Goal: Task Accomplishment & Management: Manage account settings

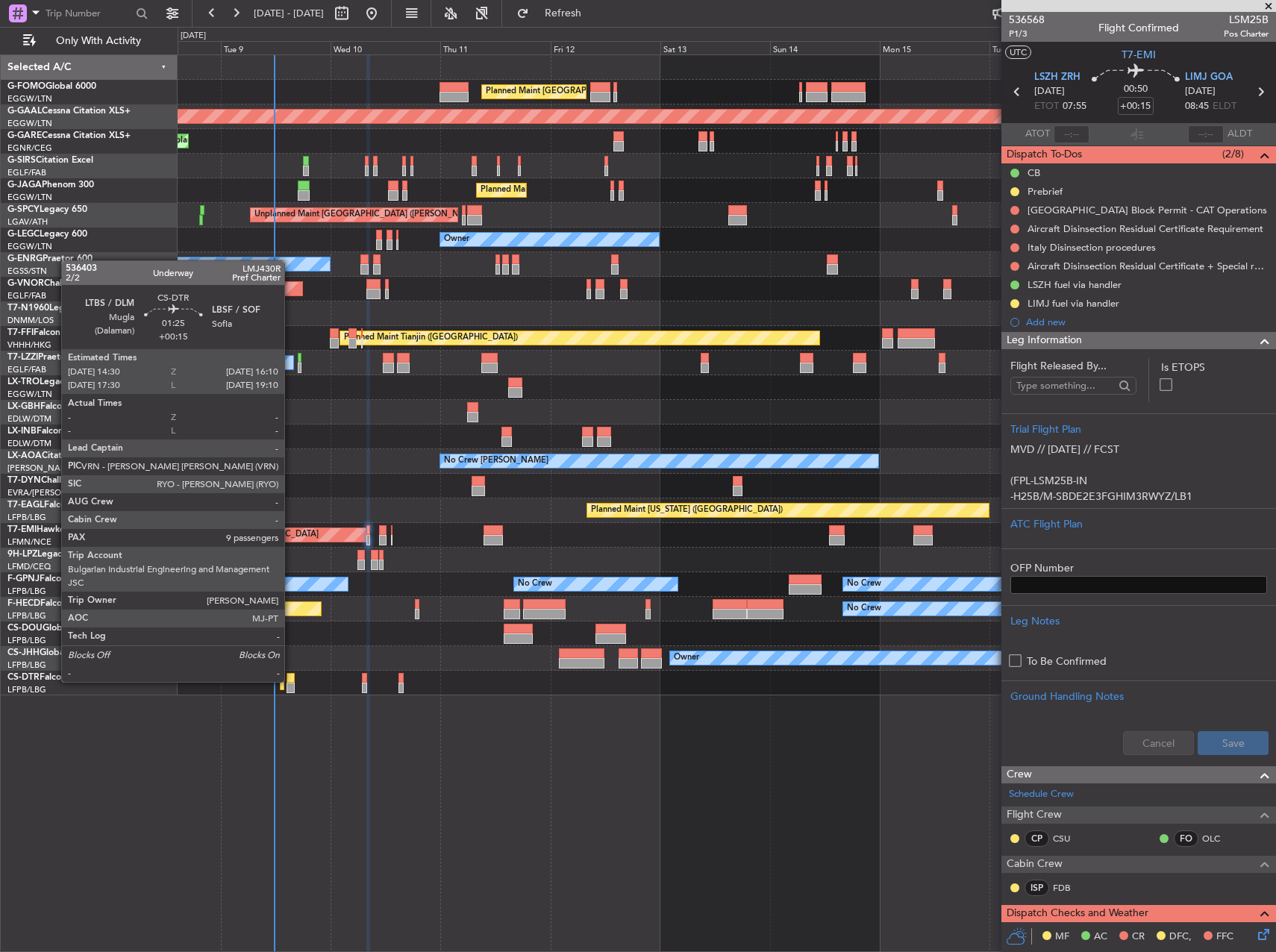
click at [291, 679] on div at bounding box center [290, 677] width 9 height 10
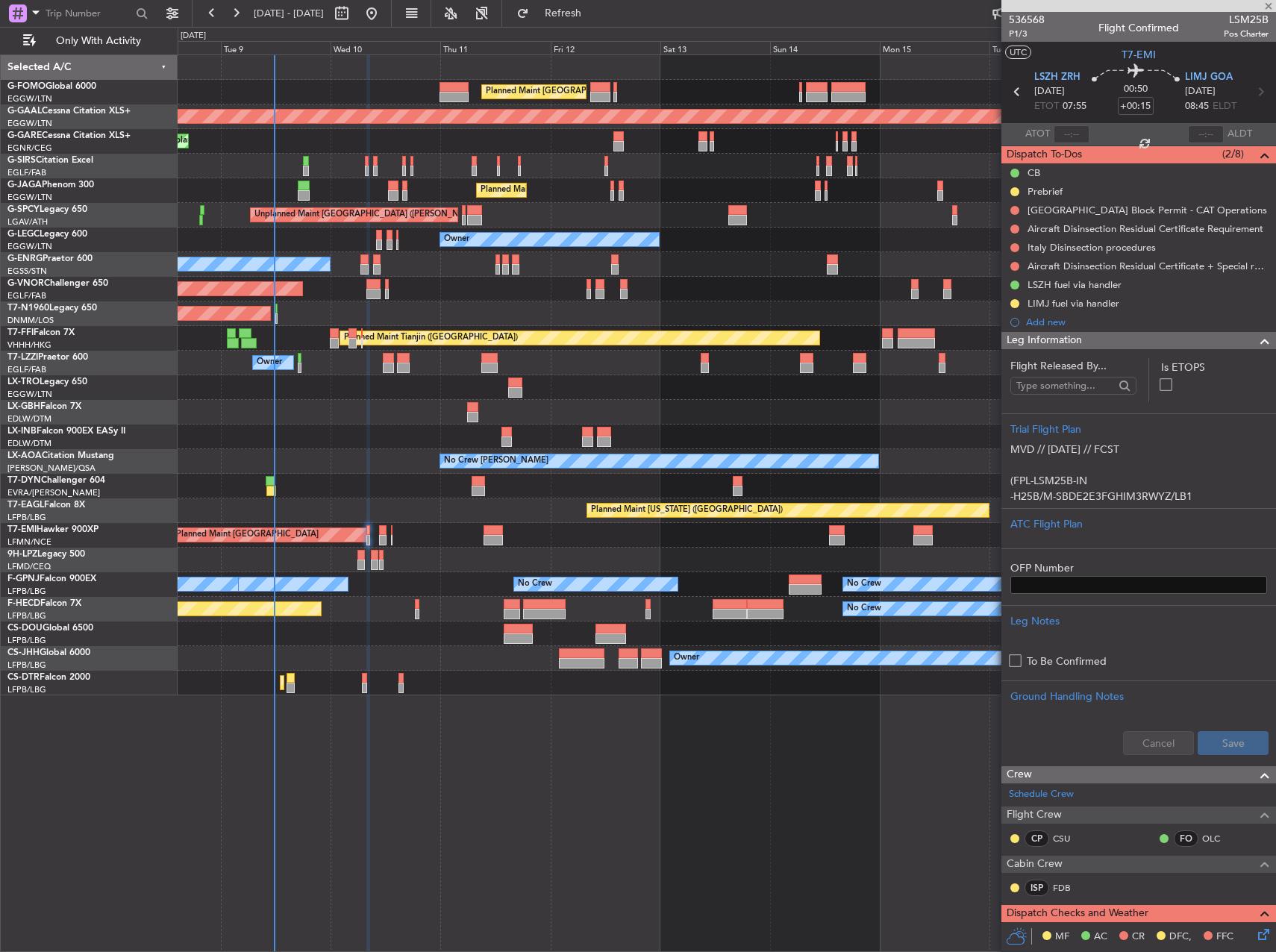
type input "9"
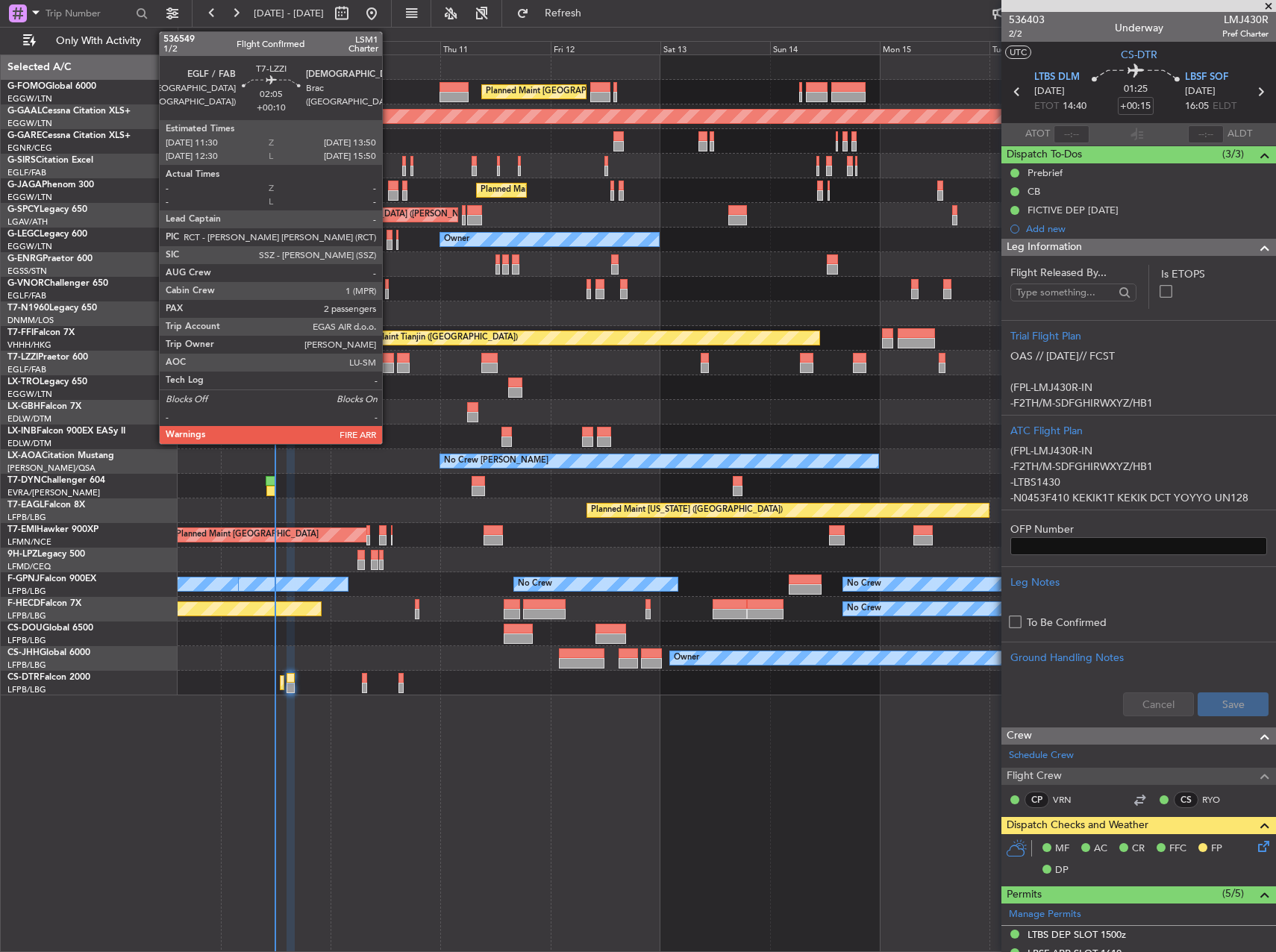
click at [388, 363] on div at bounding box center [388, 368] width 11 height 10
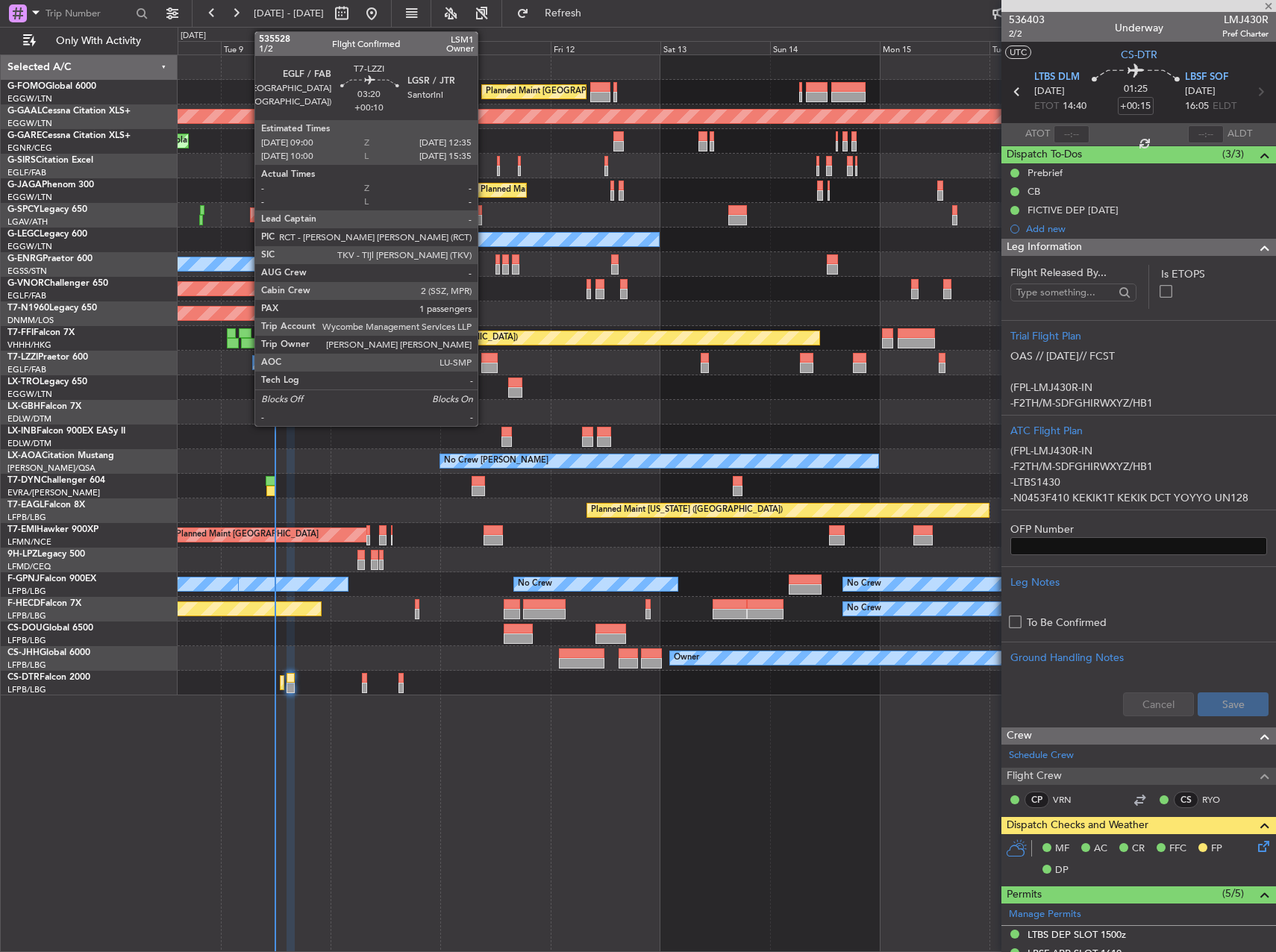
type input "+00:10"
type input "2"
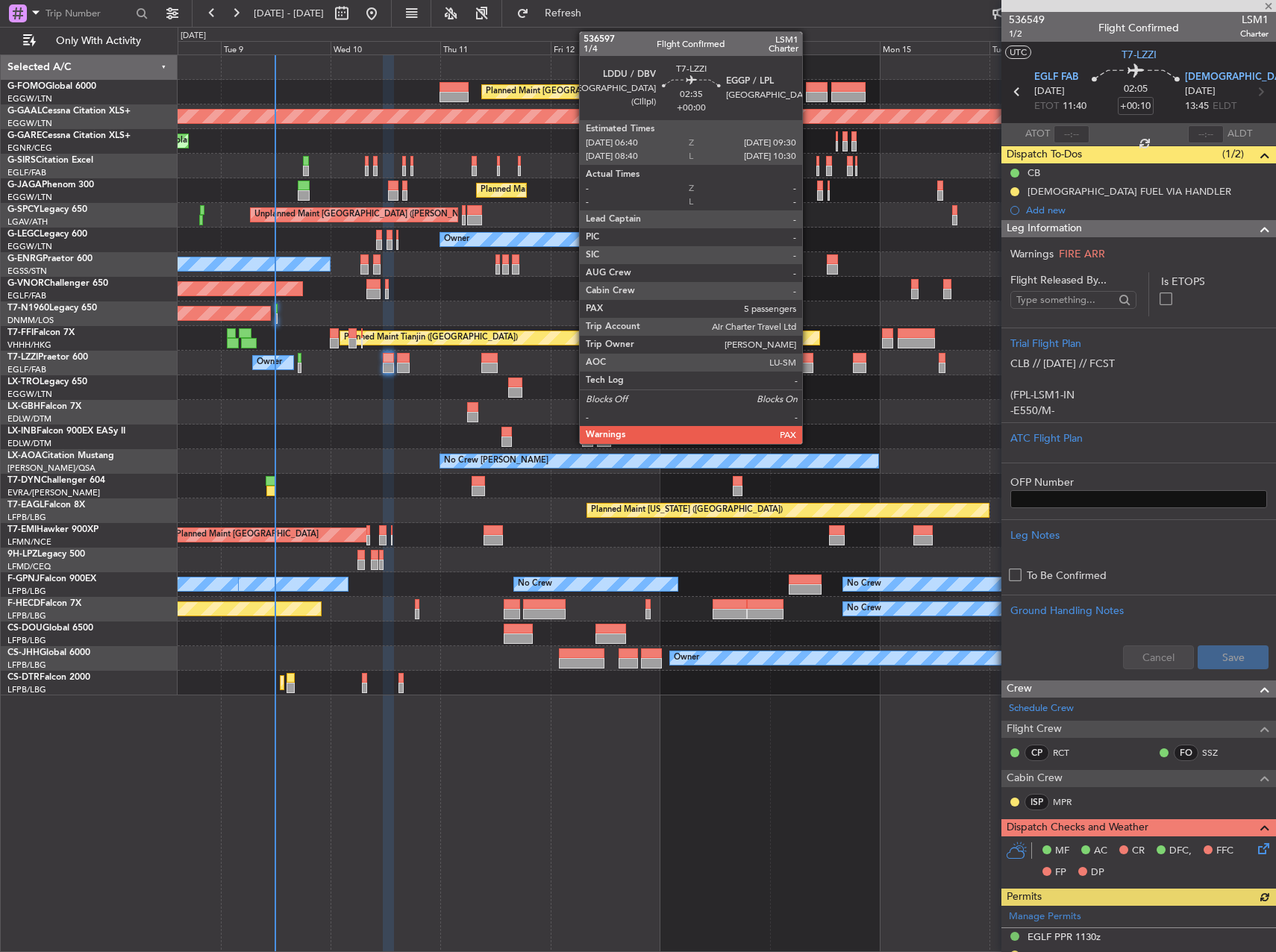
click at [809, 364] on div at bounding box center [806, 368] width 13 height 10
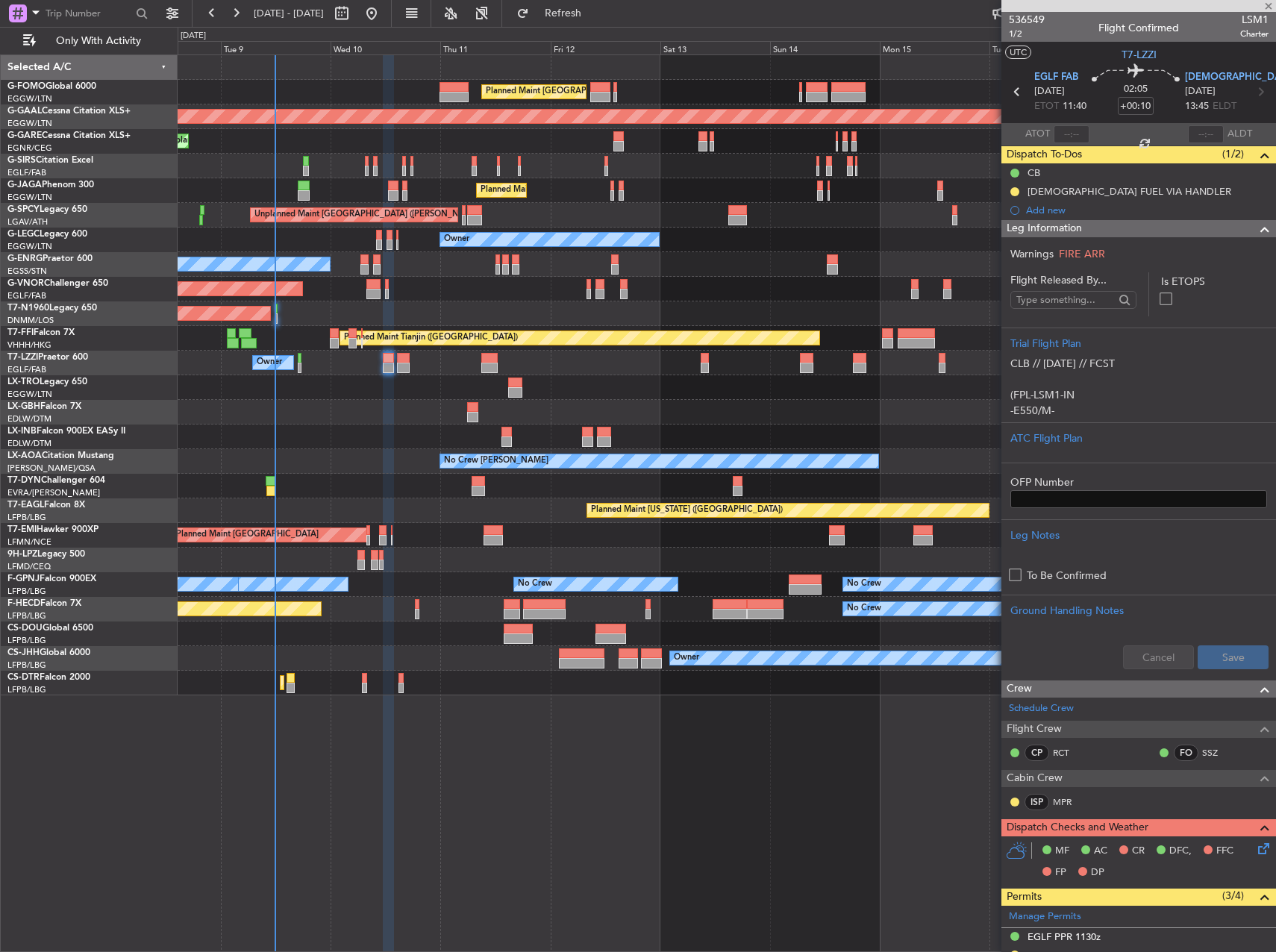
type input "5"
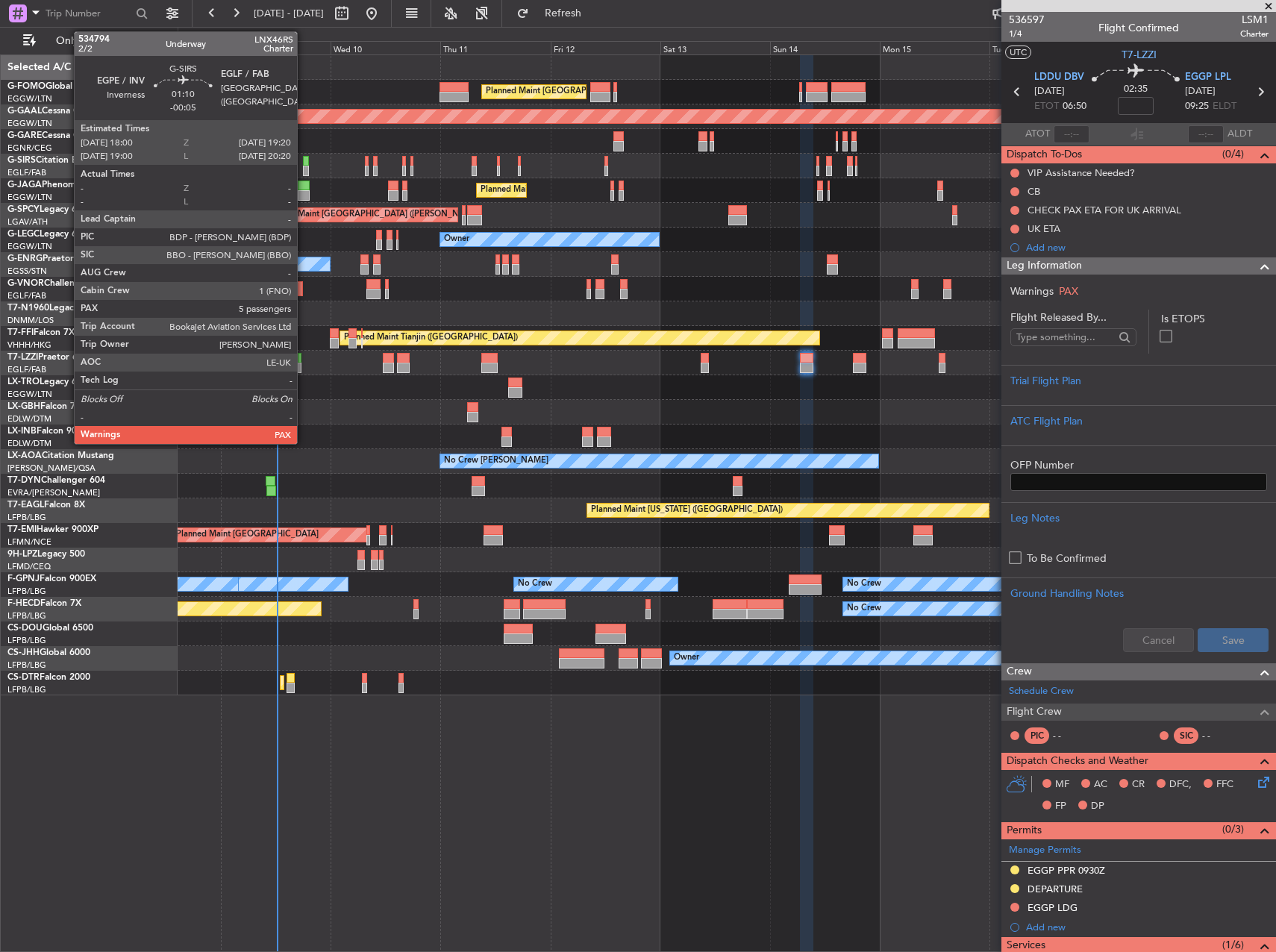
click at [304, 165] on div at bounding box center [306, 161] width 7 height 10
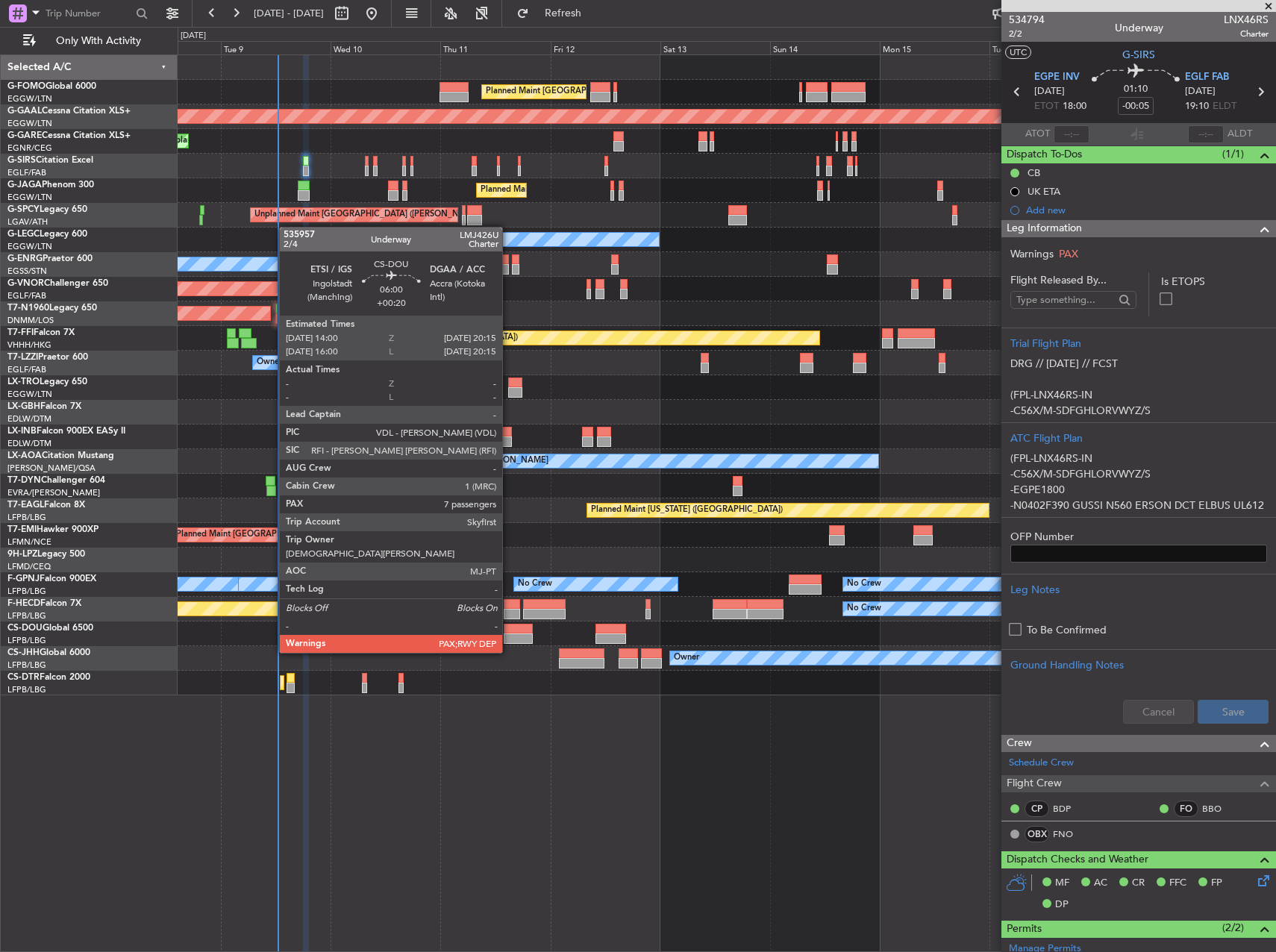
click at [509, 638] on div at bounding box center [518, 638] width 29 height 10
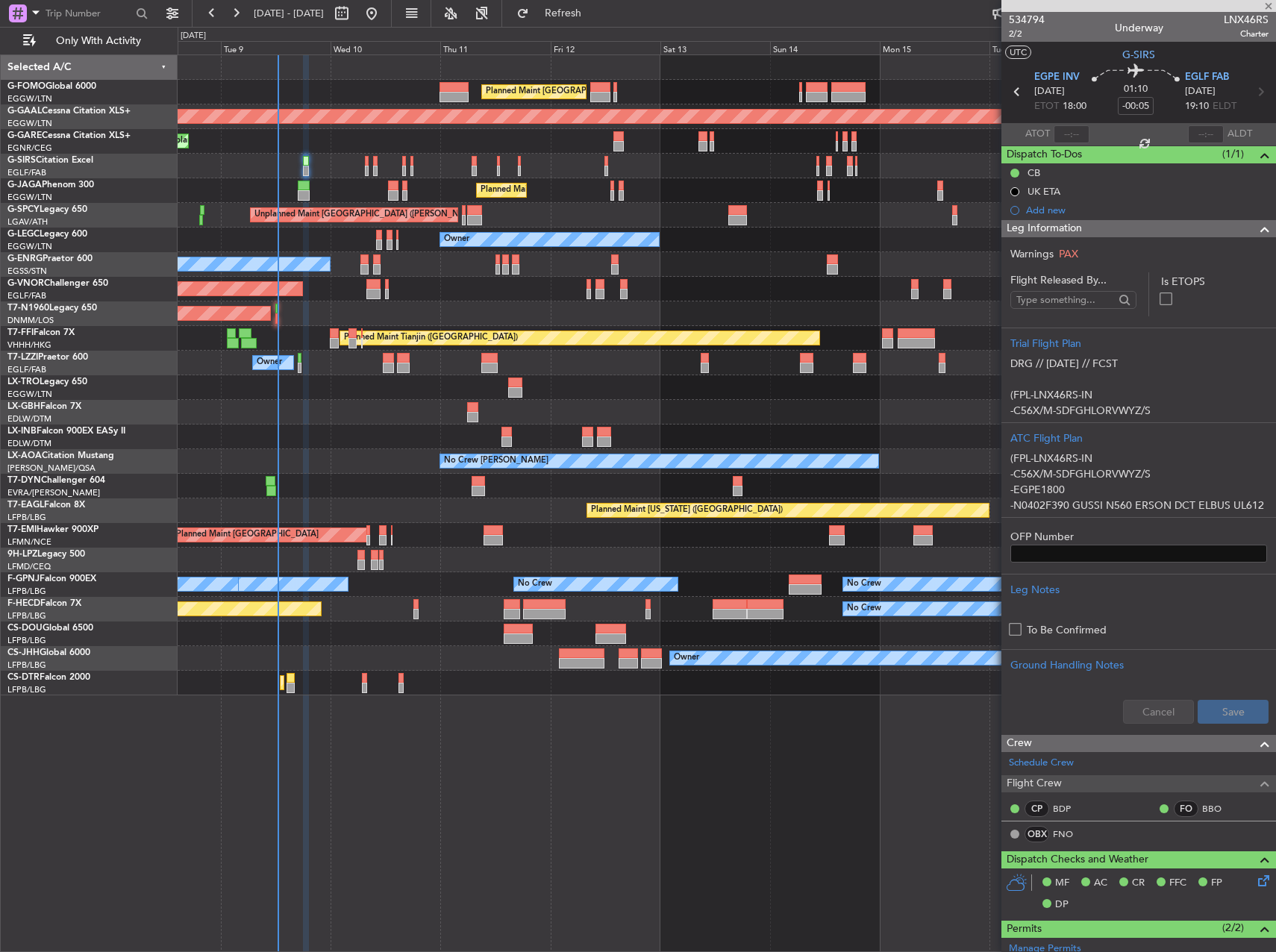
type input "+00:20"
type input "7"
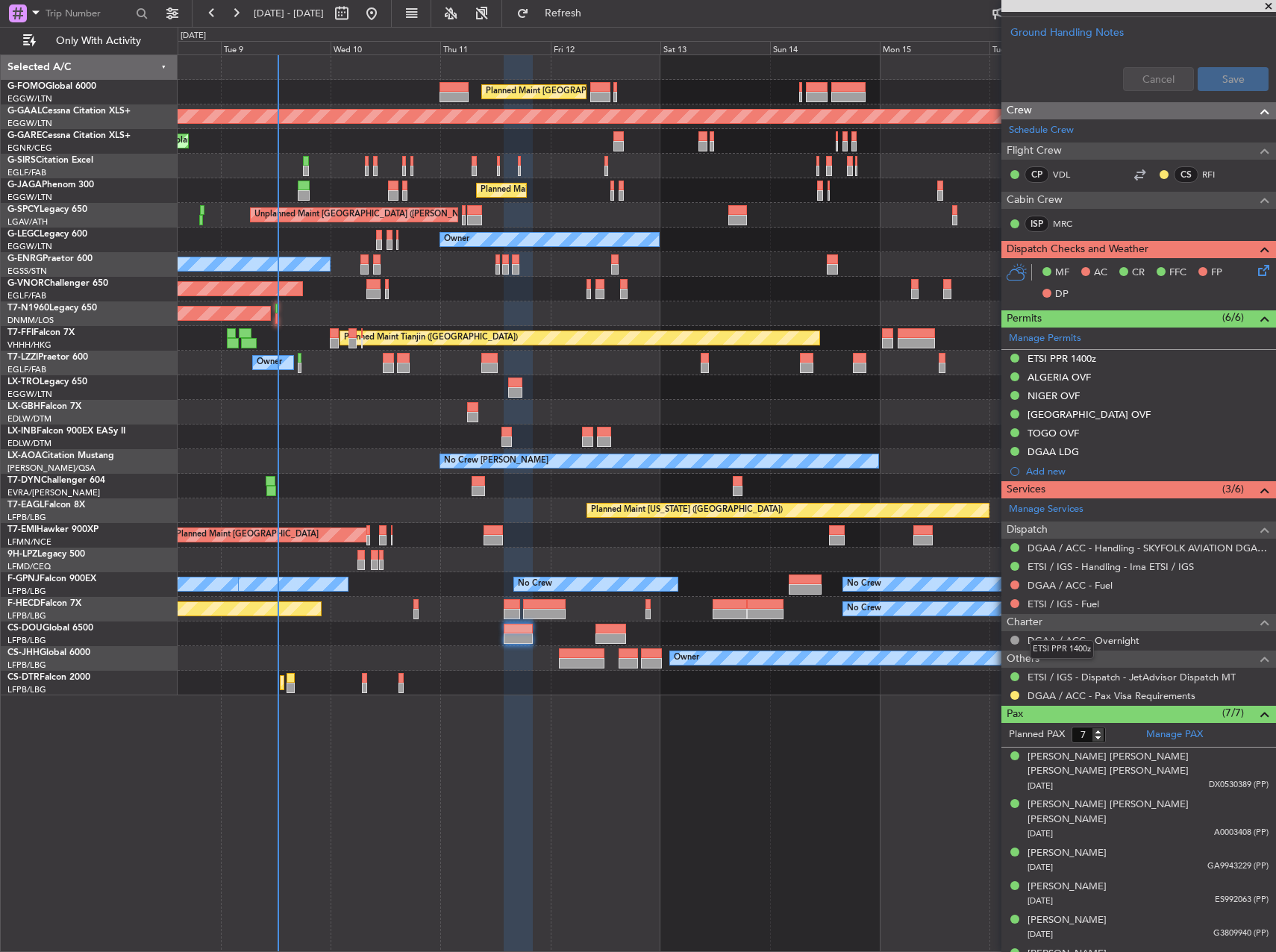
scroll to position [627, 0]
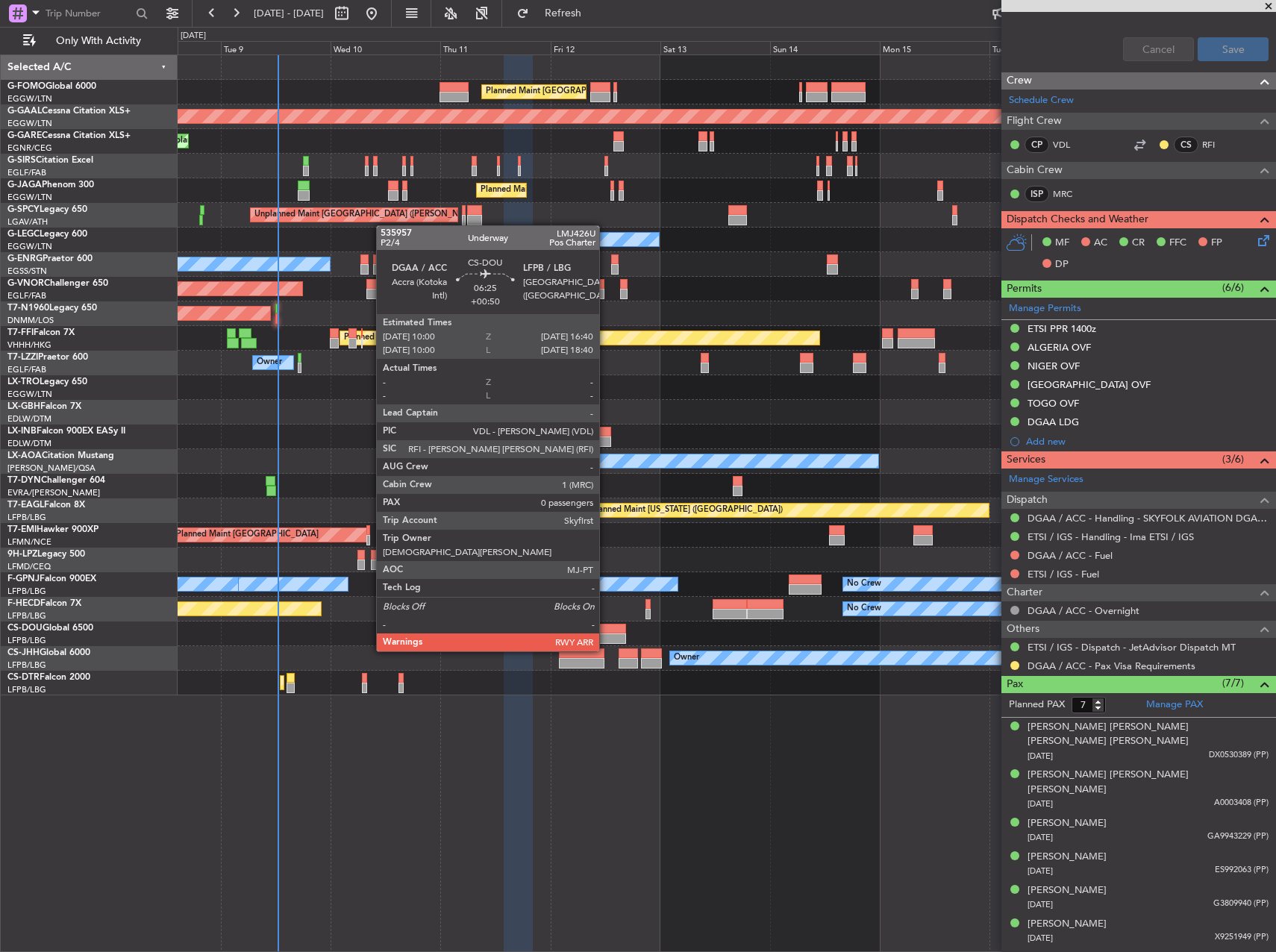
click at [606, 637] on div at bounding box center [610, 638] width 30 height 10
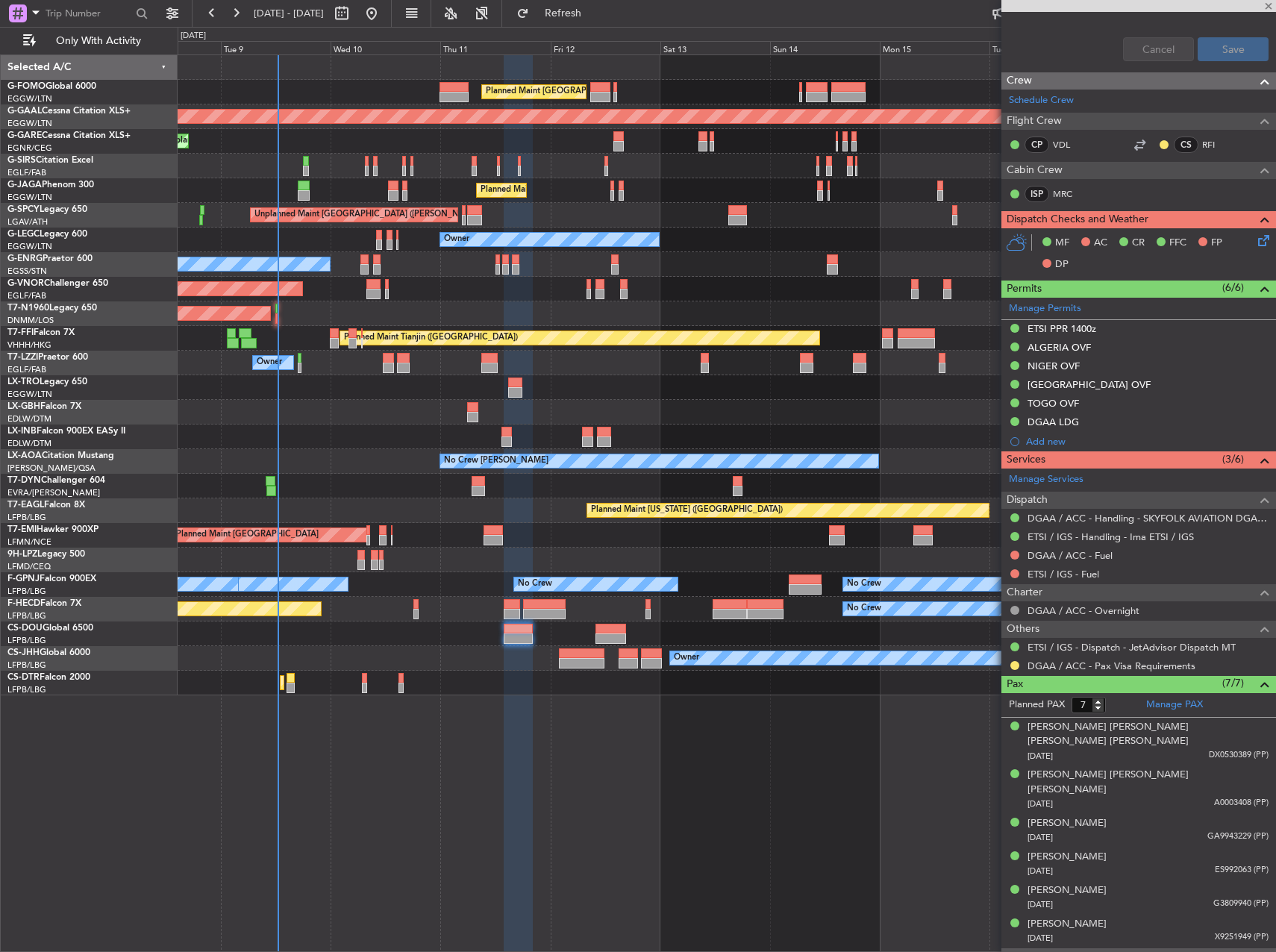
type input "+00:50"
type input "0"
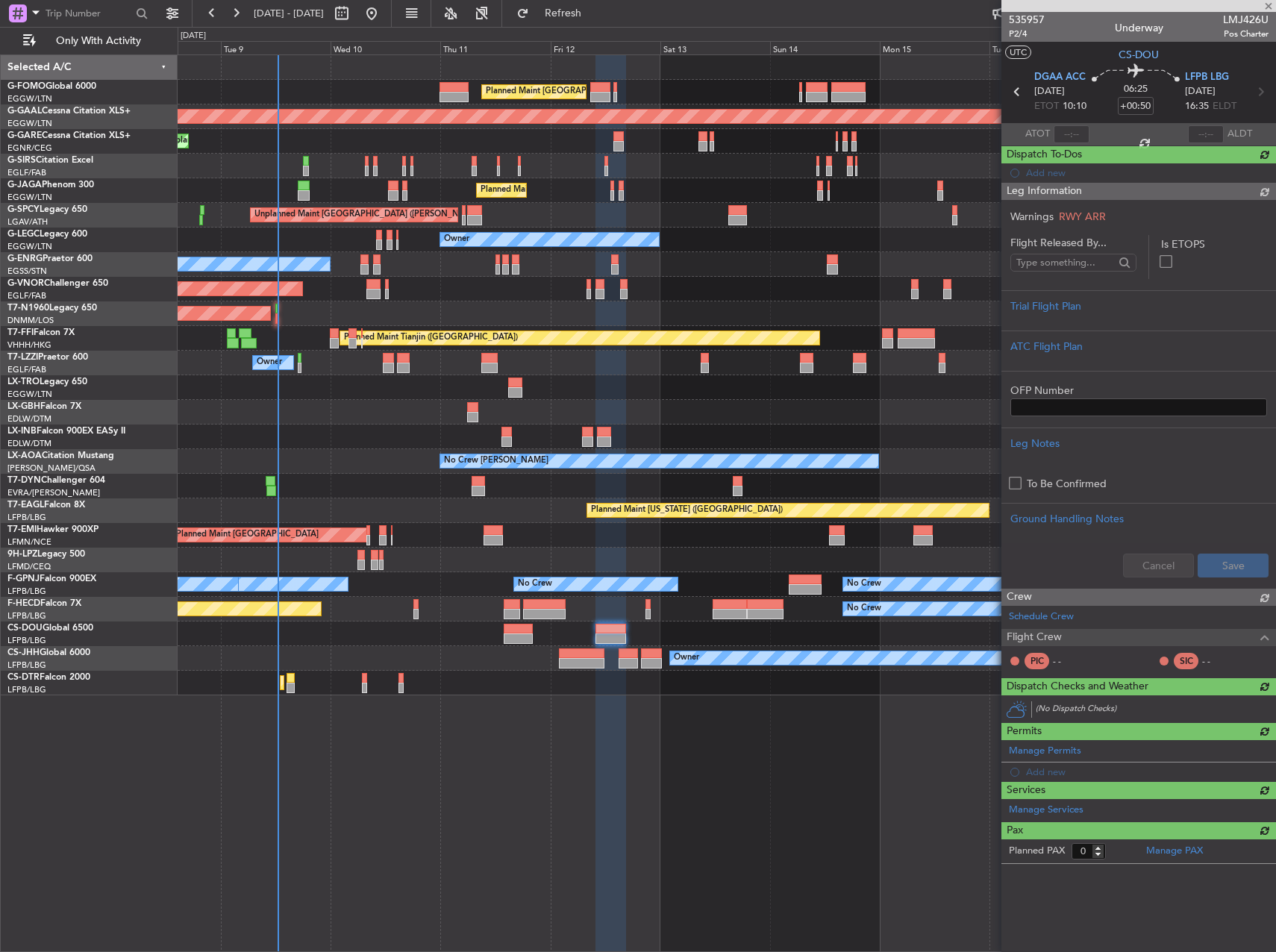
scroll to position [0, 0]
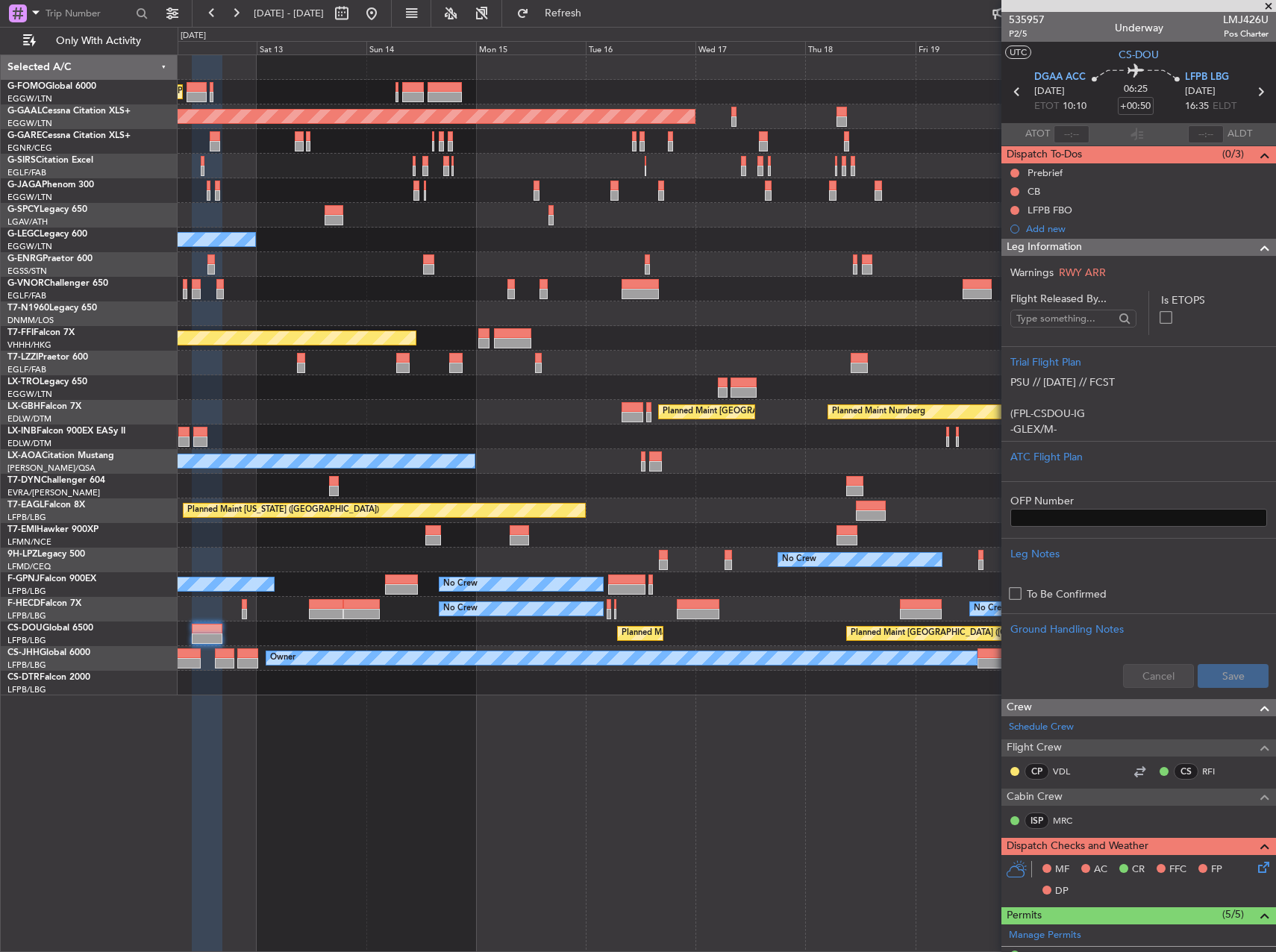
click at [398, 453] on div "Planned Maint [GEOGRAPHIC_DATA] ([GEOGRAPHIC_DATA]) Planned [GEOGRAPHIC_DATA] P…" at bounding box center [726, 375] width 1098 height 640
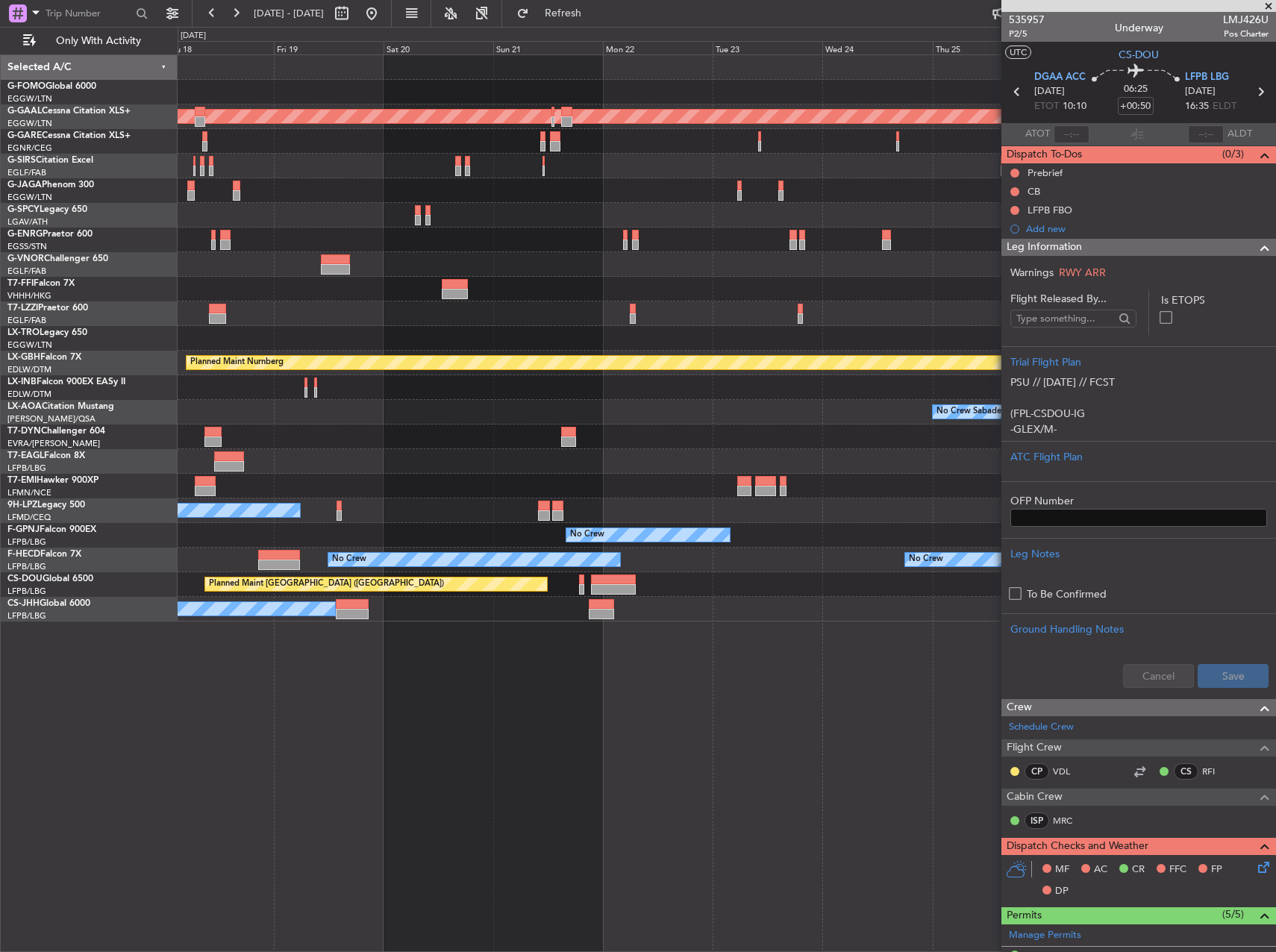
click at [315, 392] on div at bounding box center [726, 387] width 1098 height 25
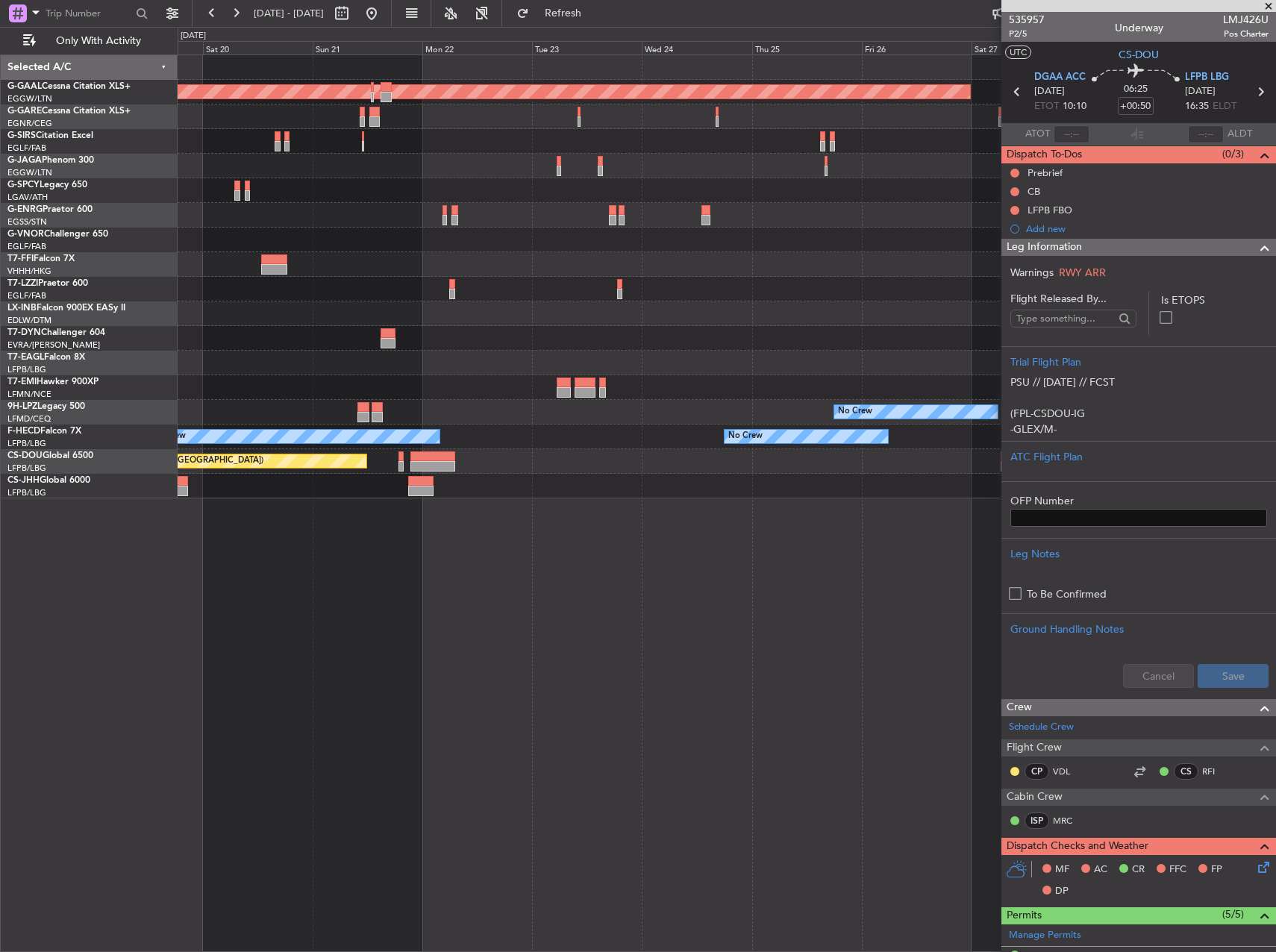
click at [1110, 379] on fb-app "[DATE] - [DATE] Refresh Quick Links Only With Activity Planned [GEOGRAPHIC_DATA…" at bounding box center [638, 481] width 1276 height 941
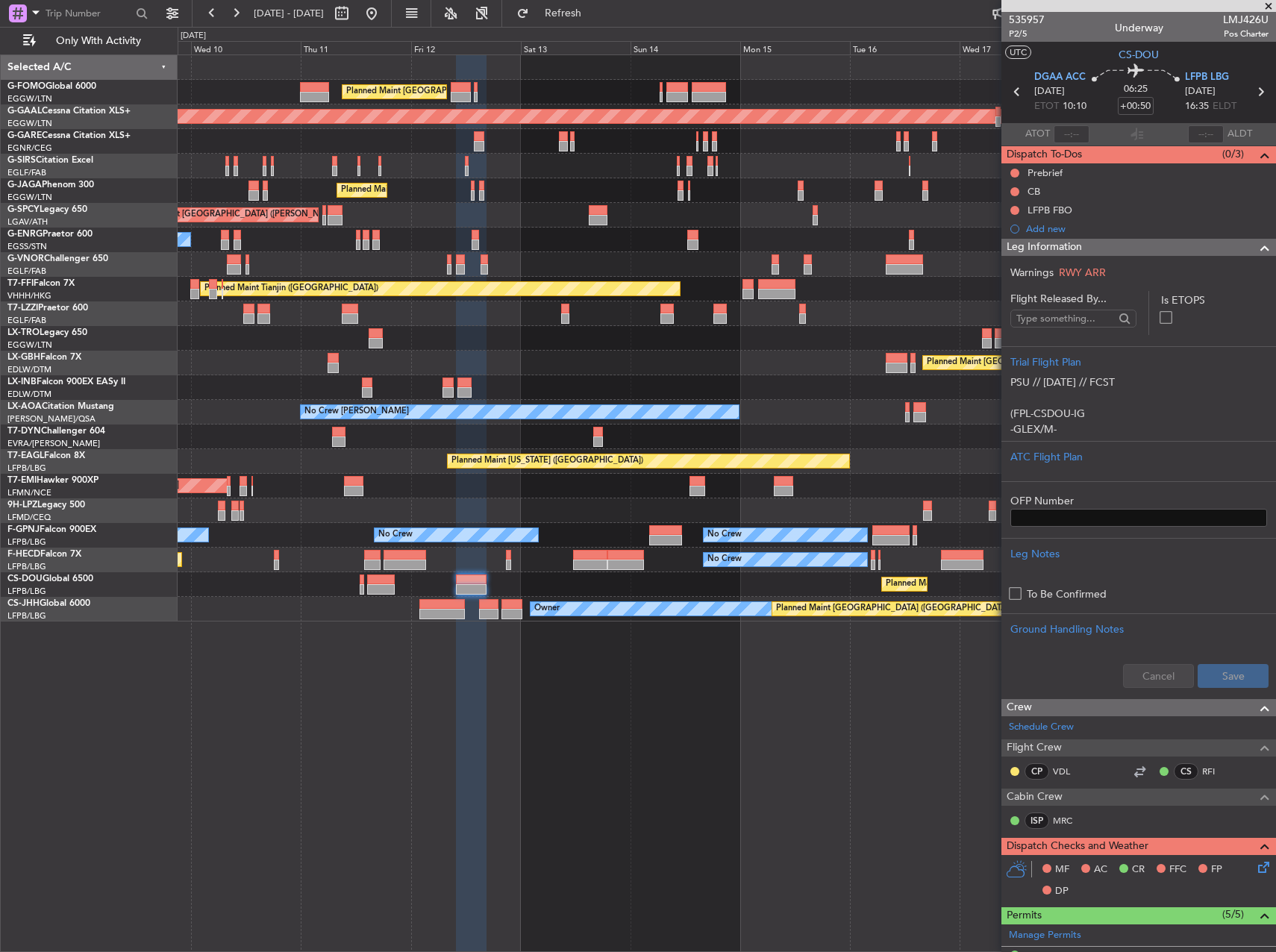
click at [1253, 415] on fb-app "[DATE] - [DATE] Refresh Quick Links Only With Activity Planned Maint [GEOGRAPHI…" at bounding box center [638, 481] width 1276 height 941
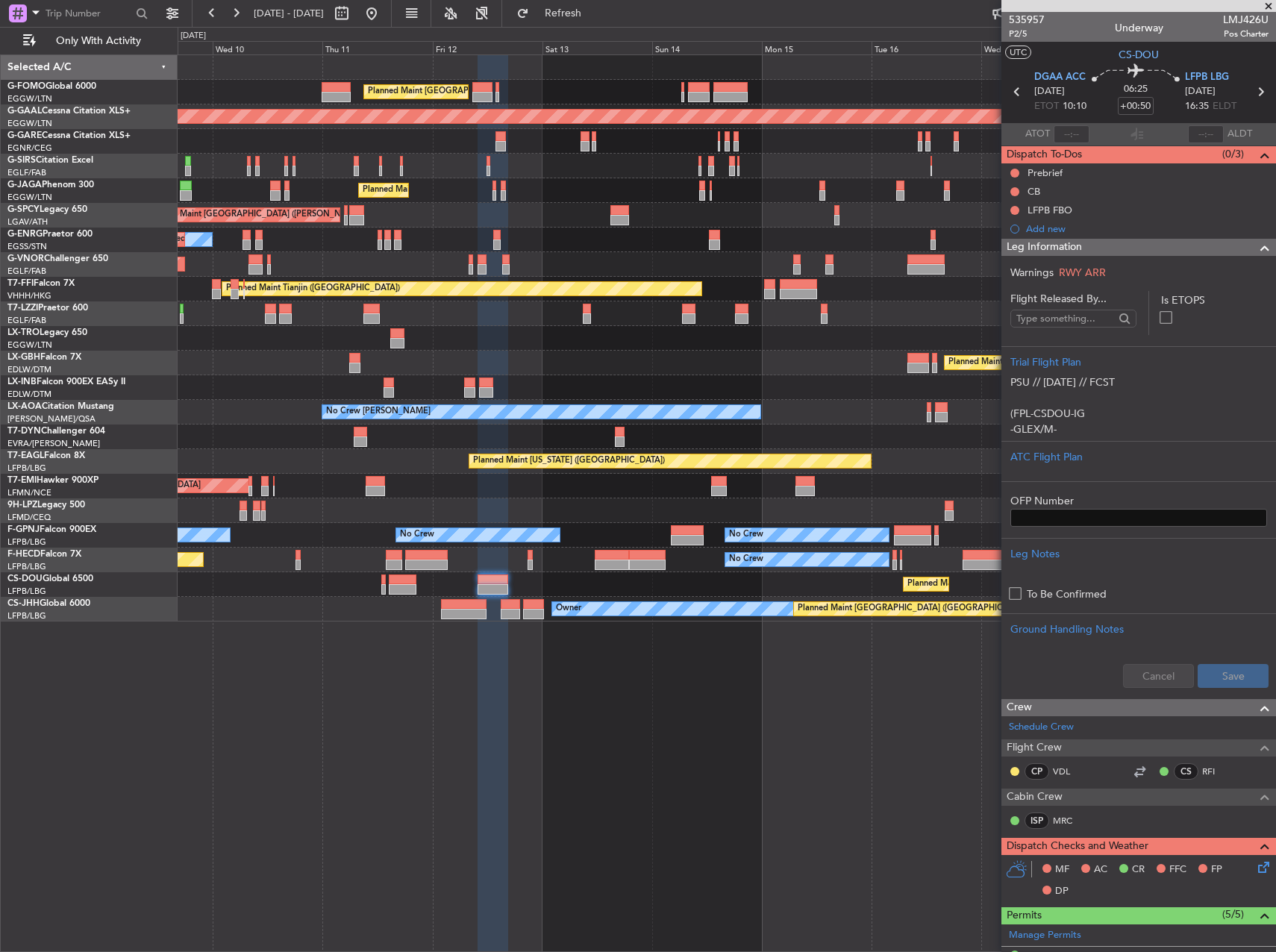
click at [965, 358] on div "Planned Maint [GEOGRAPHIC_DATA] ([GEOGRAPHIC_DATA]) Planned [GEOGRAPHIC_DATA] U…" at bounding box center [726, 338] width 1098 height 566
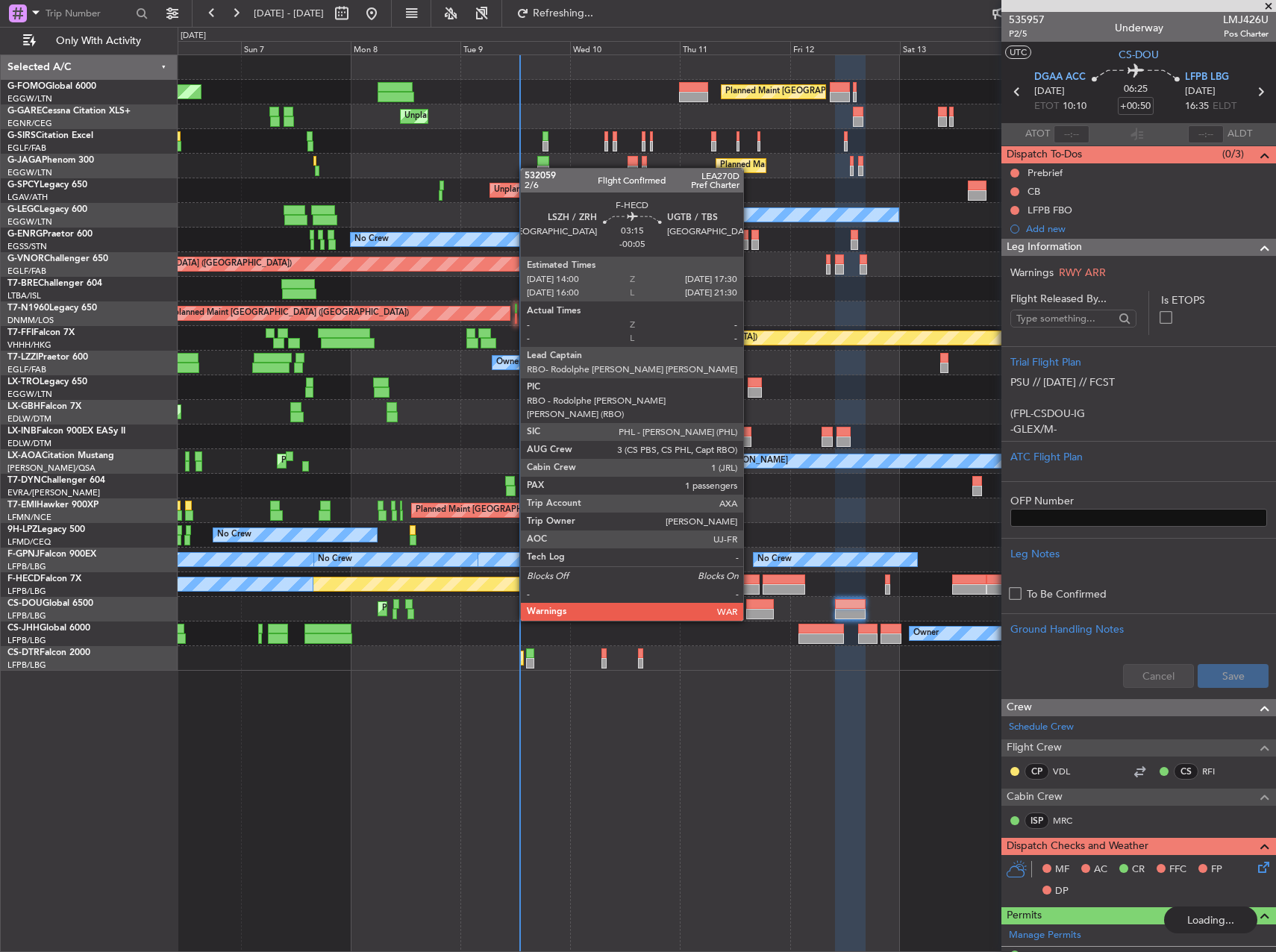
click at [750, 580] on div at bounding box center [750, 579] width 16 height 10
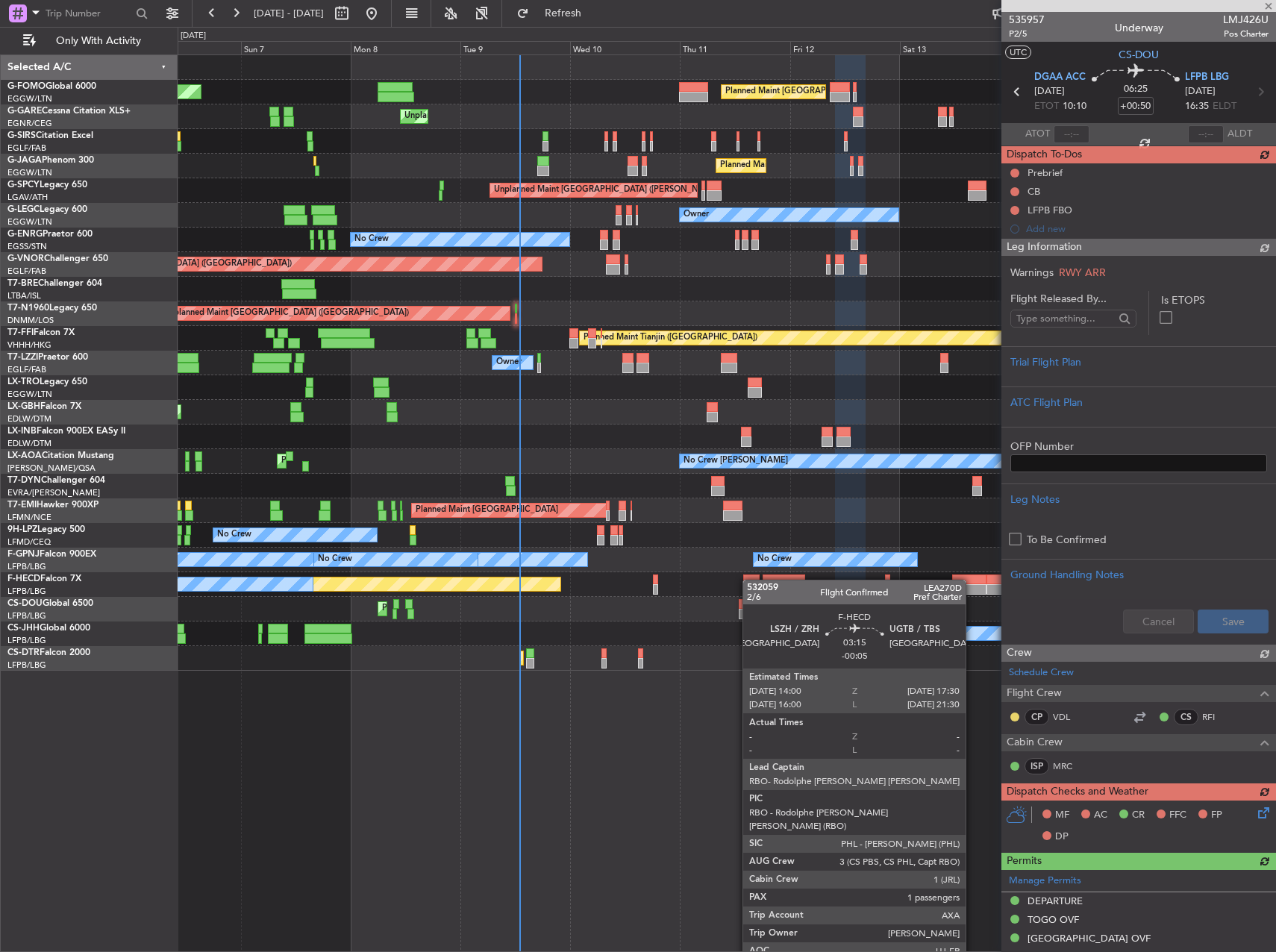
type input "-00:05"
type input "1"
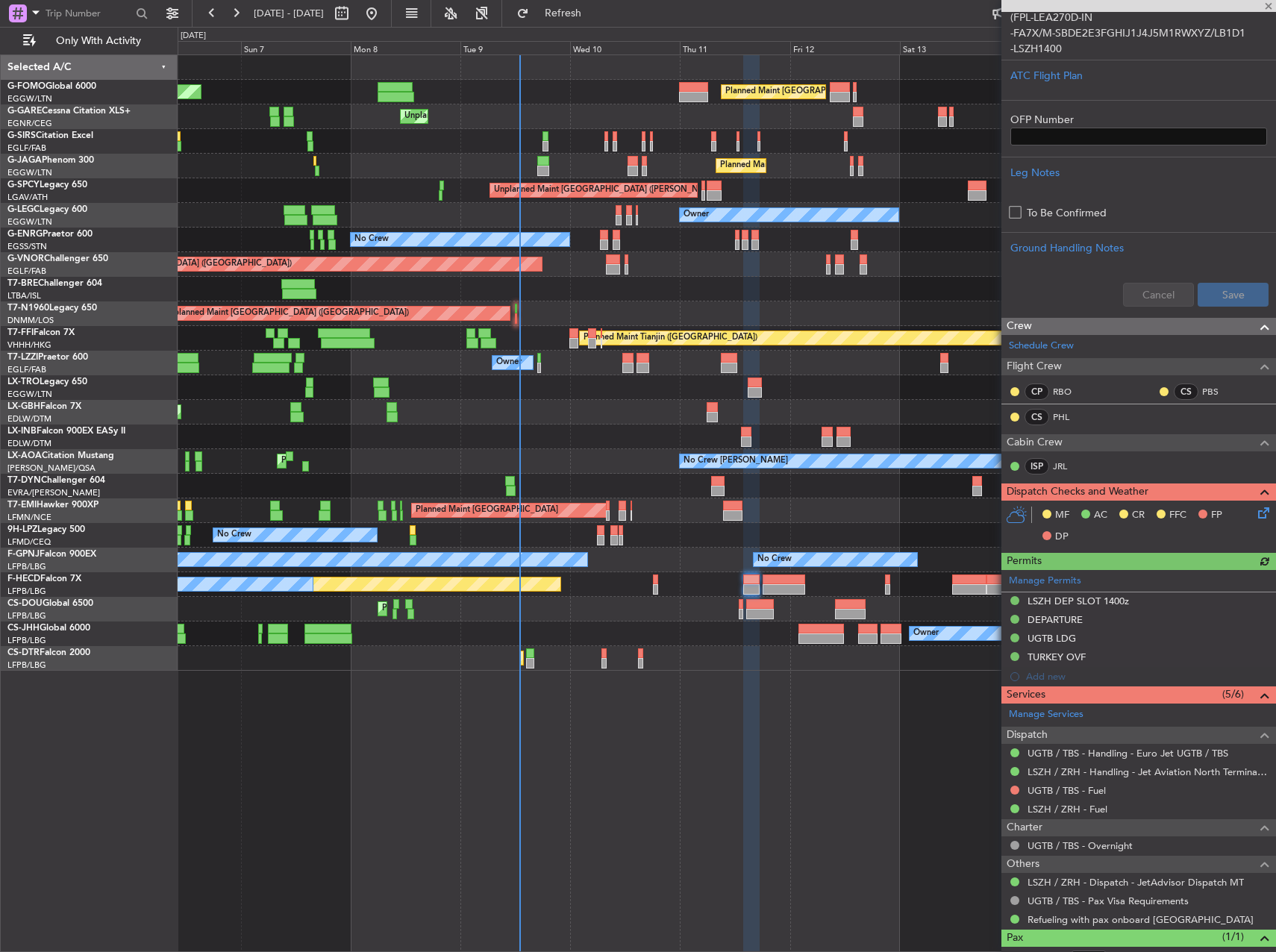
scroll to position [471, 0]
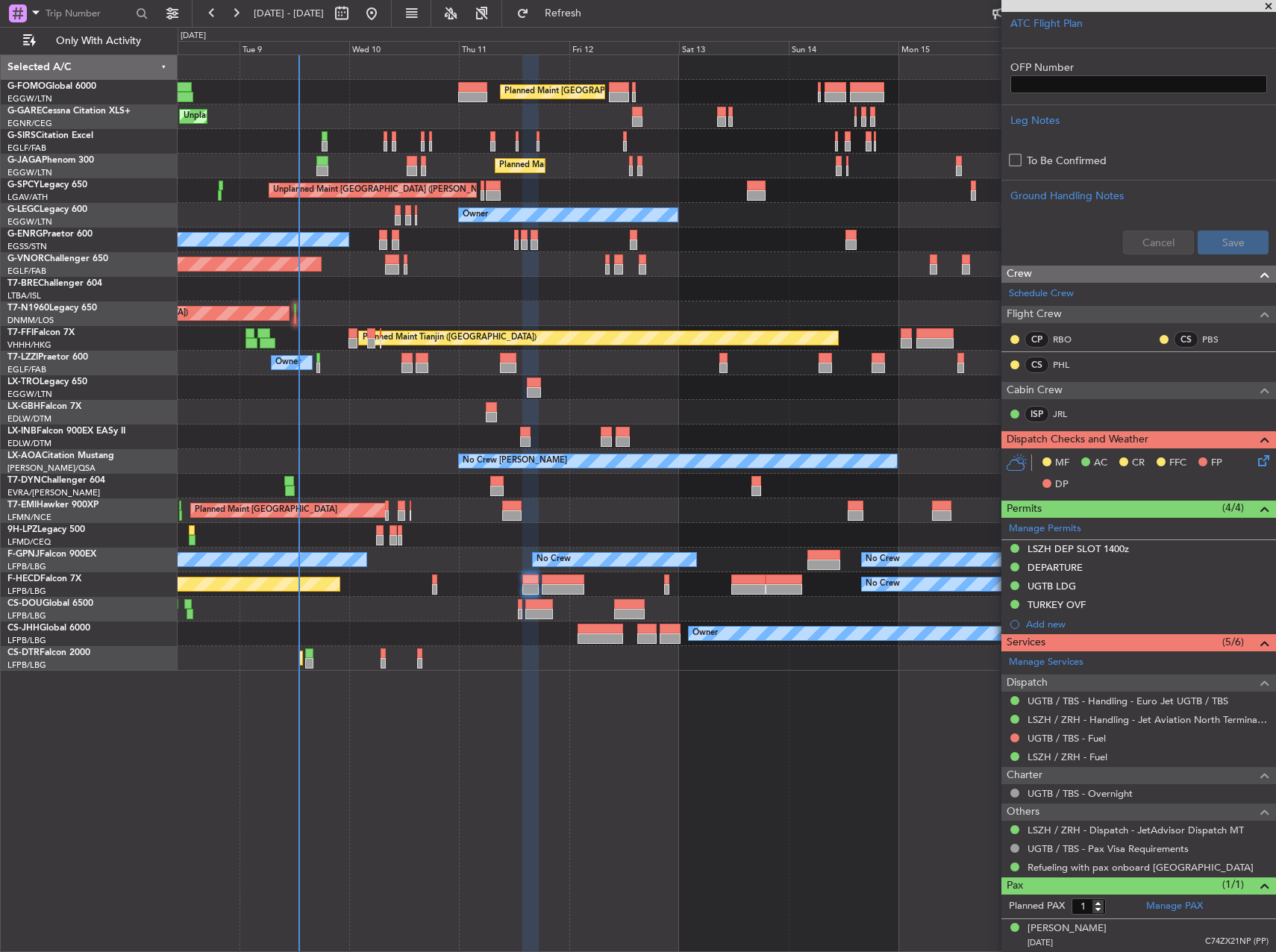
click at [713, 502] on div "Planned Maint [GEOGRAPHIC_DATA] ([GEOGRAPHIC_DATA]) Planned Maint [GEOGRAPHIC_D…" at bounding box center [726, 363] width 1098 height 616
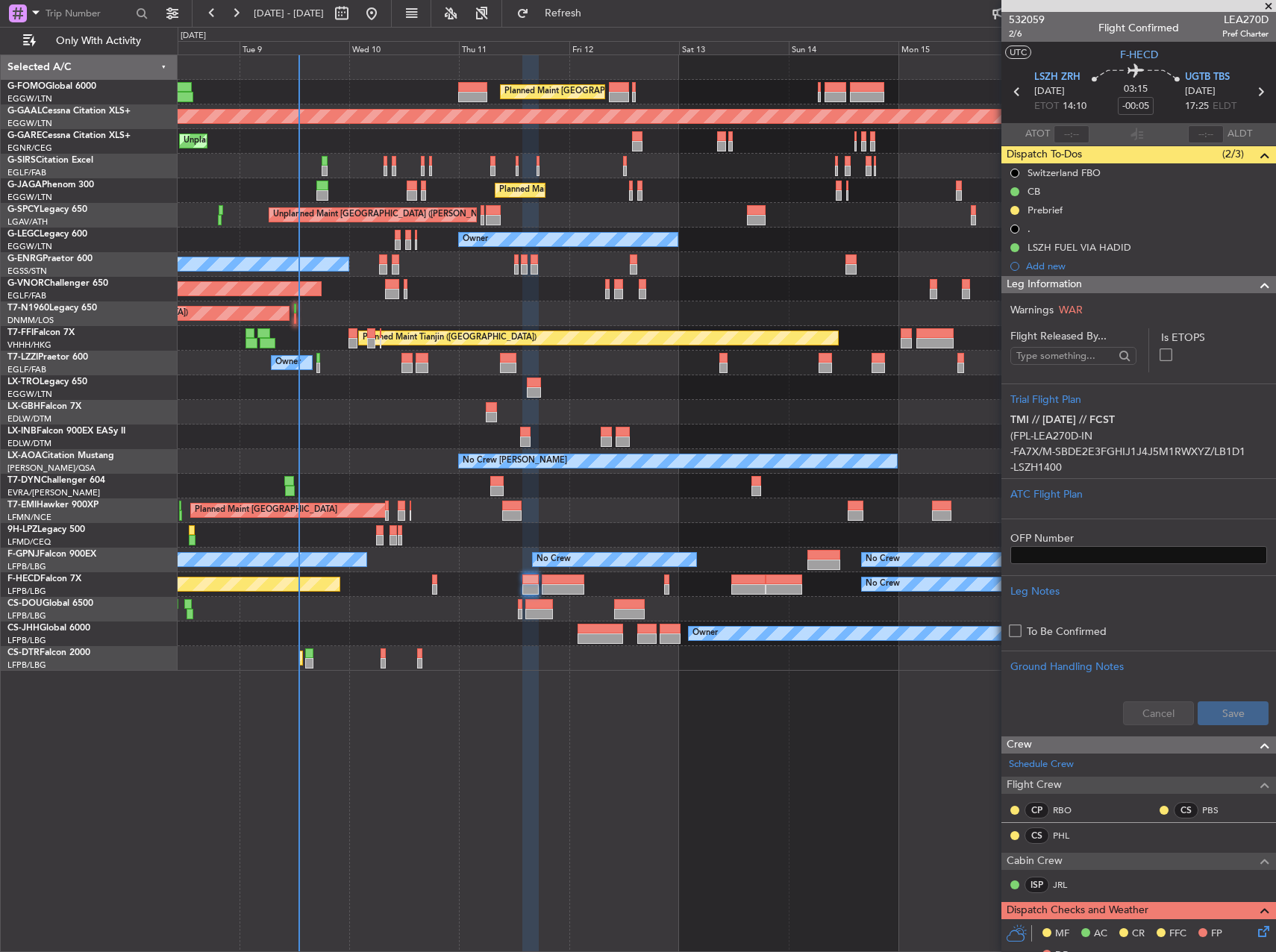
scroll to position [471, 0]
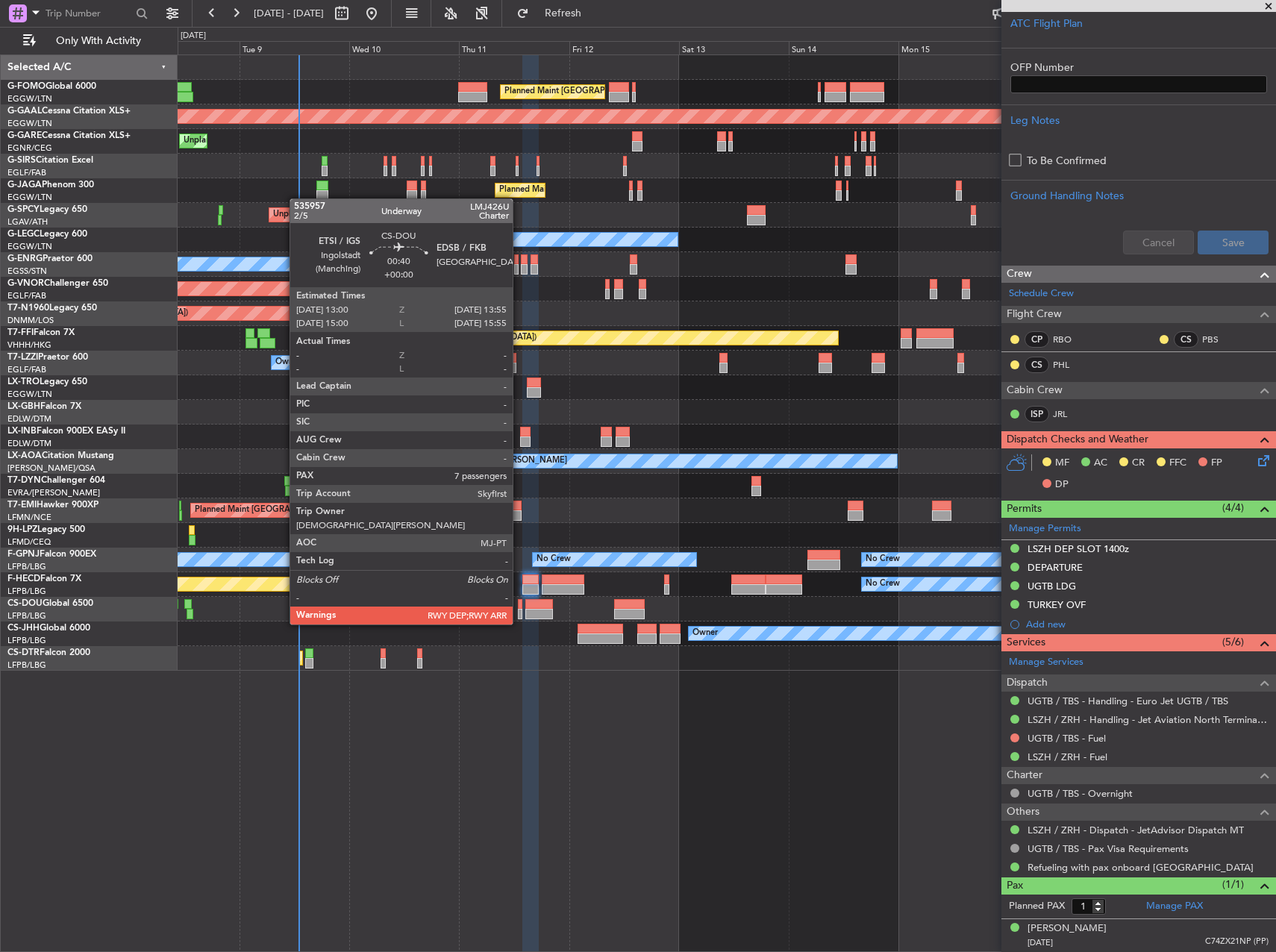
click at [519, 609] on div at bounding box center [520, 614] width 5 height 10
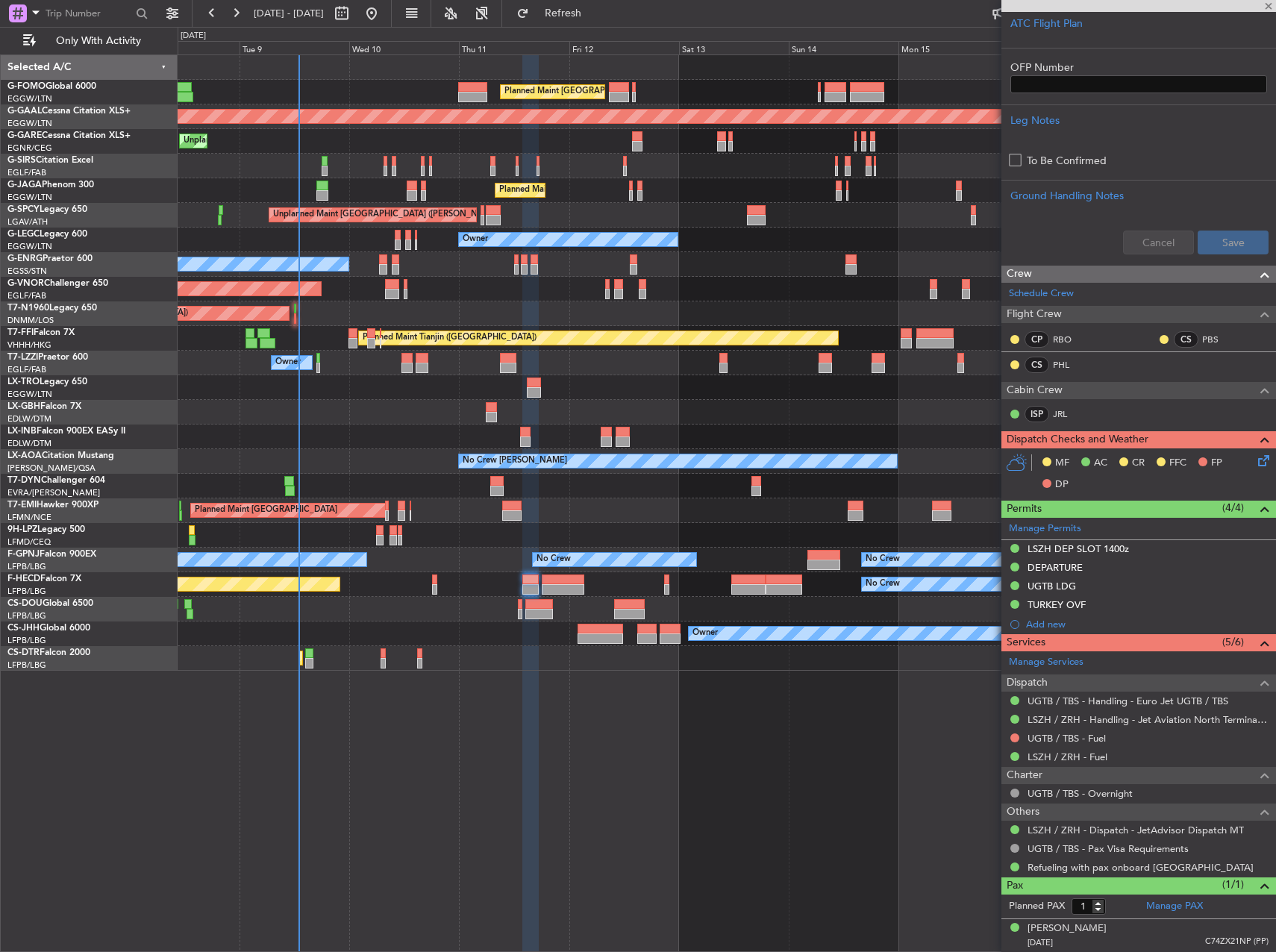
type input "7"
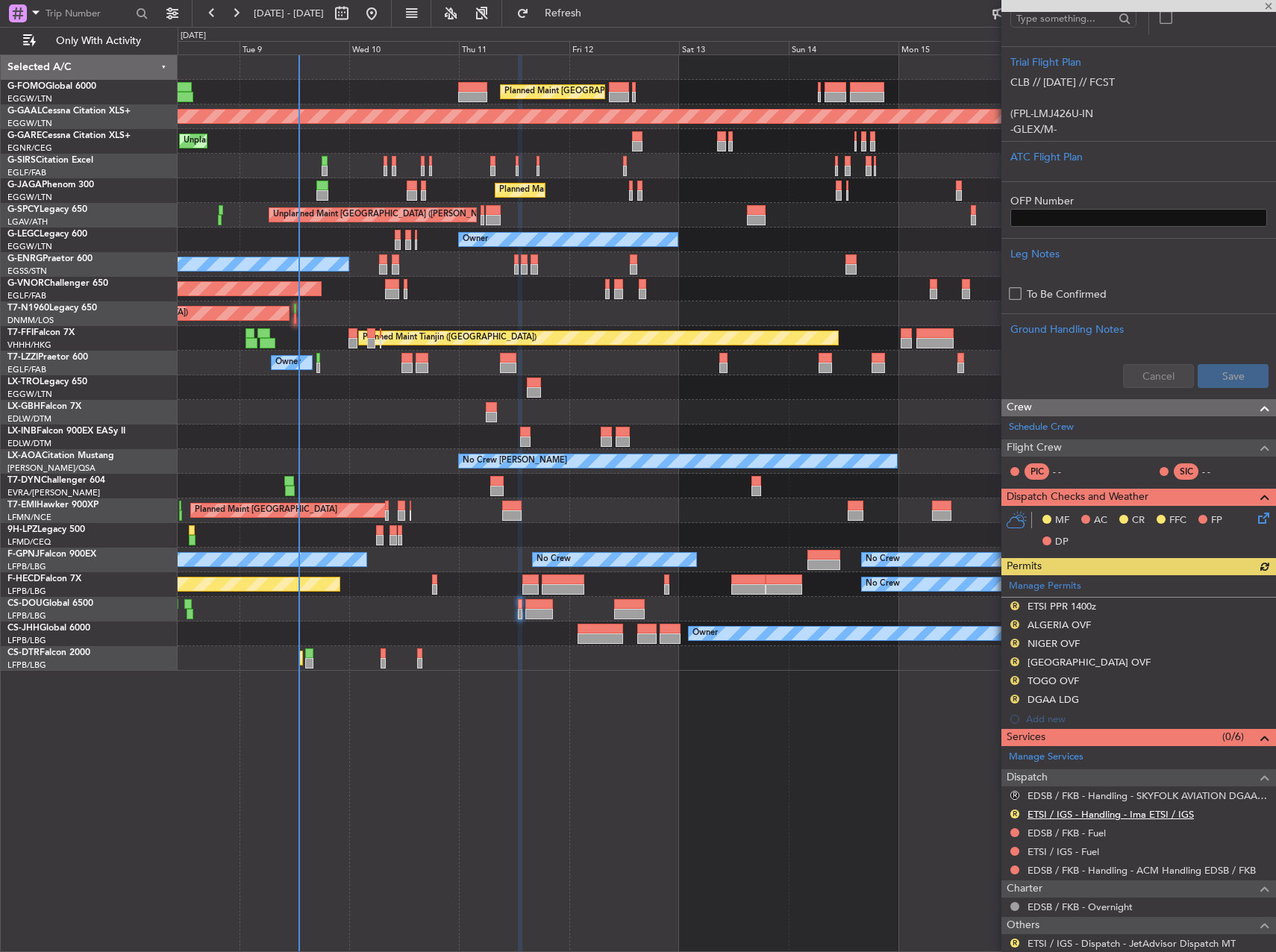
scroll to position [224, 0]
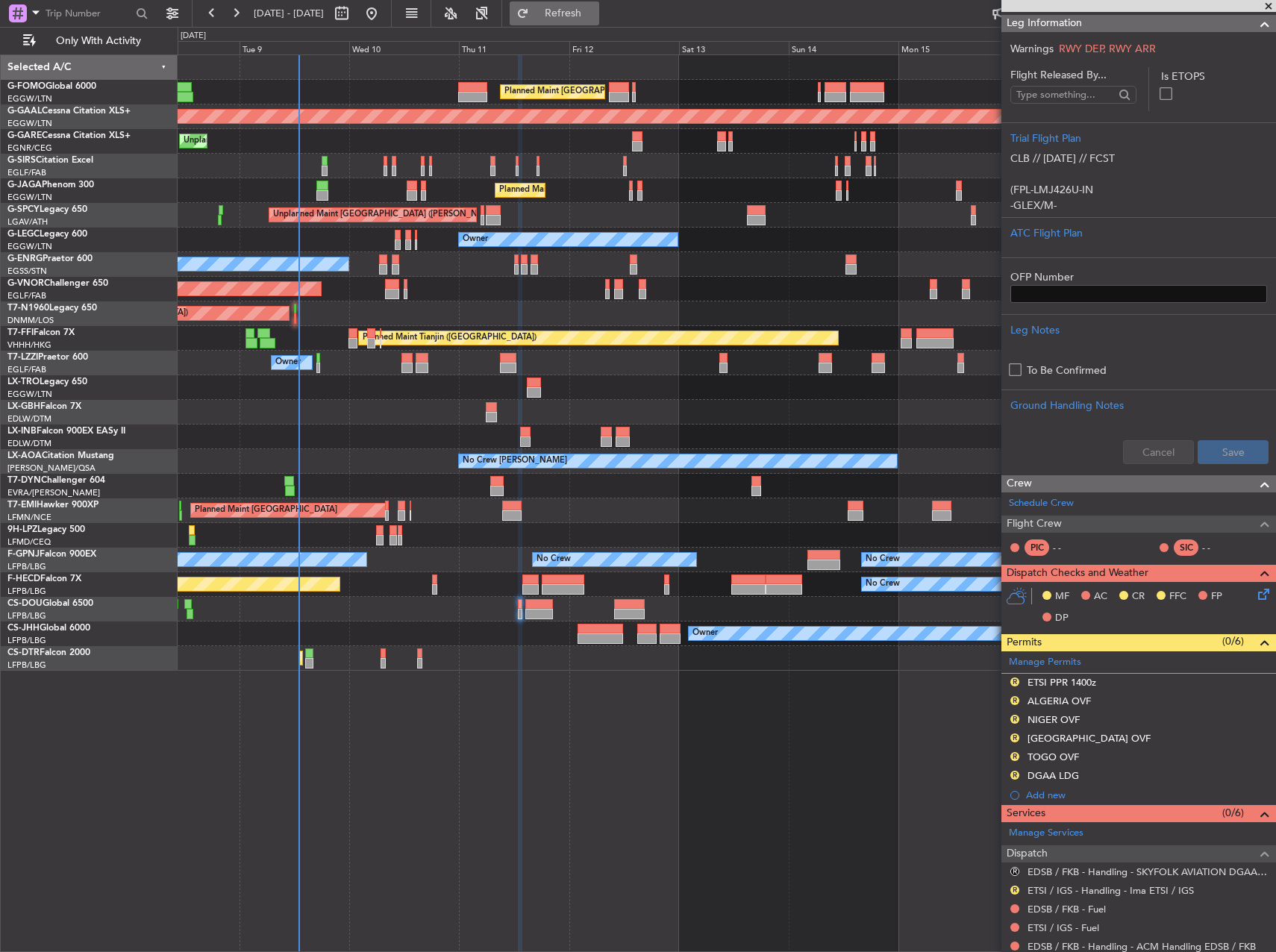
drag, startPoint x: 619, startPoint y: 8, endPoint x: 638, endPoint y: 19, distance: 22.0
click at [595, 9] on span "Refresh" at bounding box center [564, 13] width 63 height 10
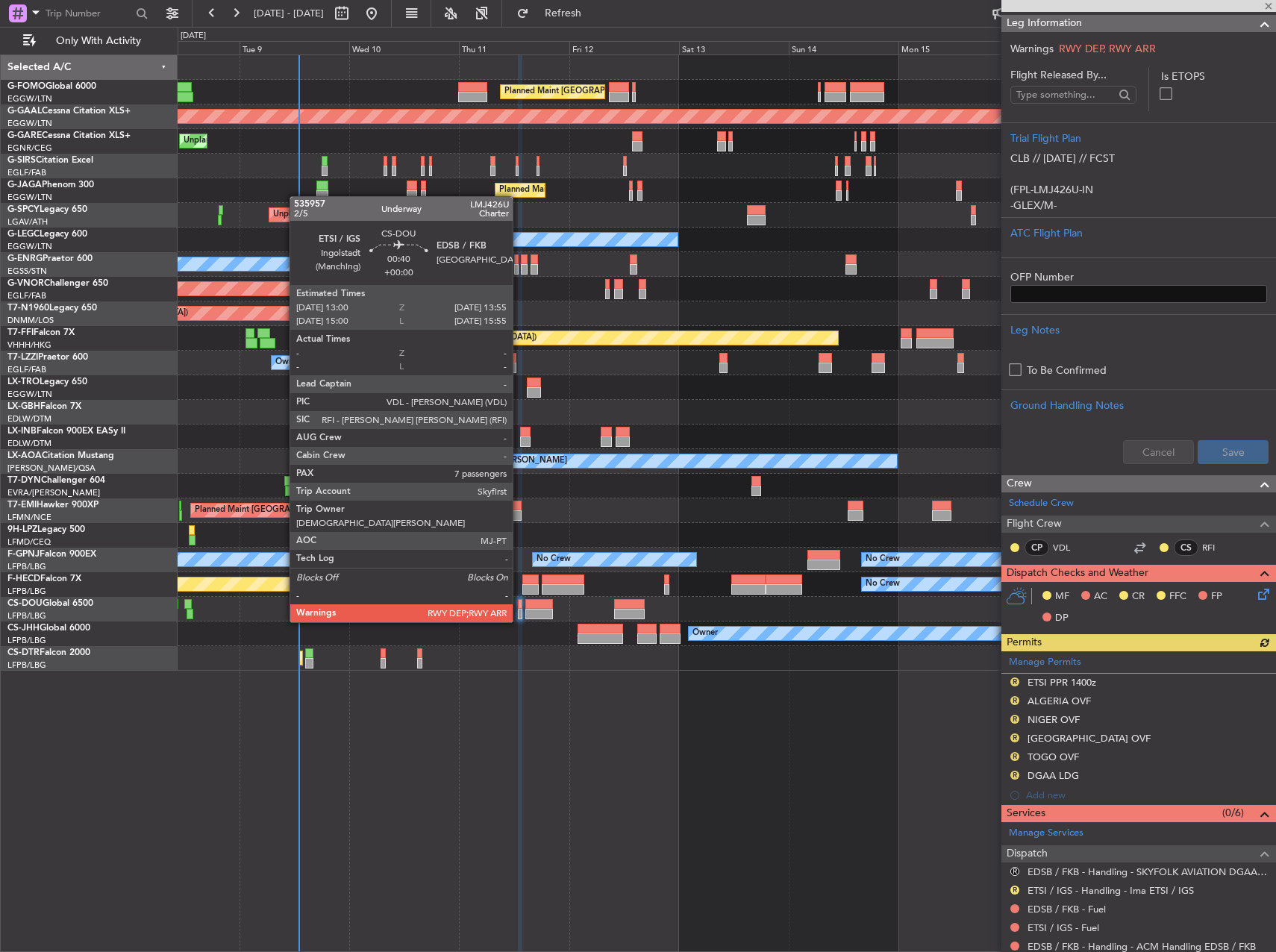
click at [519, 607] on div at bounding box center [520, 603] width 5 height 10
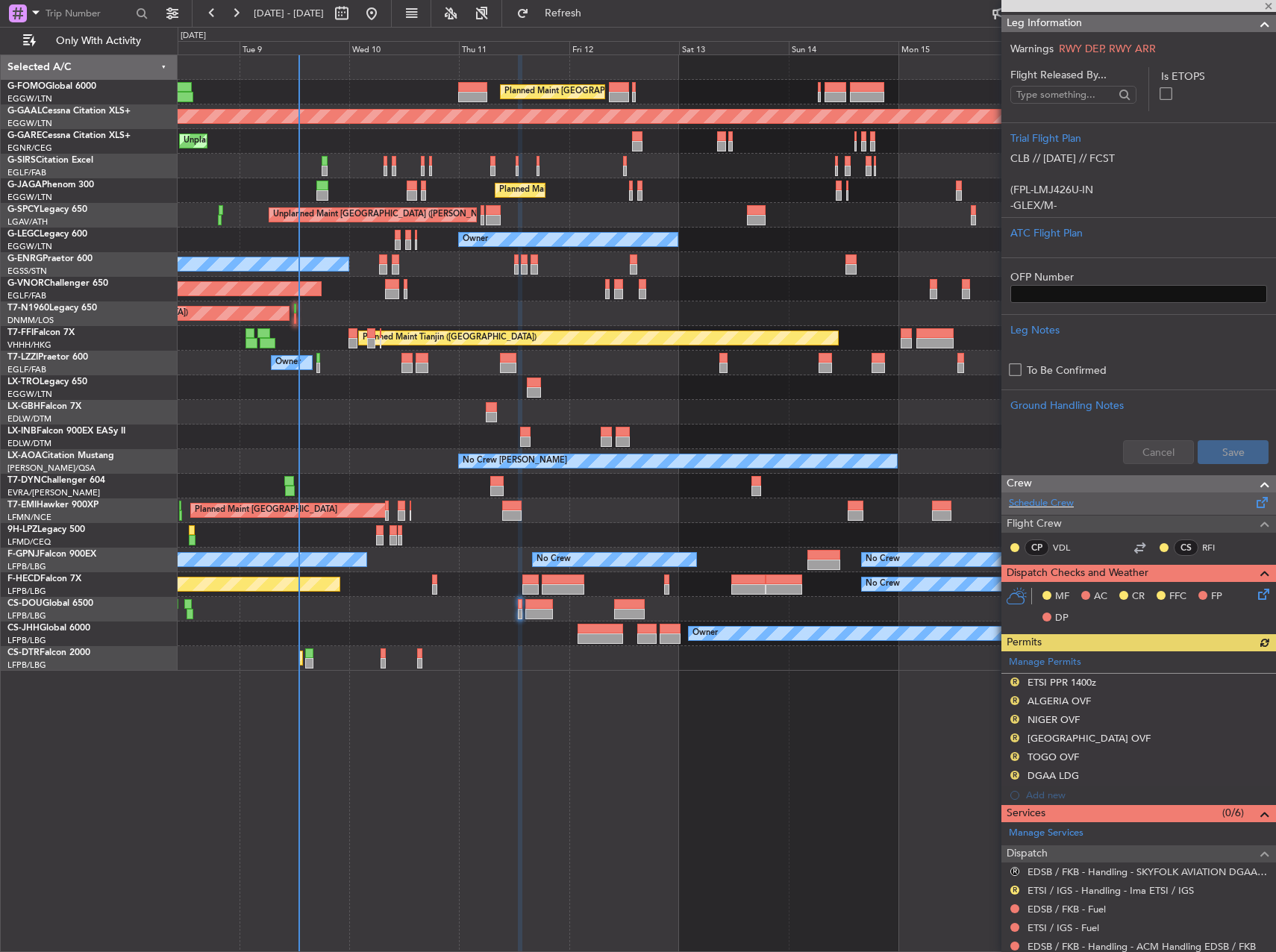
scroll to position [0, 0]
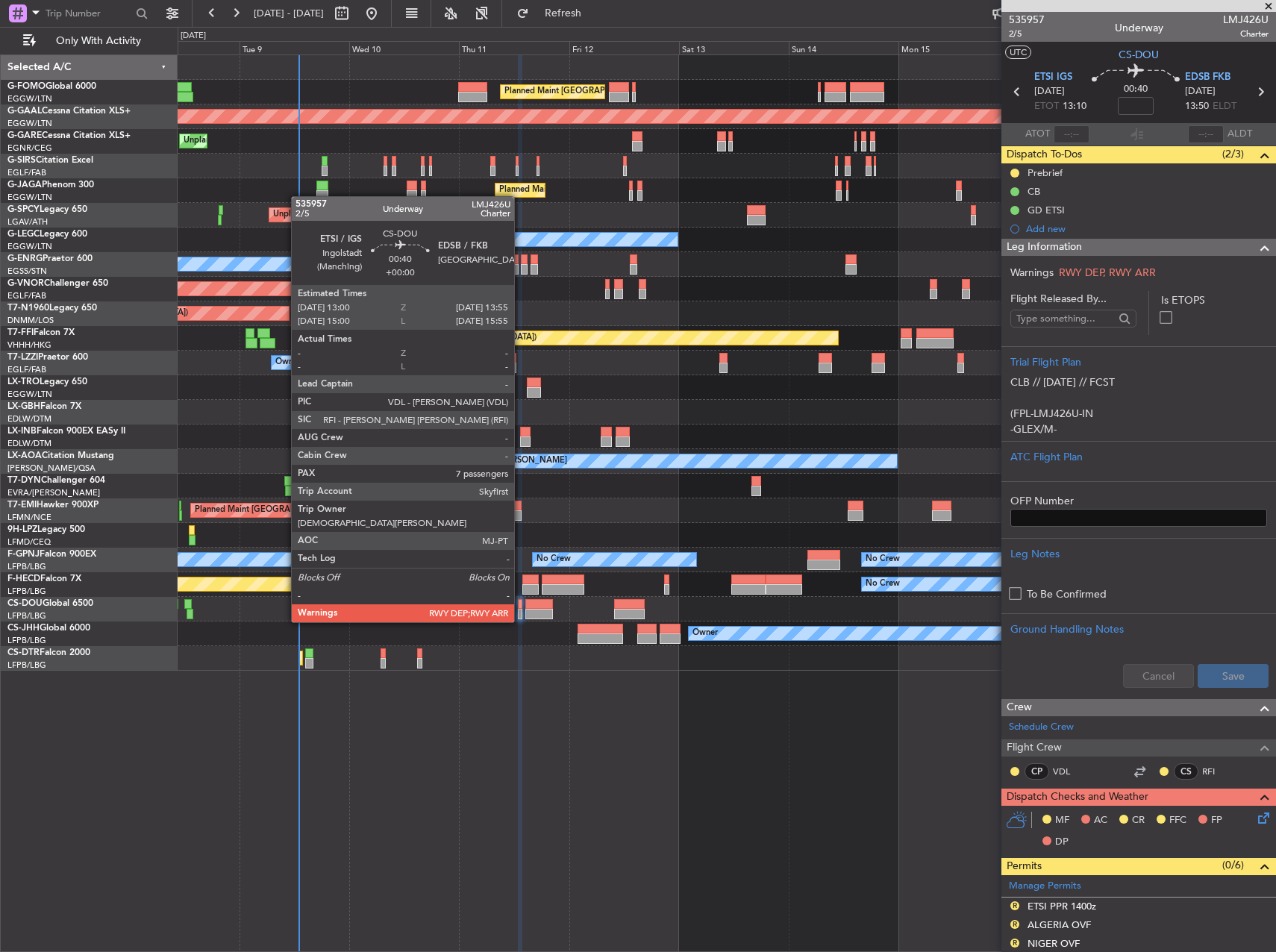
click at [520, 607] on div at bounding box center [520, 603] width 5 height 10
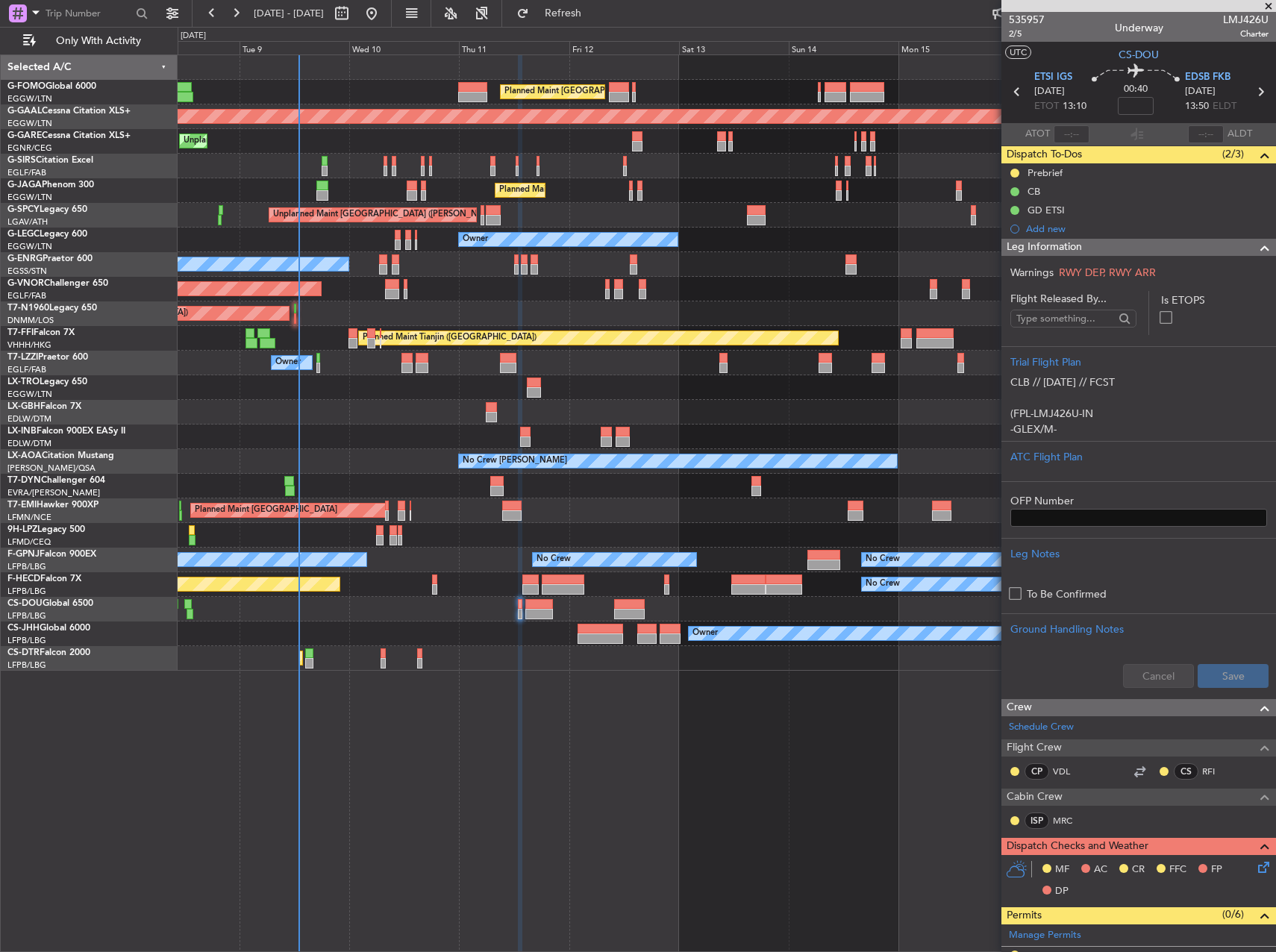
click at [1228, 19] on span "LMJ426U" at bounding box center [1246, 20] width 45 height 16
copy span "LMJ426U"
click at [1066, 811] on div "ISP MRC" at bounding box center [1055, 821] width 93 height 21
click at [1066, 815] on link "MRC" at bounding box center [1069, 820] width 33 height 13
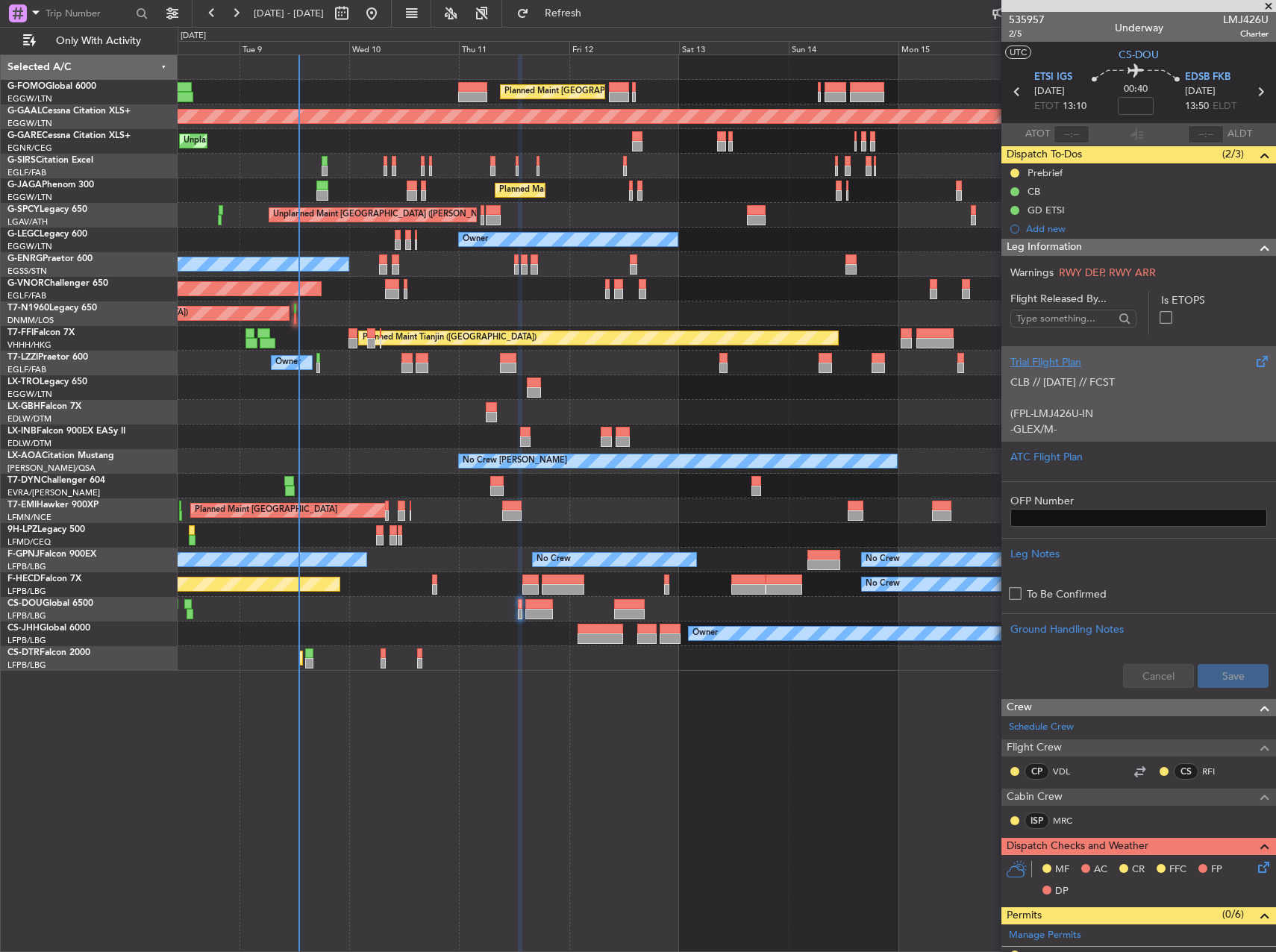
click at [1100, 422] on p "CLB // 09SEP // FCST (FPL-LMJ426U-IN -GLEX/M-SBDE2E3FGHIJ1J4J5M1M3ORVWXYZ/LB1D1…" at bounding box center [1138, 547] width 257 height 345
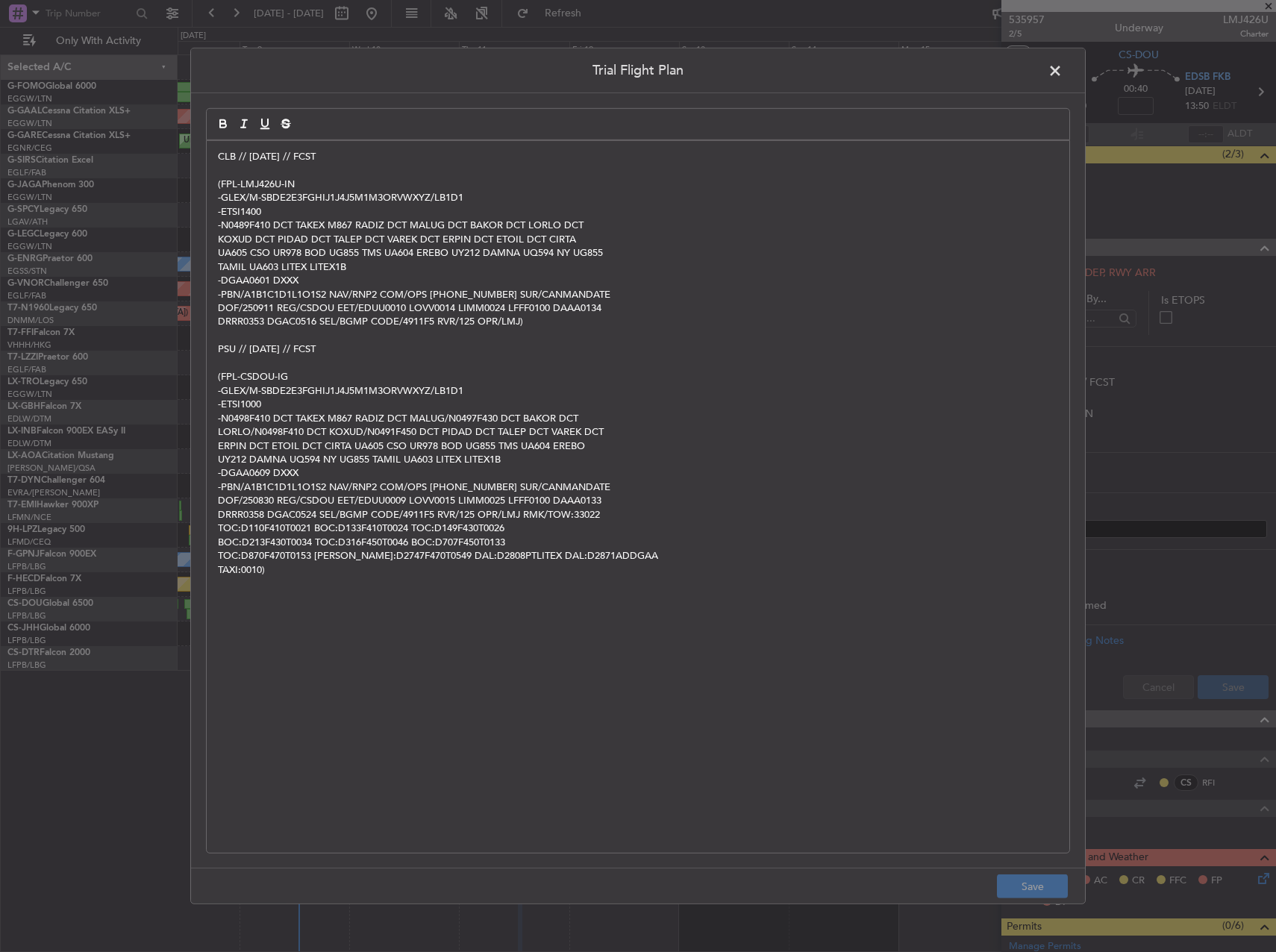
click at [211, 150] on div "CLB // 09SEP // FCST (FPL-LMJ426U-IN -GLEX/M-SBDE2E3FGHIJ1J4J5M1M3ORVWXYZ/LB1D1…" at bounding box center [638, 496] width 862 height 711
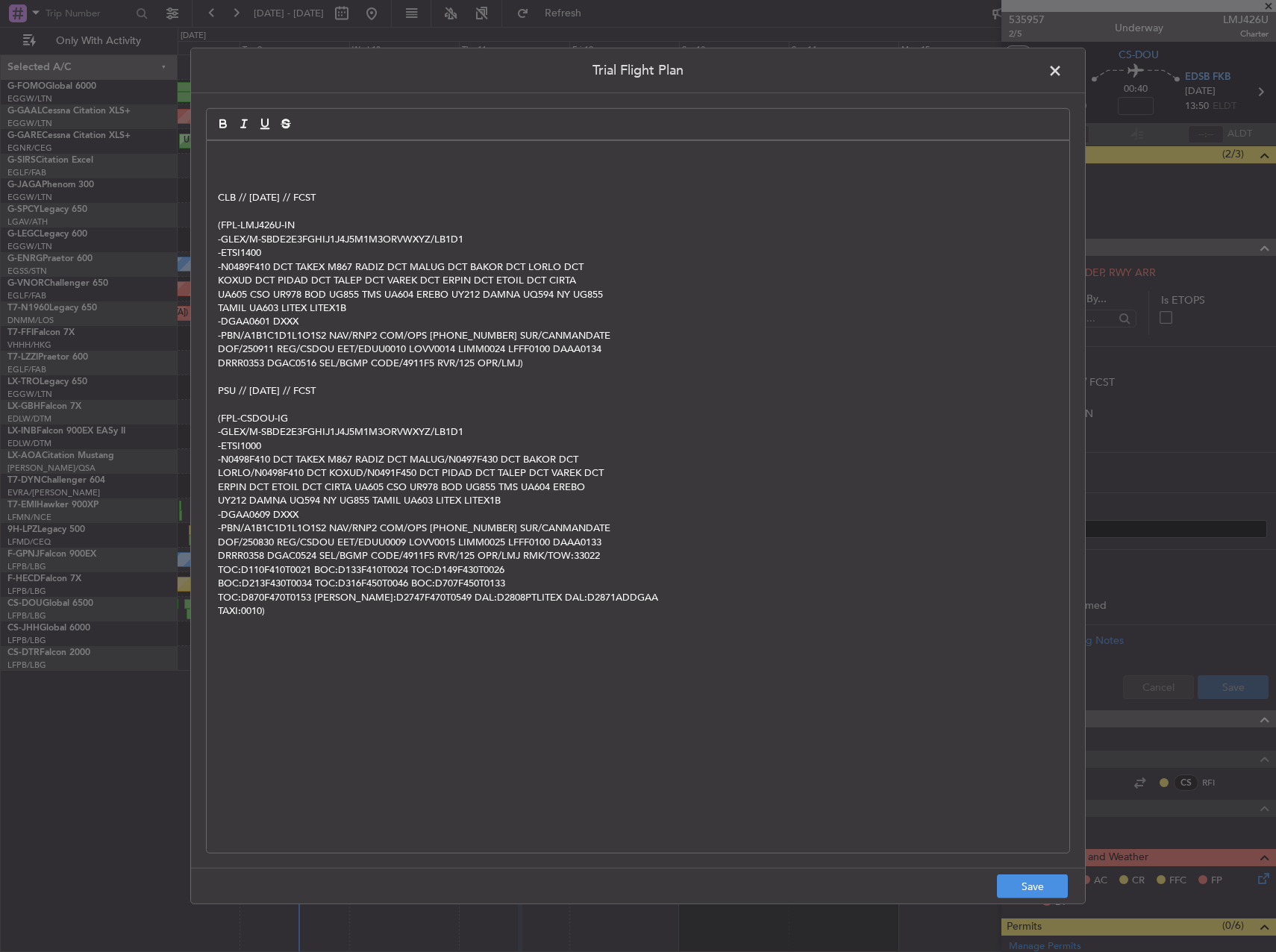
click at [211, 150] on div "CLB // 09SEP // FCST (FPL-LMJ426U-IN -GLEX/M-SBDE2E3FGHIJ1J4J5M1M3ORVWXYZ/LB1D1…" at bounding box center [638, 496] width 862 height 711
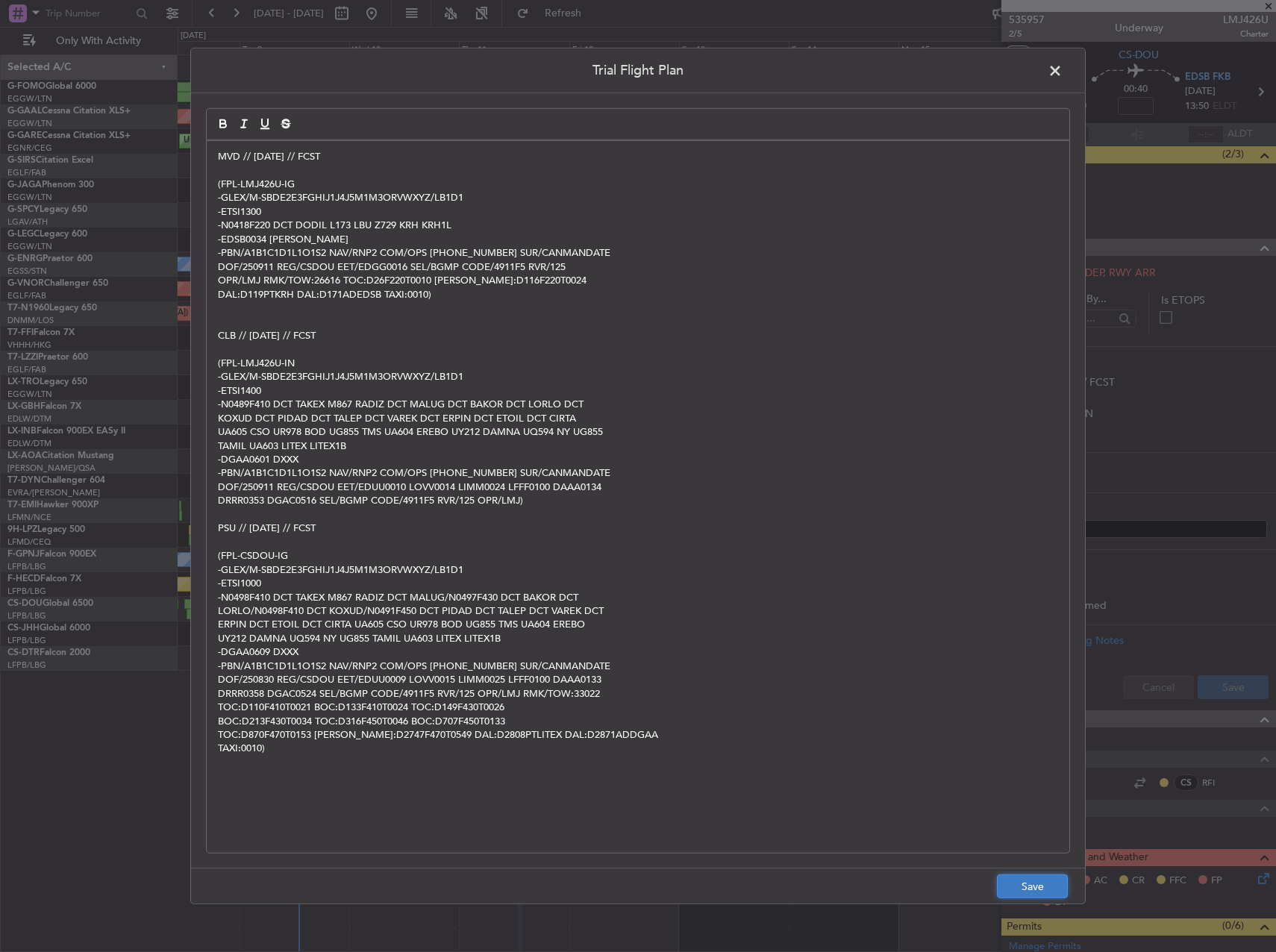
click at [1028, 894] on button "Save" at bounding box center [1032, 886] width 71 height 24
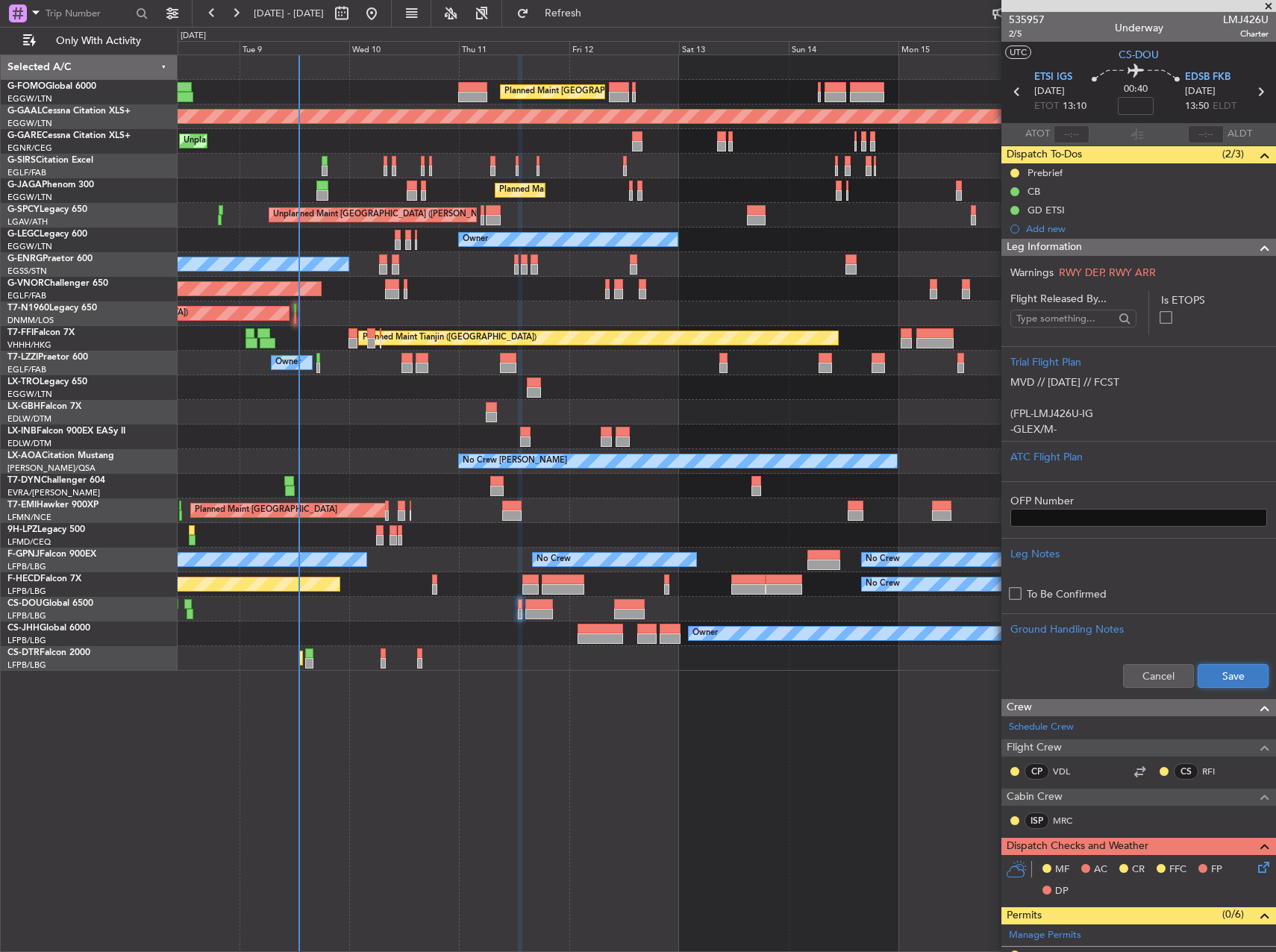
click at [1219, 669] on button "Save" at bounding box center [1232, 675] width 71 height 24
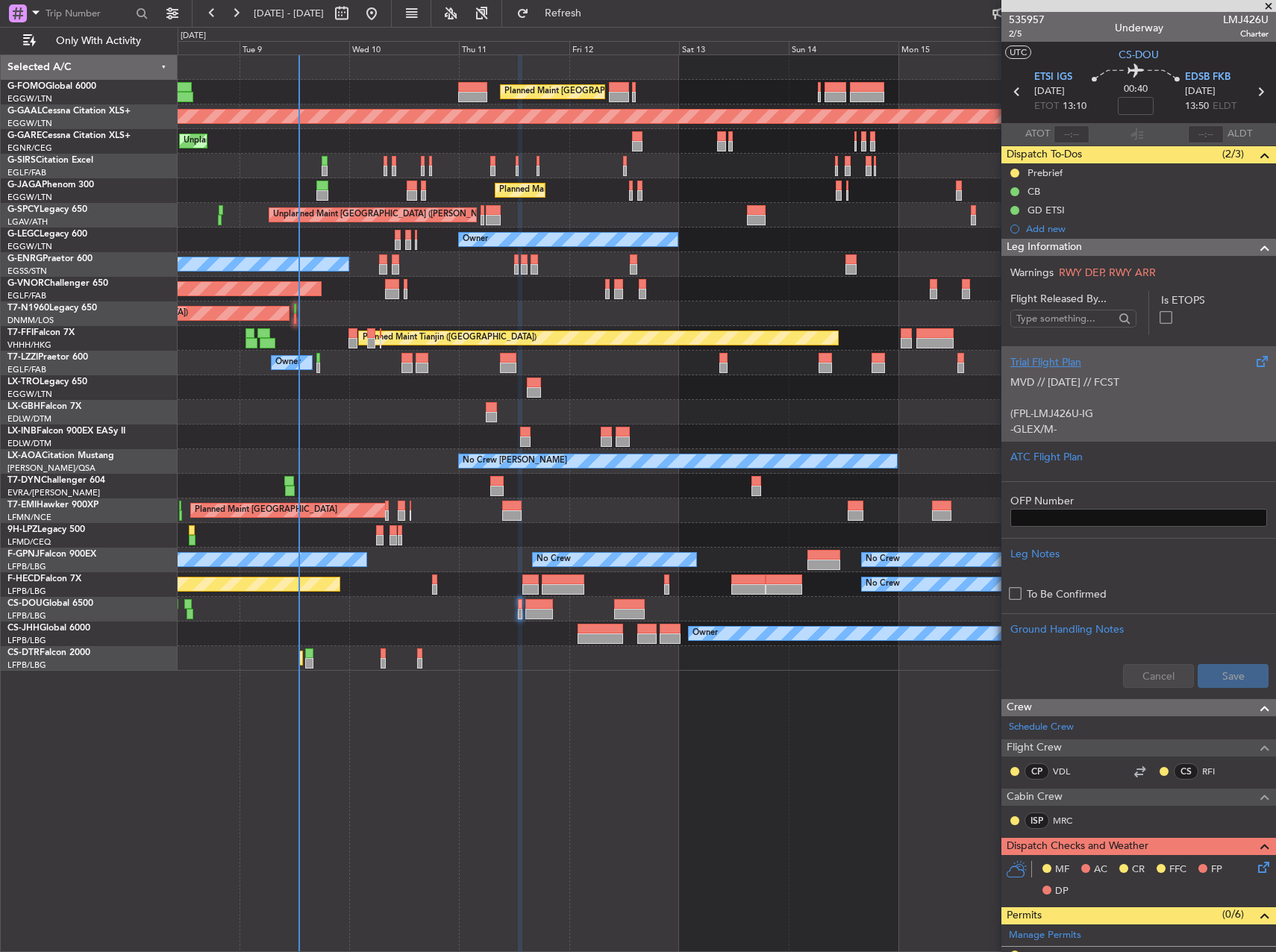
click at [1118, 429] on p "-GLEX/M-SBDE2E3FGHIJ1J4J5M1M3ORVWXYZ/LB1D1" at bounding box center [1138, 437] width 257 height 31
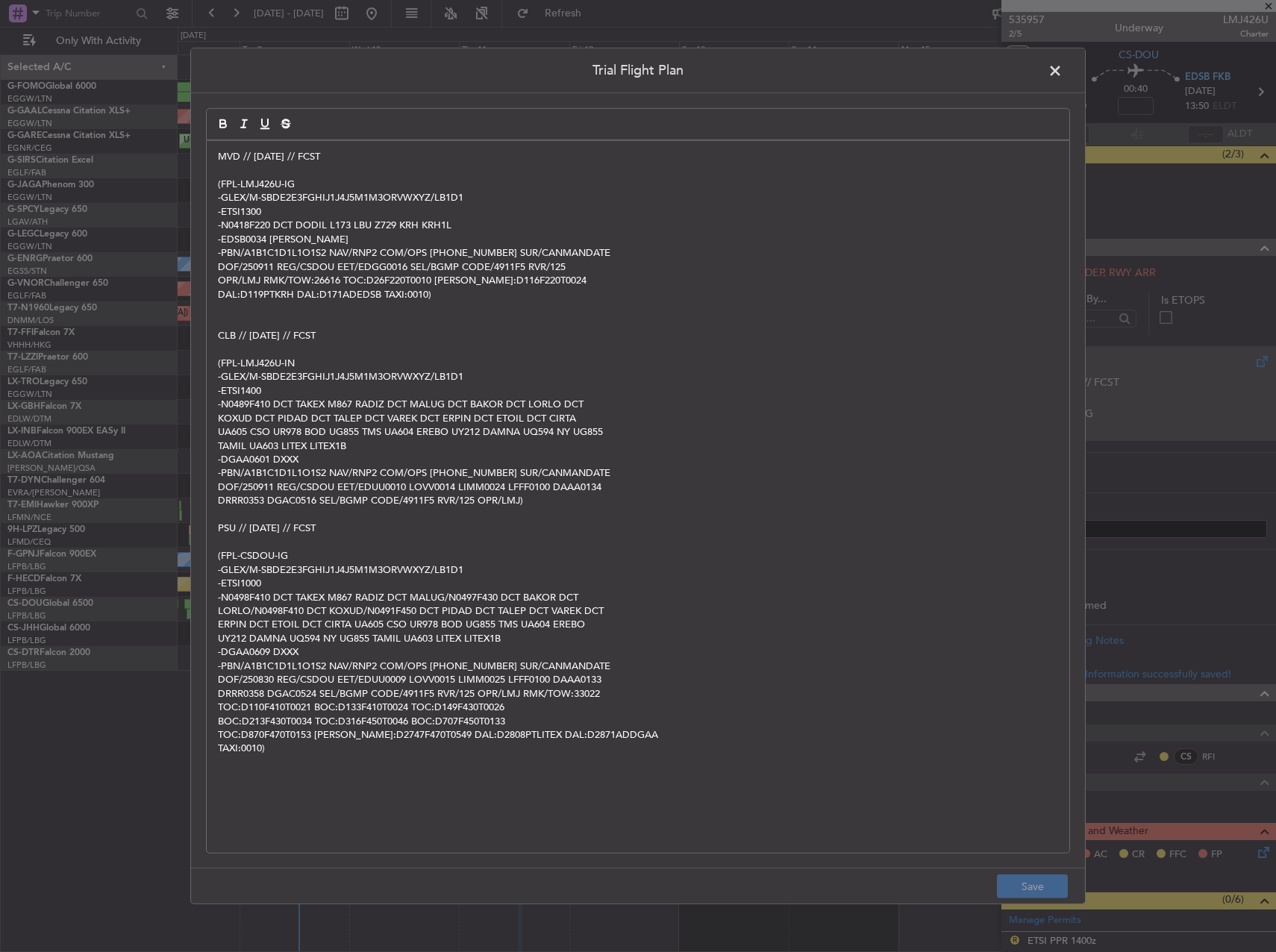
click at [1062, 72] on span at bounding box center [1062, 75] width 0 height 30
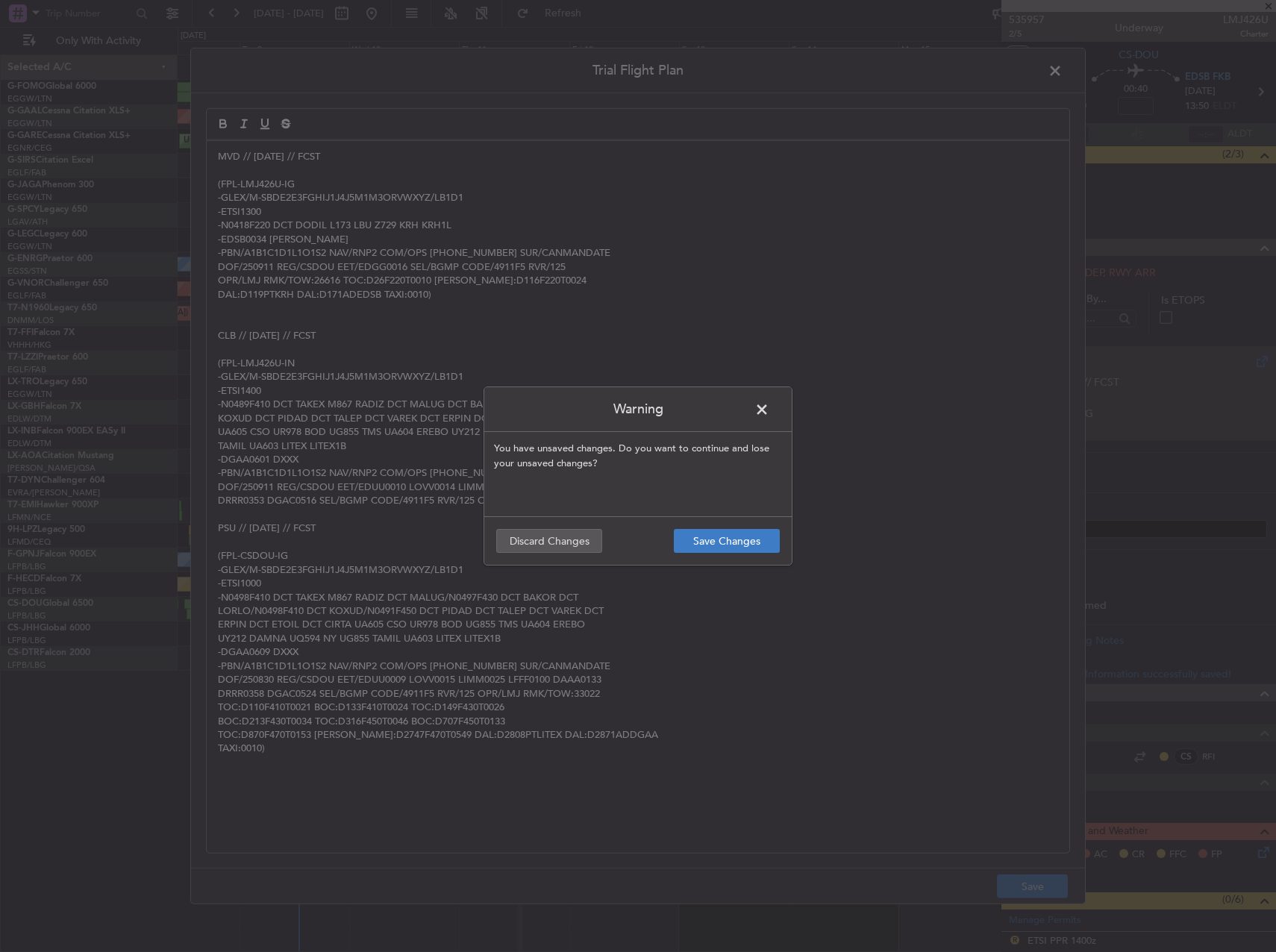
click at [736, 526] on footer "Save Changes Discard Changes" at bounding box center [638, 540] width 307 height 48
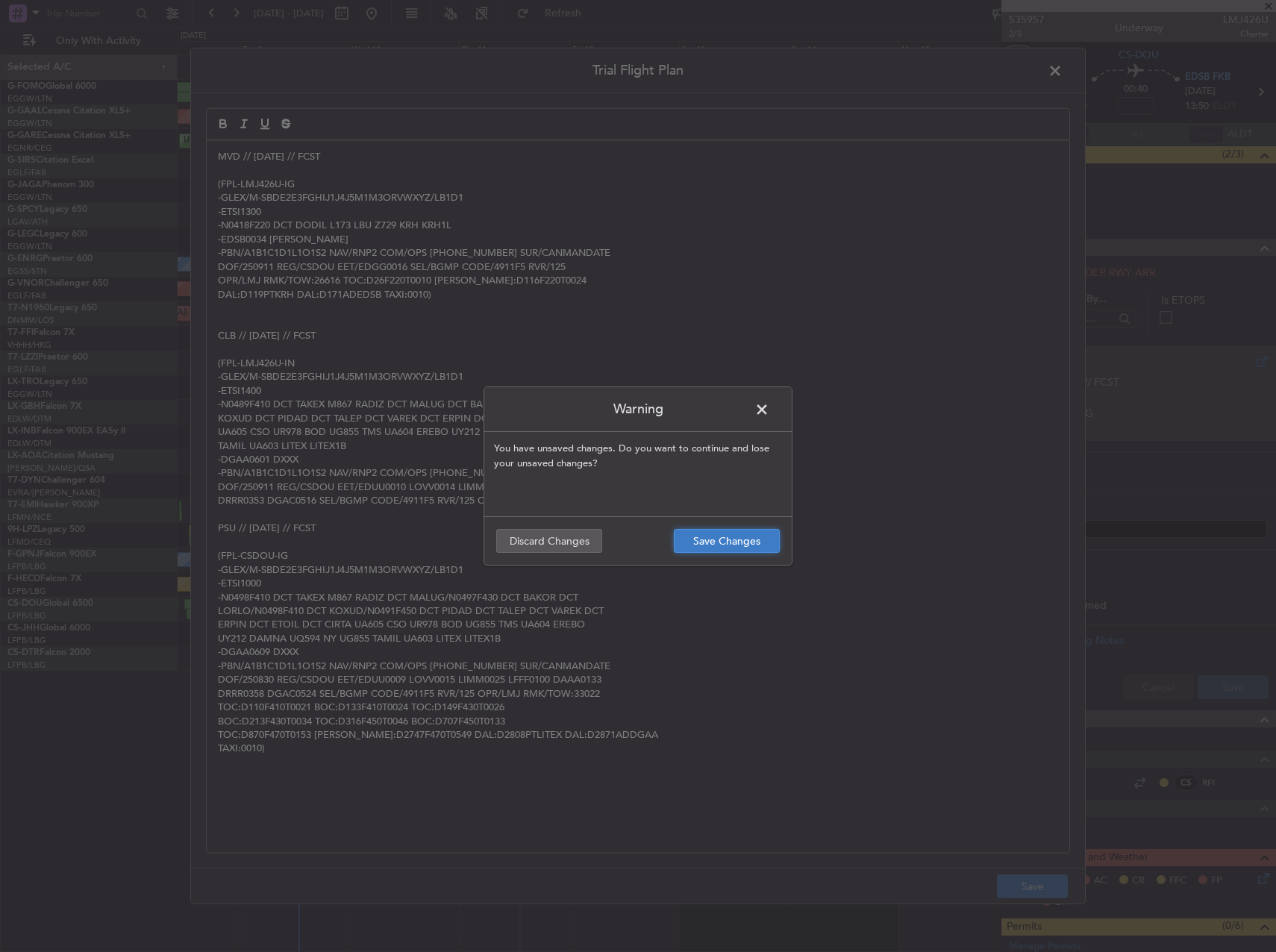
click at [747, 550] on button "Save Changes" at bounding box center [727, 540] width 106 height 24
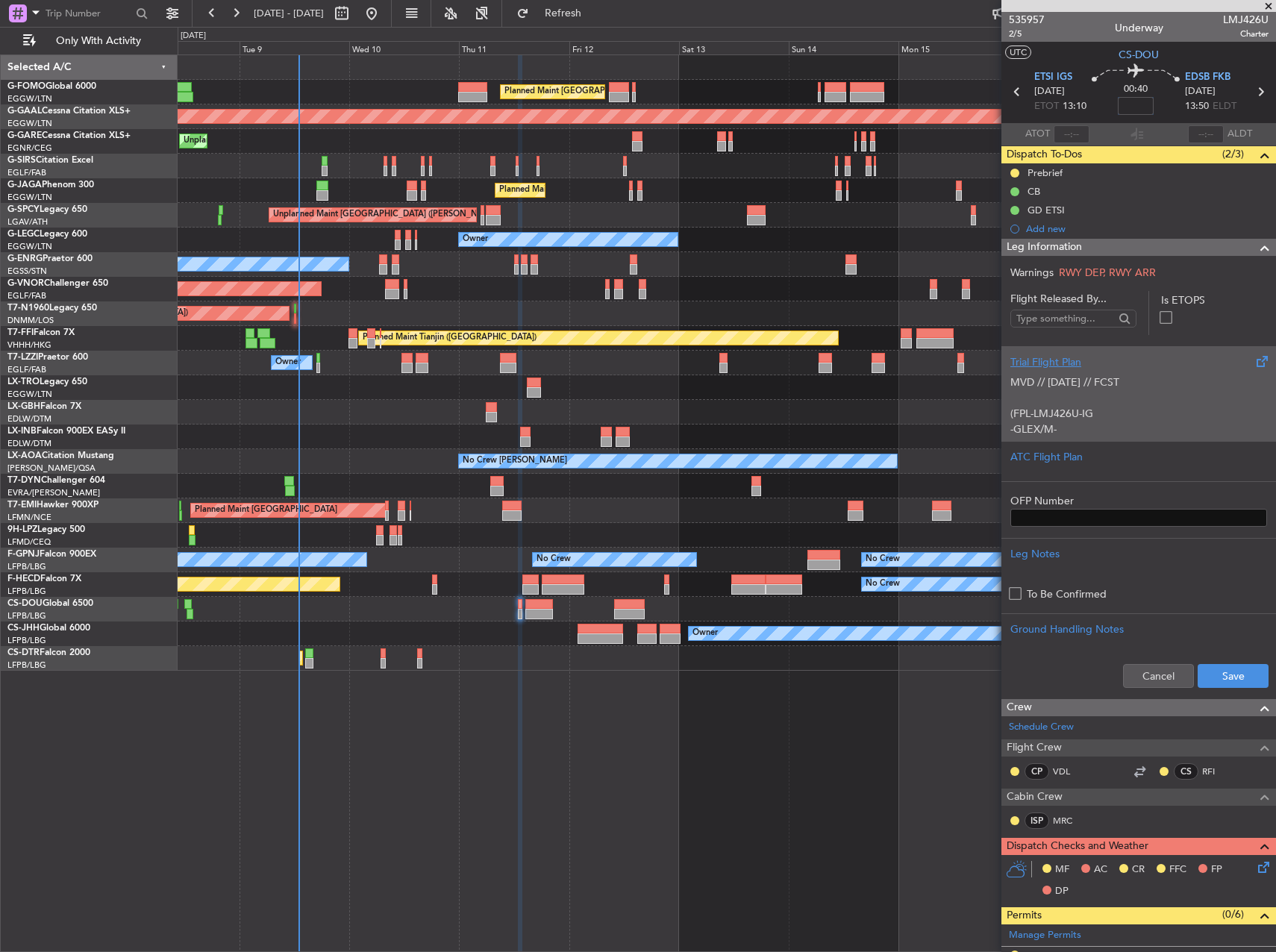
click at [1128, 113] on input at bounding box center [1136, 105] width 36 height 18
type input "-00:05"
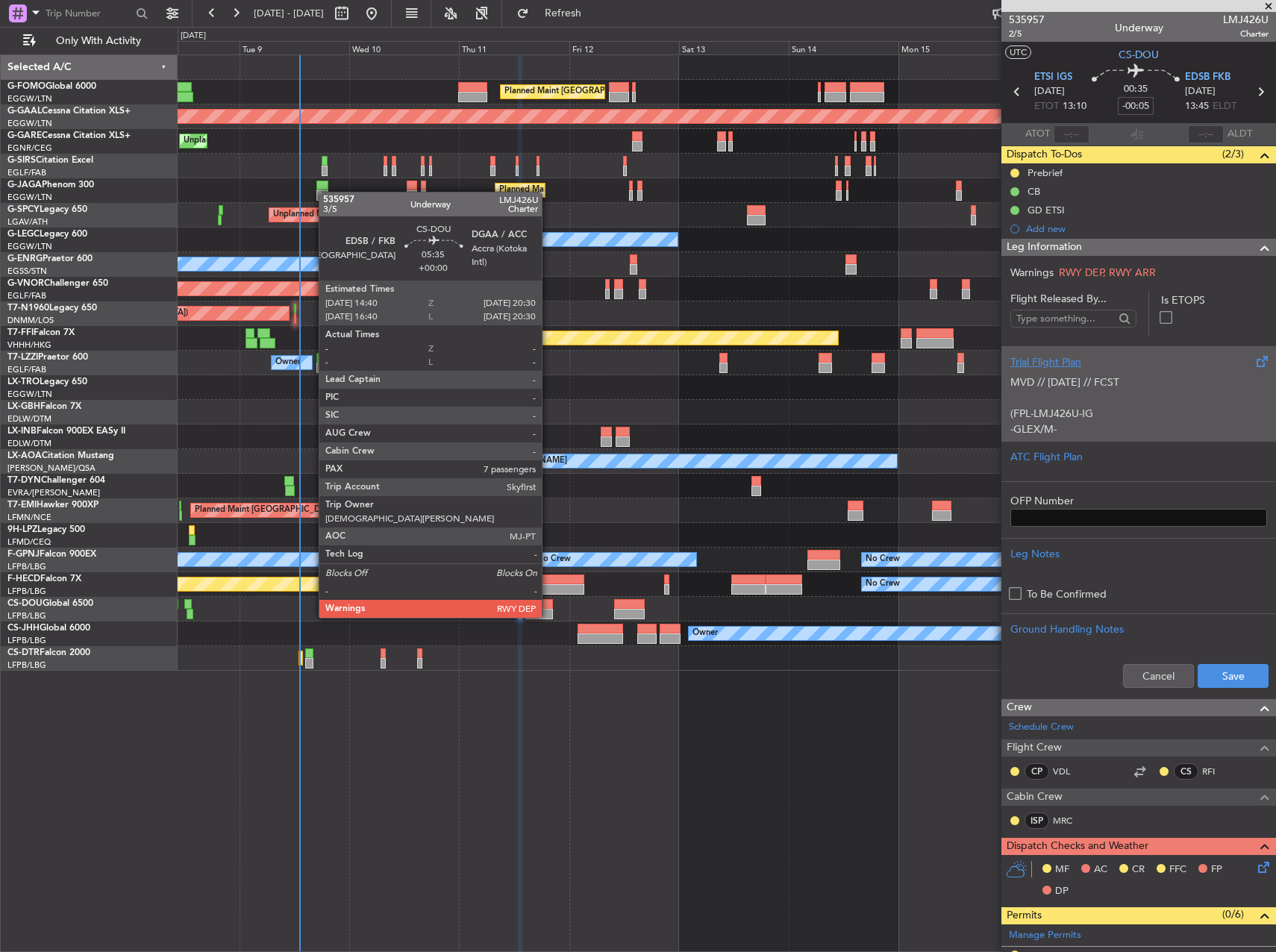
click at [549, 603] on div at bounding box center [538, 603] width 27 height 10
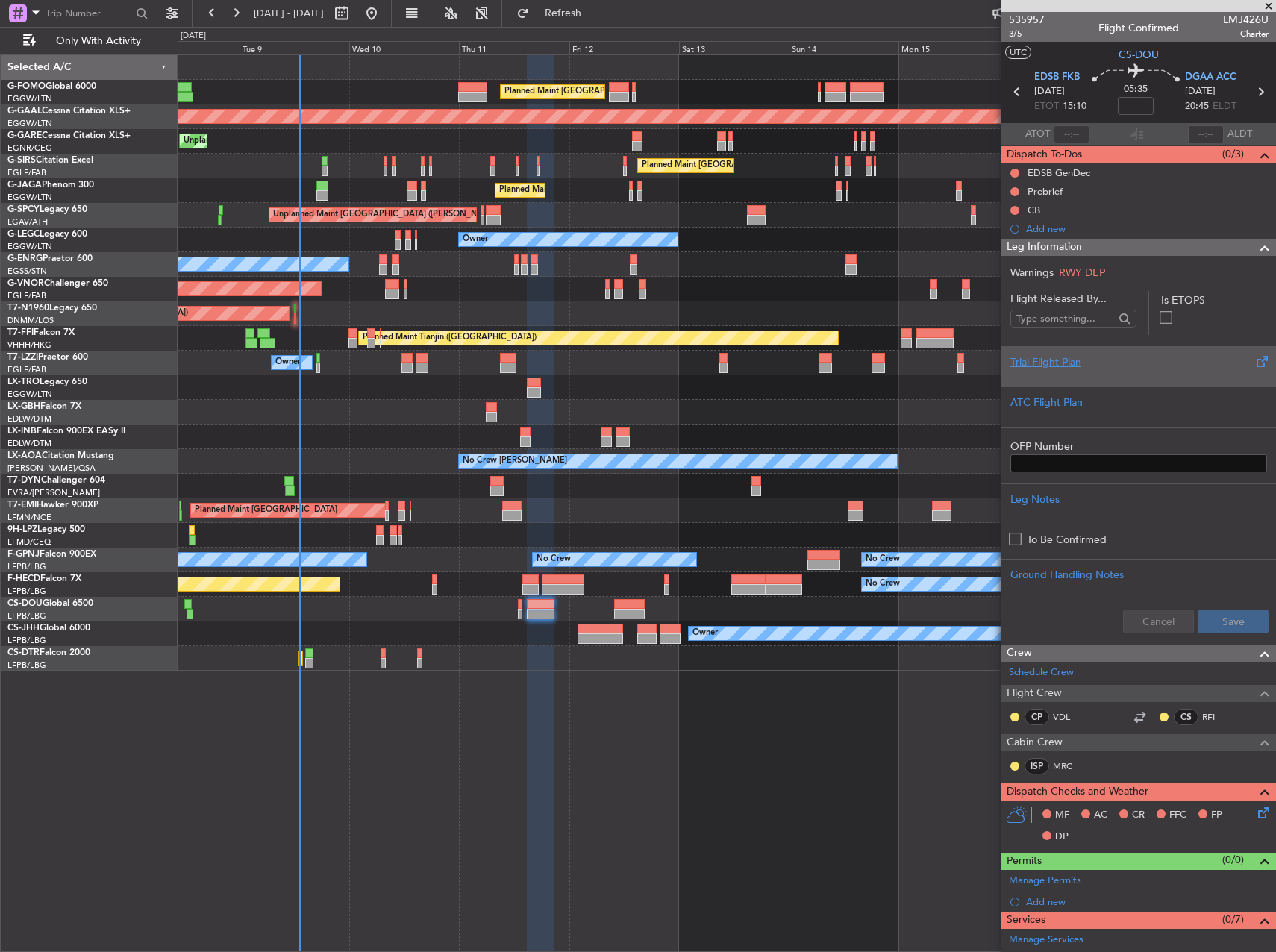
click at [1130, 368] on div "Trial Flight Plan" at bounding box center [1138, 362] width 257 height 16
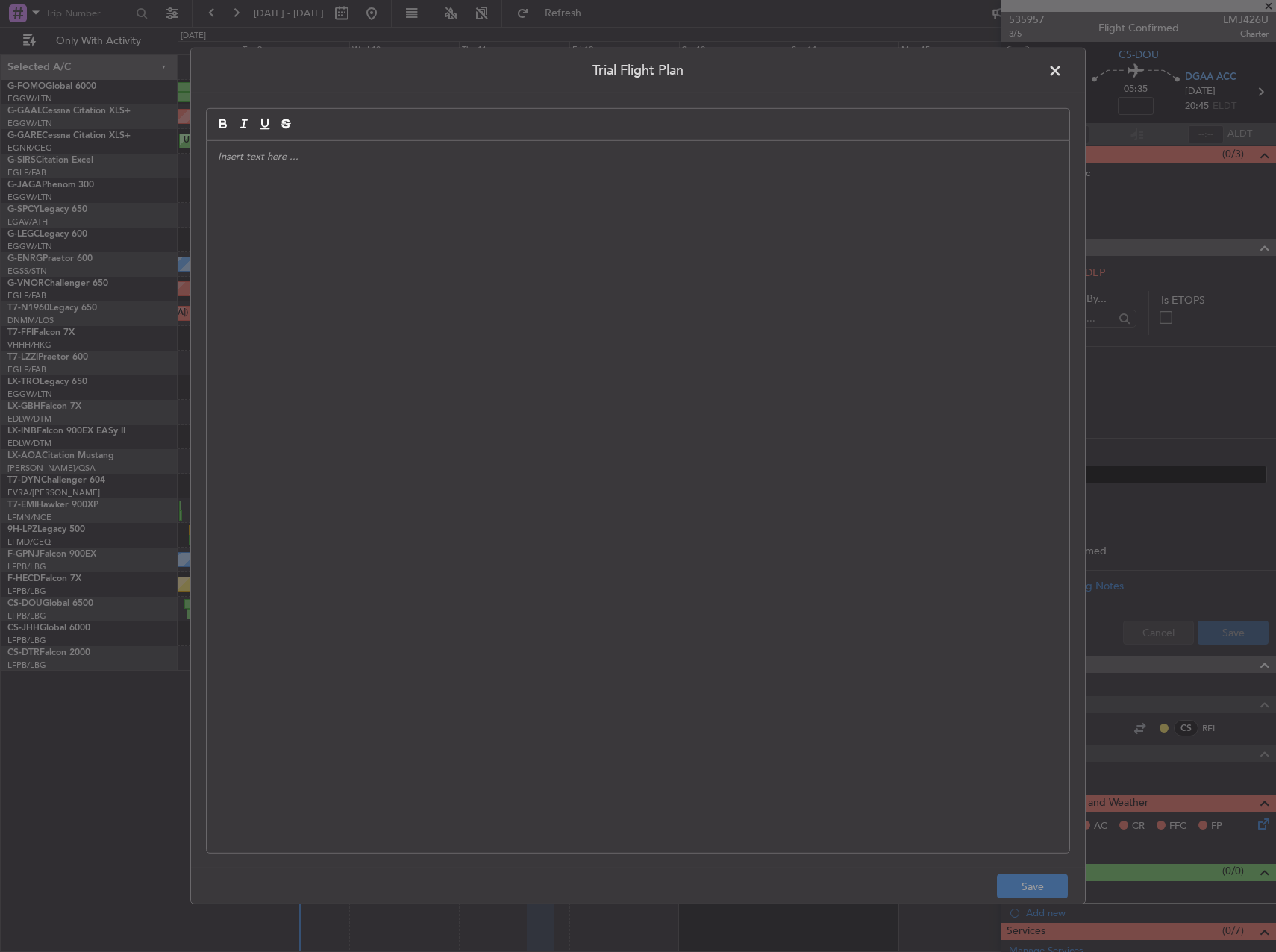
click at [590, 296] on div at bounding box center [638, 496] width 862 height 711
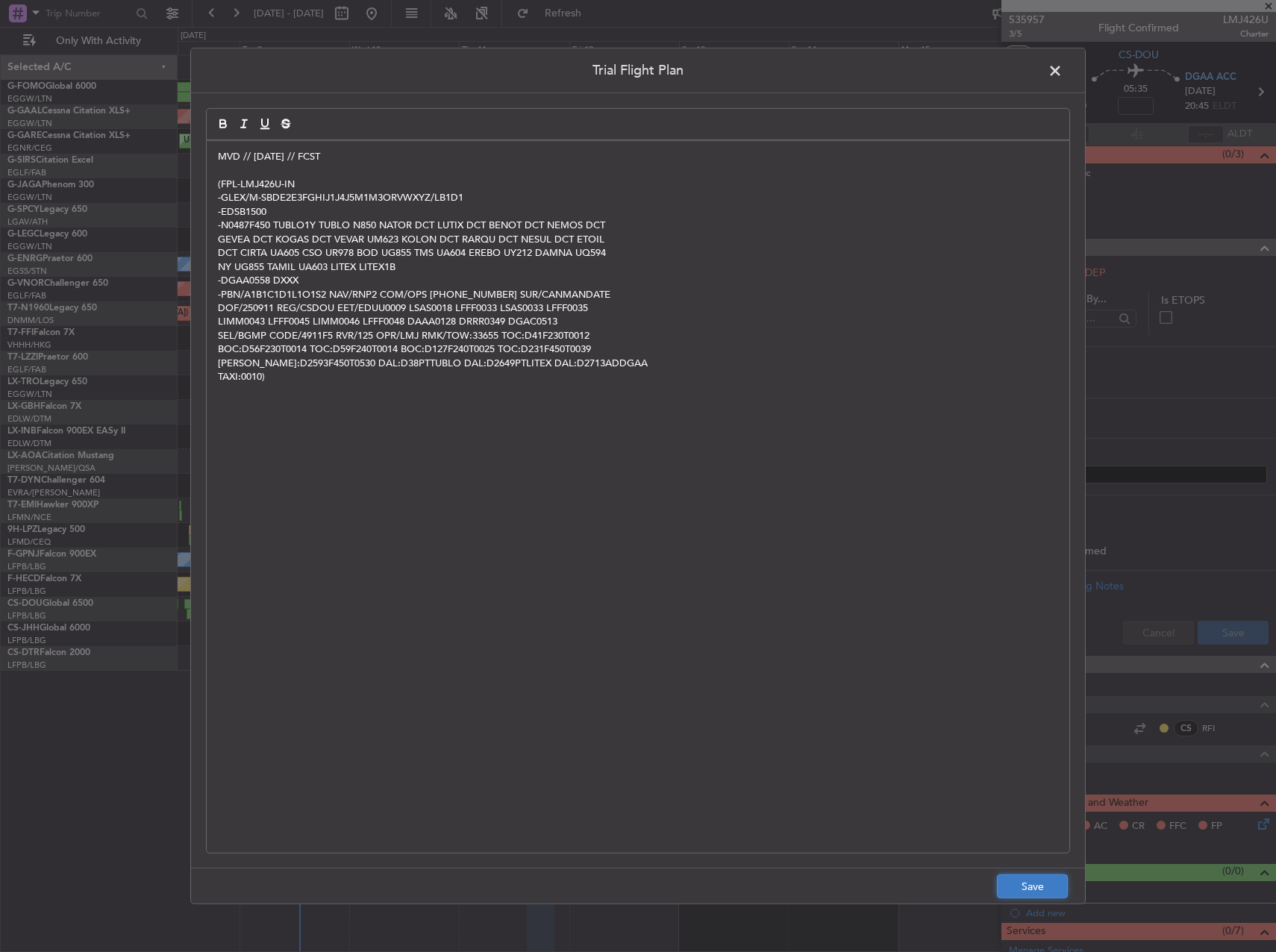
click at [1045, 888] on button "Save" at bounding box center [1032, 886] width 71 height 24
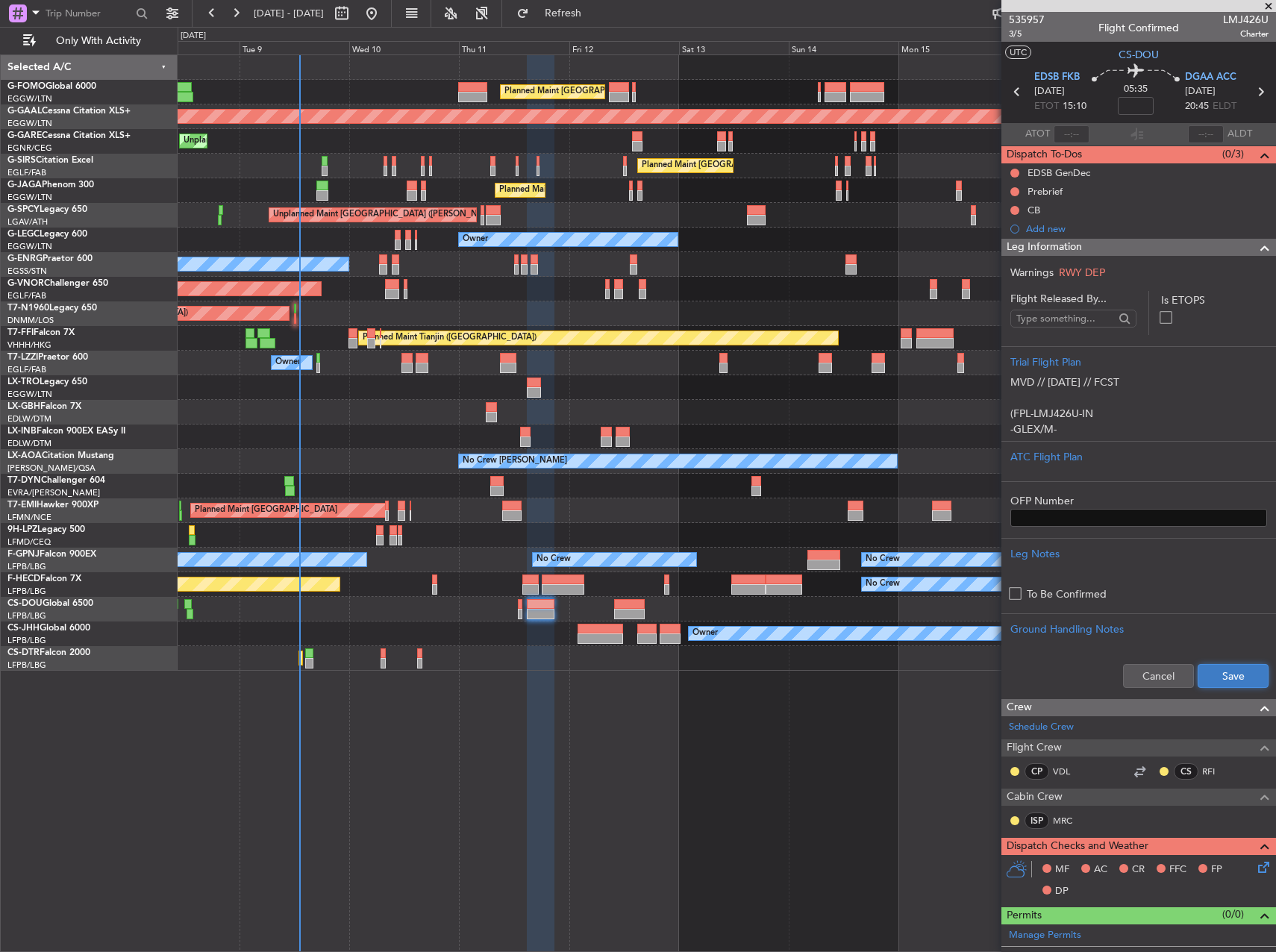
click at [1223, 675] on button "Save" at bounding box center [1232, 675] width 71 height 24
click at [1142, 114] on input at bounding box center [1136, 105] width 36 height 18
type input "-"
click at [1017, 33] on span "3/5" at bounding box center [1027, 33] width 36 height 12
click at [1014, 192] on button at bounding box center [1014, 191] width 9 height 9
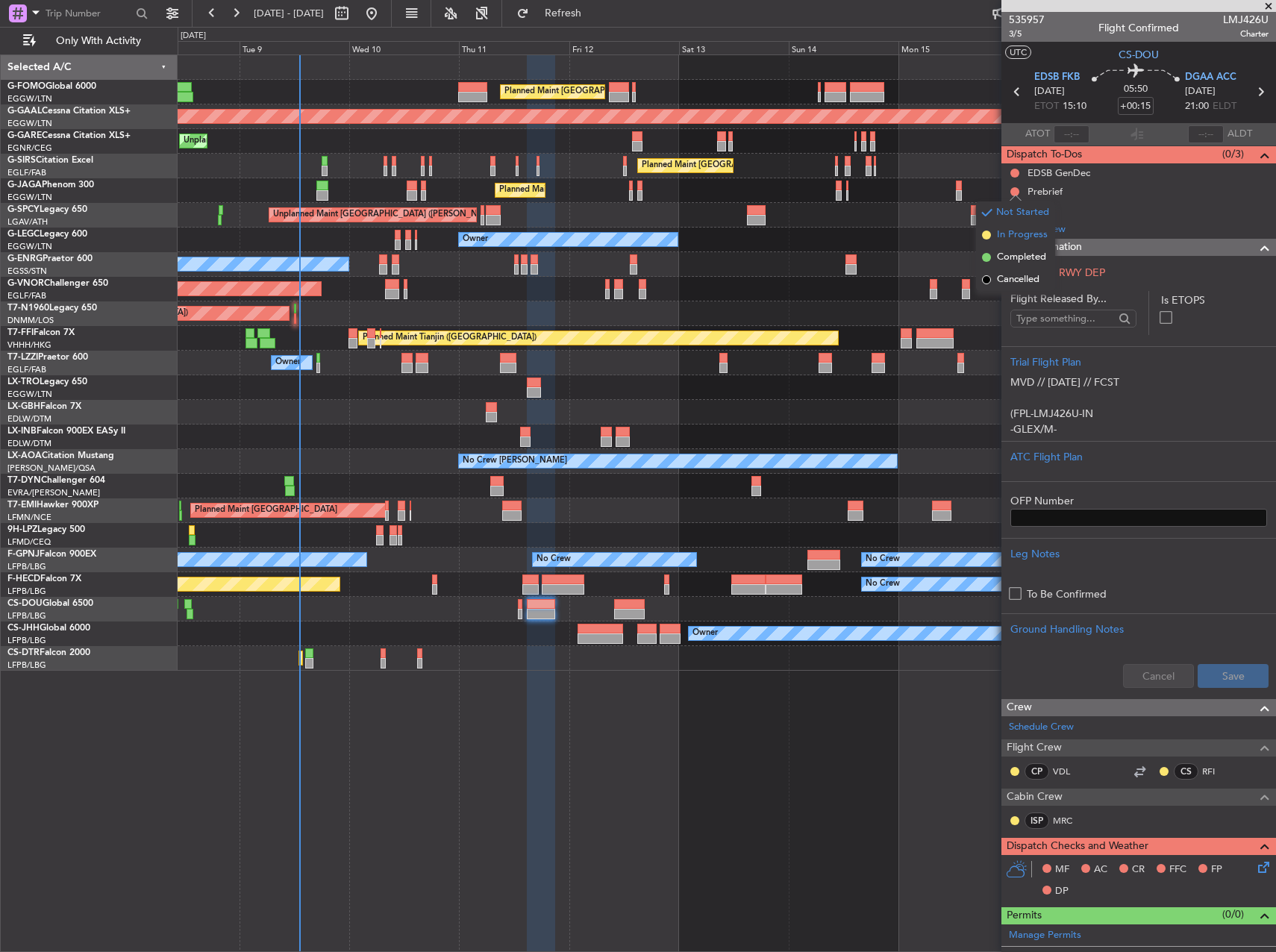
click at [1002, 241] on span "In Progress" at bounding box center [1022, 235] width 51 height 15
click at [1013, 211] on button at bounding box center [1014, 209] width 9 height 9
click at [1003, 276] on span "Completed" at bounding box center [1021, 277] width 49 height 15
click at [518, 608] on div at bounding box center [520, 603] width 5 height 10
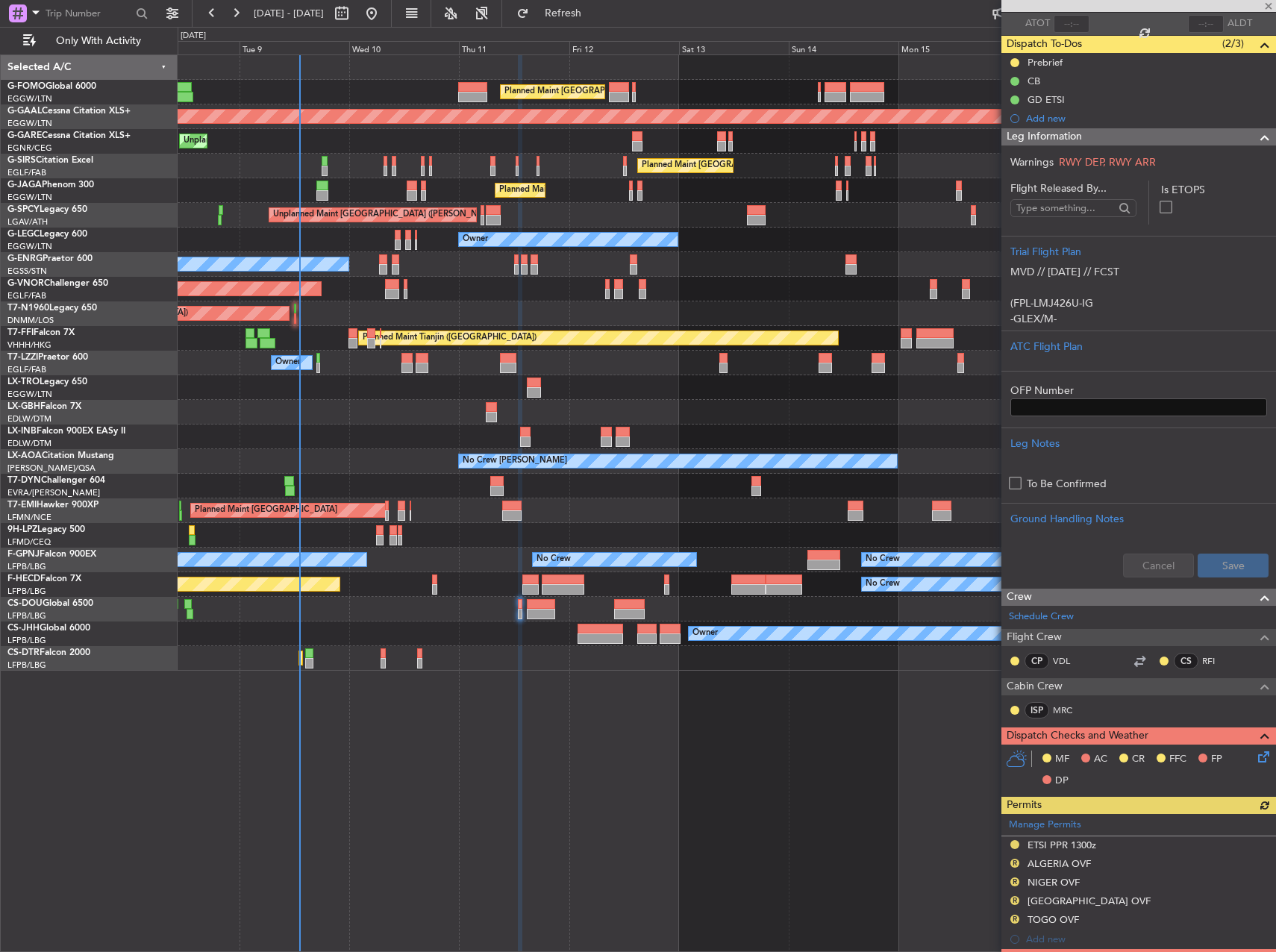
scroll to position [298, 0]
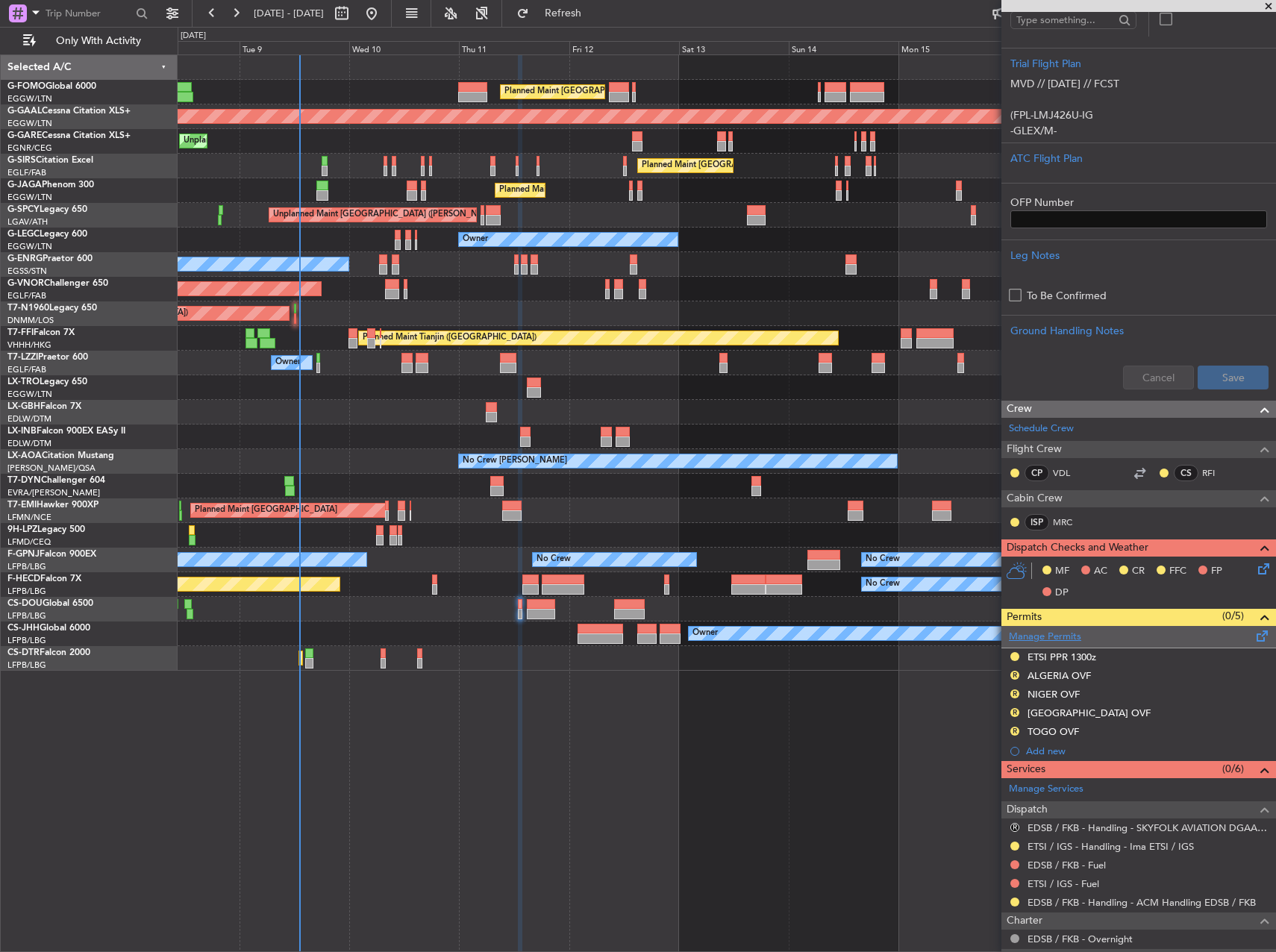
click at [1013, 638] on link "Manage Permits" at bounding box center [1045, 638] width 72 height 15
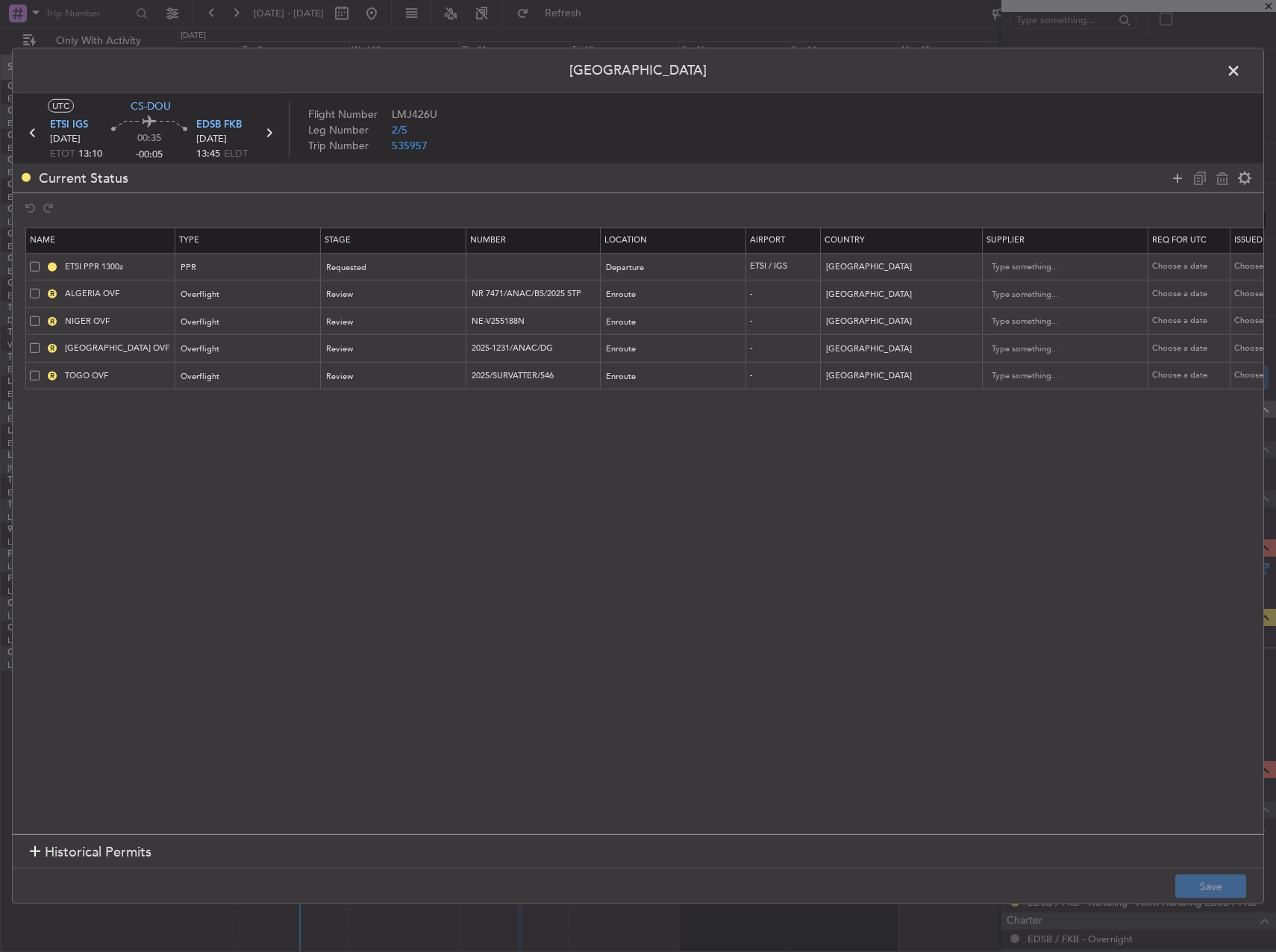
click at [29, 289] on td "R ALGERIA OVF" at bounding box center [101, 294] width 150 height 27
drag, startPoint x: 33, startPoint y: 302, endPoint x: 34, endPoint y: 293, distance: 9.1
click at [34, 298] on td "R ALGERIA OVF" at bounding box center [101, 294] width 150 height 27
click at [34, 291] on span at bounding box center [35, 294] width 9 height 9
click at [41, 289] on input "checkbox" at bounding box center [41, 289] width 0 height 0
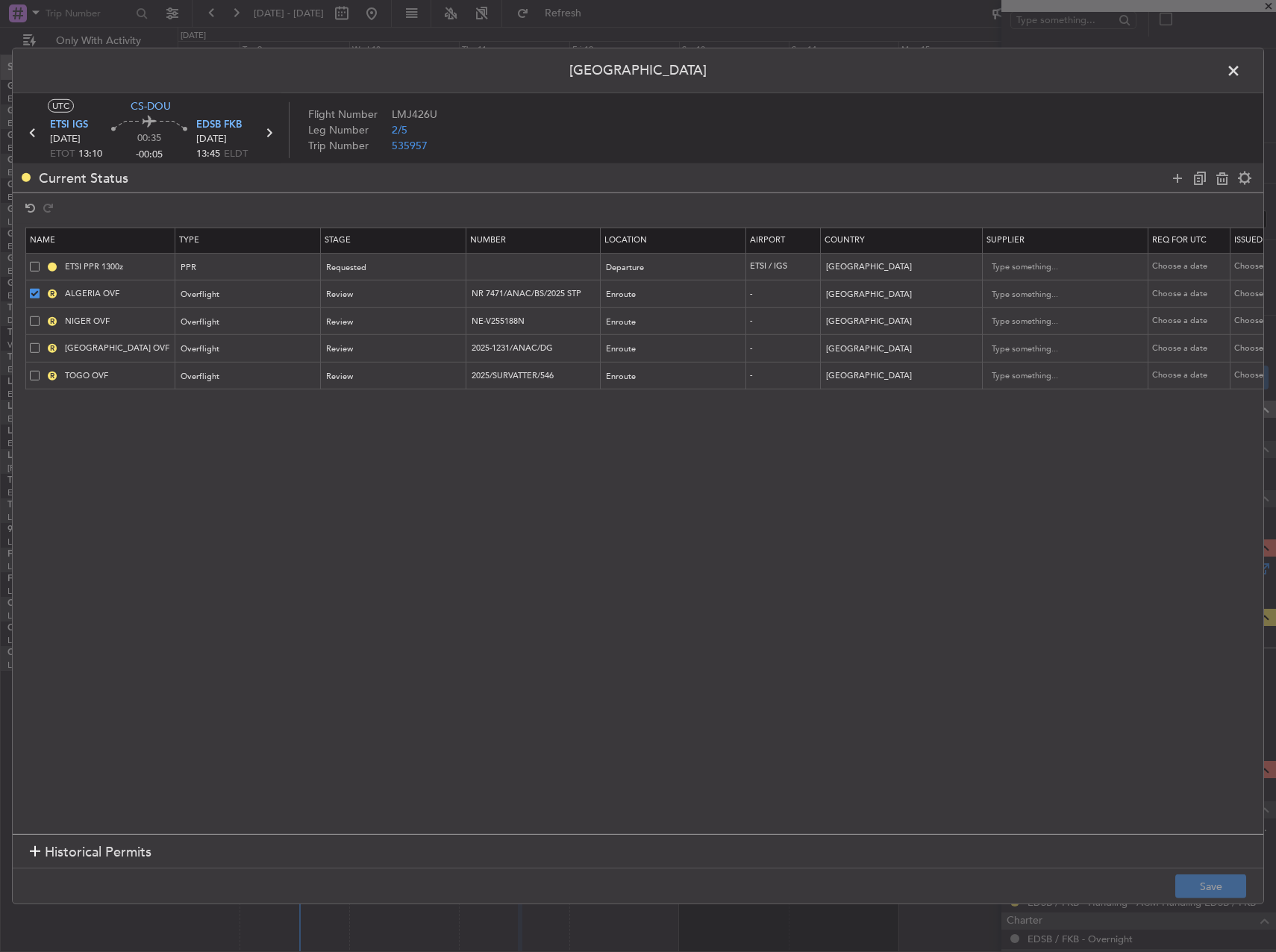
click at [32, 317] on span at bounding box center [35, 320] width 9 height 9
click at [41, 315] on input "checkbox" at bounding box center [41, 315] width 0 height 0
drag, startPoint x: 37, startPoint y: 346, endPoint x: 36, endPoint y: 356, distance: 10.0
click at [37, 346] on span at bounding box center [35, 348] width 9 height 9
click at [41, 343] on input "checkbox" at bounding box center [41, 343] width 0 height 0
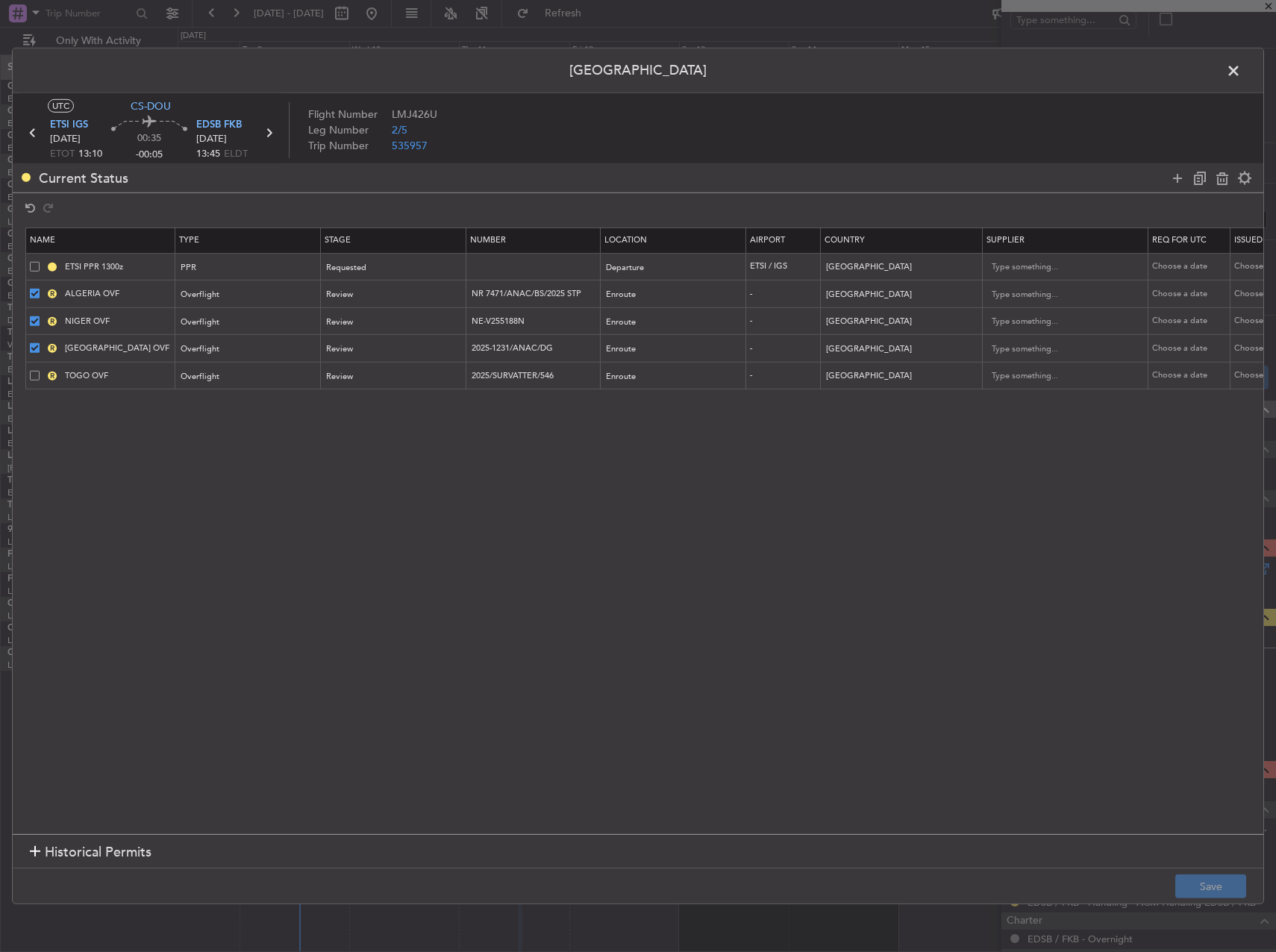
click at [31, 377] on span at bounding box center [35, 375] width 9 height 9
click at [41, 370] on input "checkbox" at bounding box center [41, 370] width 0 height 0
click at [1195, 177] on icon at bounding box center [1199, 177] width 18 height 18
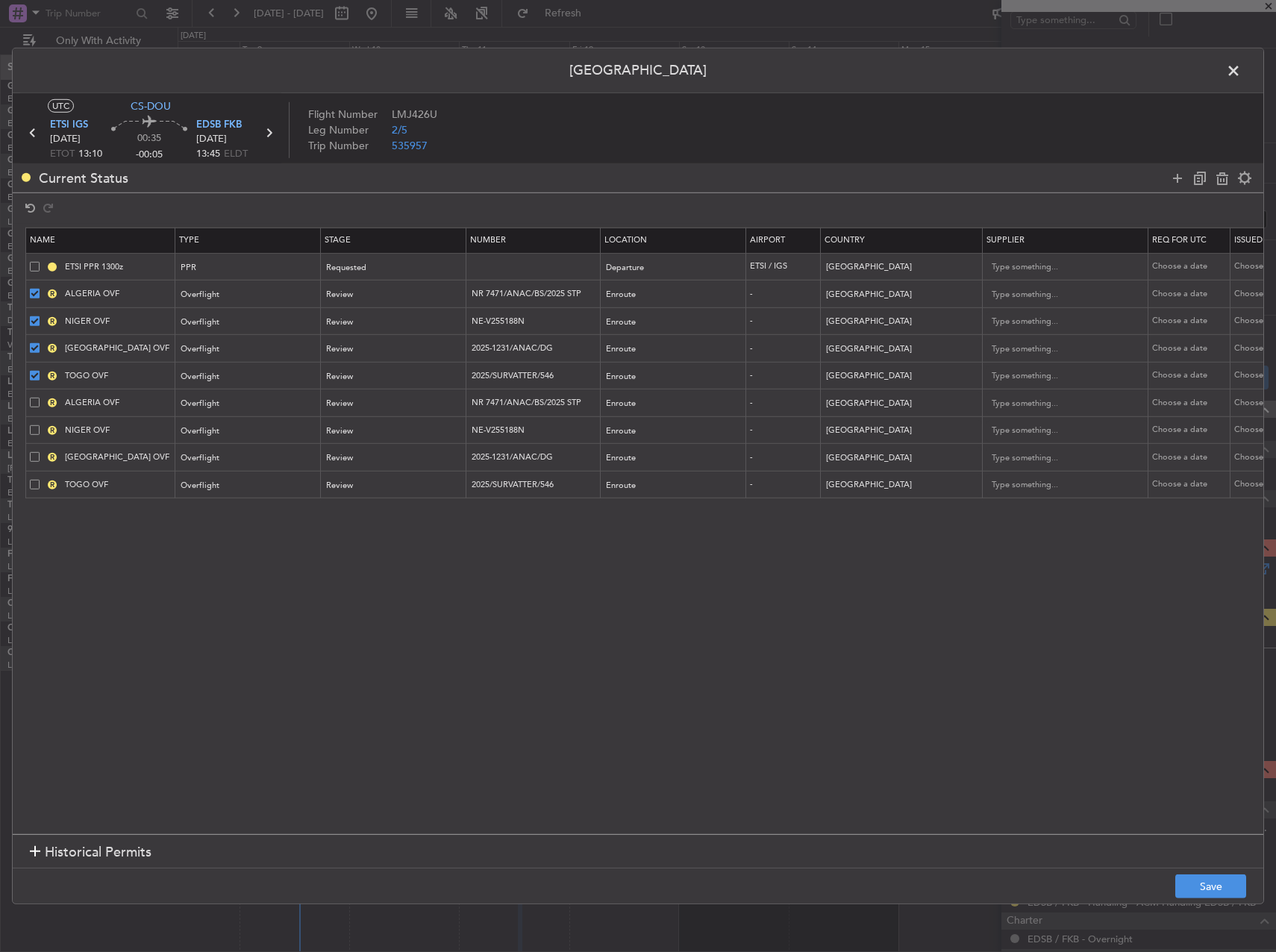
click at [30, 401] on span at bounding box center [35, 403] width 9 height 9
click at [41, 398] on input "checkbox" at bounding box center [41, 398] width 0 height 0
click at [33, 425] on div "R NIGER OVF" at bounding box center [102, 430] width 145 height 13
click at [31, 450] on td "R BURKINA FASO OVF" at bounding box center [101, 458] width 150 height 27
drag, startPoint x: 31, startPoint y: 455, endPoint x: 31, endPoint y: 474, distance: 19.0
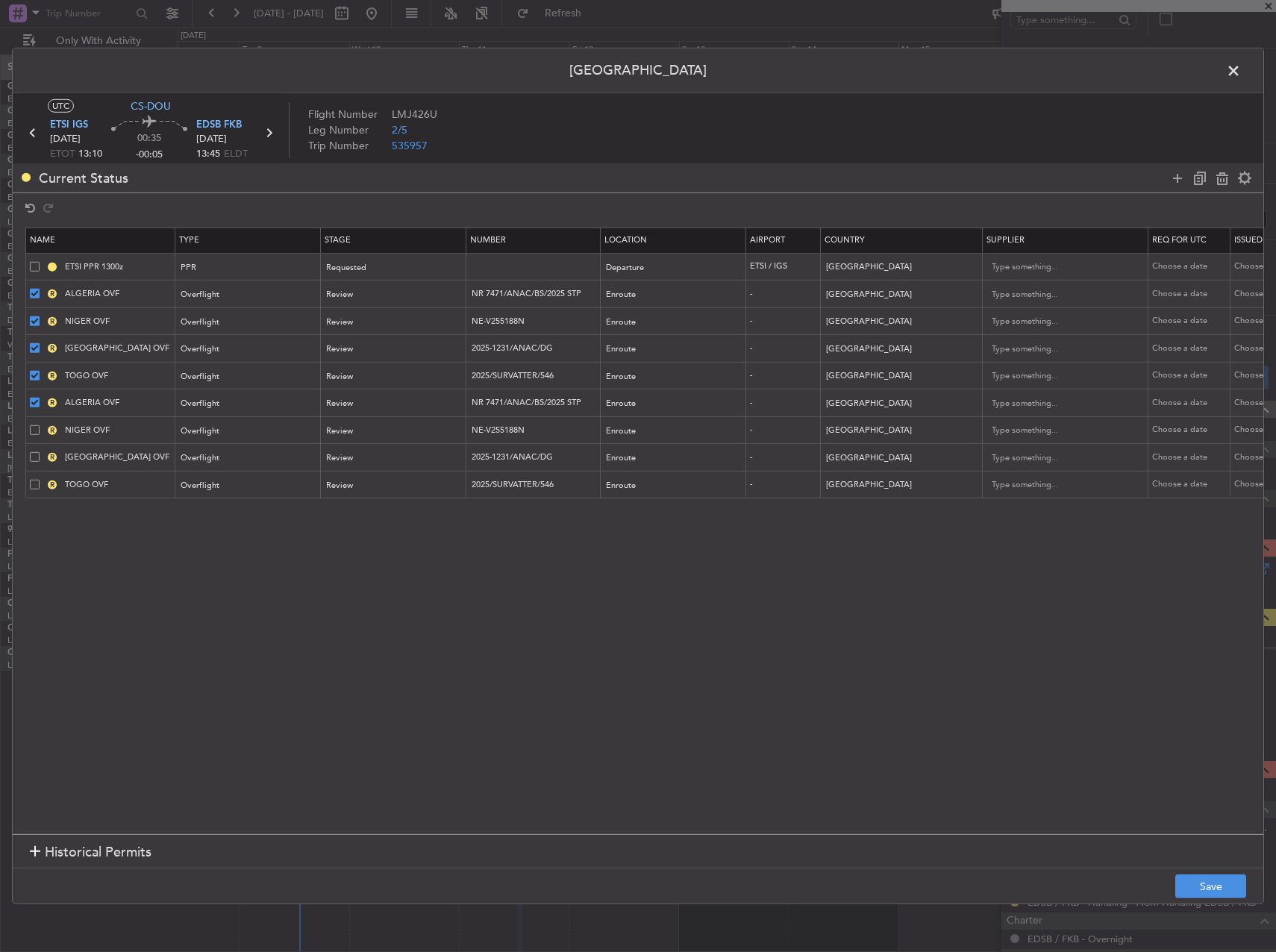
click at [31, 456] on span at bounding box center [35, 457] width 9 height 9
click at [41, 452] on input "checkbox" at bounding box center [41, 452] width 0 height 0
click at [31, 476] on td "R TOGO OVF" at bounding box center [101, 484] width 150 height 27
click at [32, 484] on span at bounding box center [35, 484] width 9 height 9
click at [41, 479] on input "checkbox" at bounding box center [41, 479] width 0 height 0
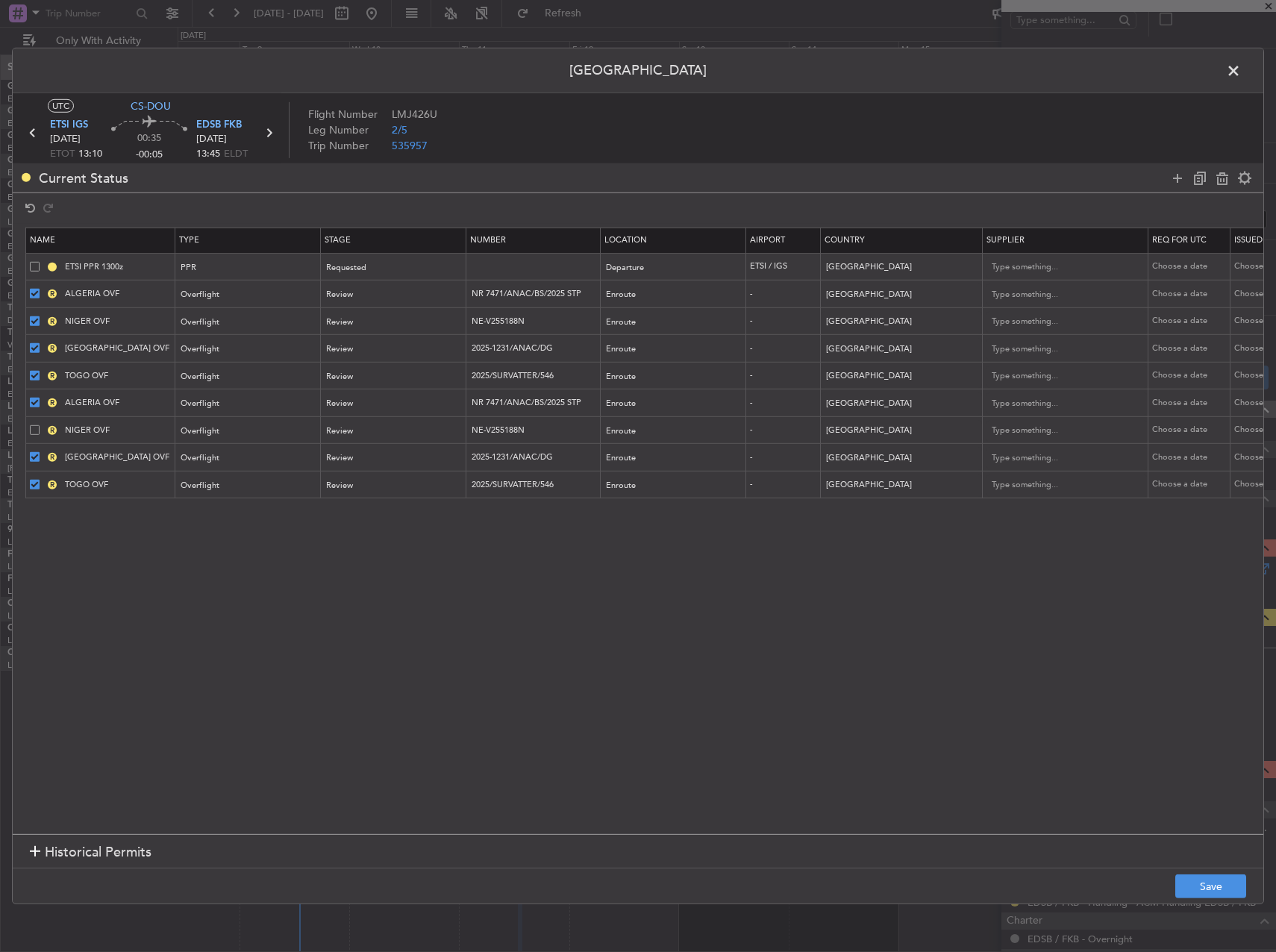
click at [30, 426] on span at bounding box center [35, 429] width 9 height 9
click at [41, 424] on input "checkbox" at bounding box center [41, 424] width 0 height 0
click at [1194, 174] on icon at bounding box center [1199, 177] width 18 height 18
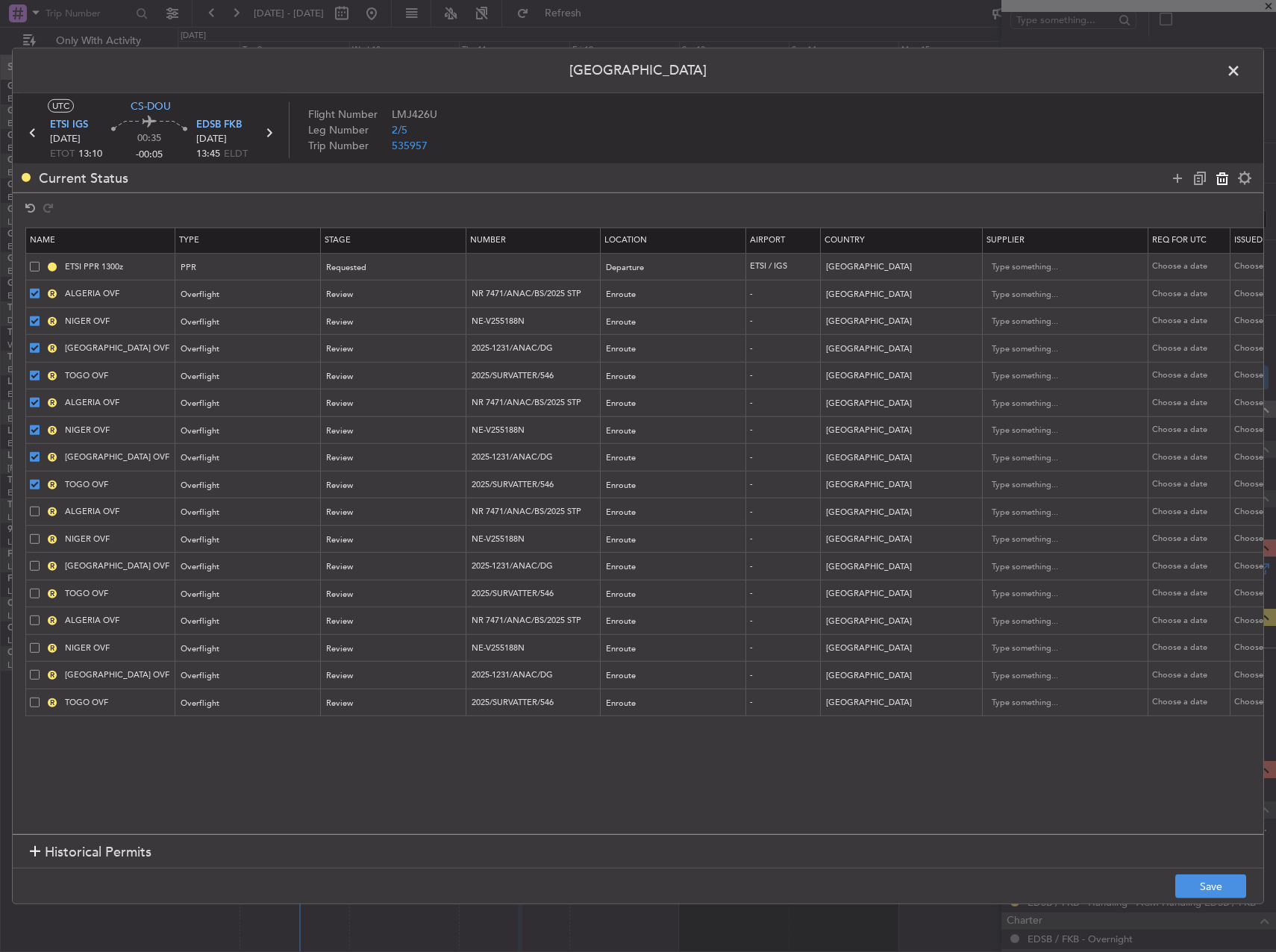
click at [1220, 171] on icon at bounding box center [1222, 177] width 18 height 18
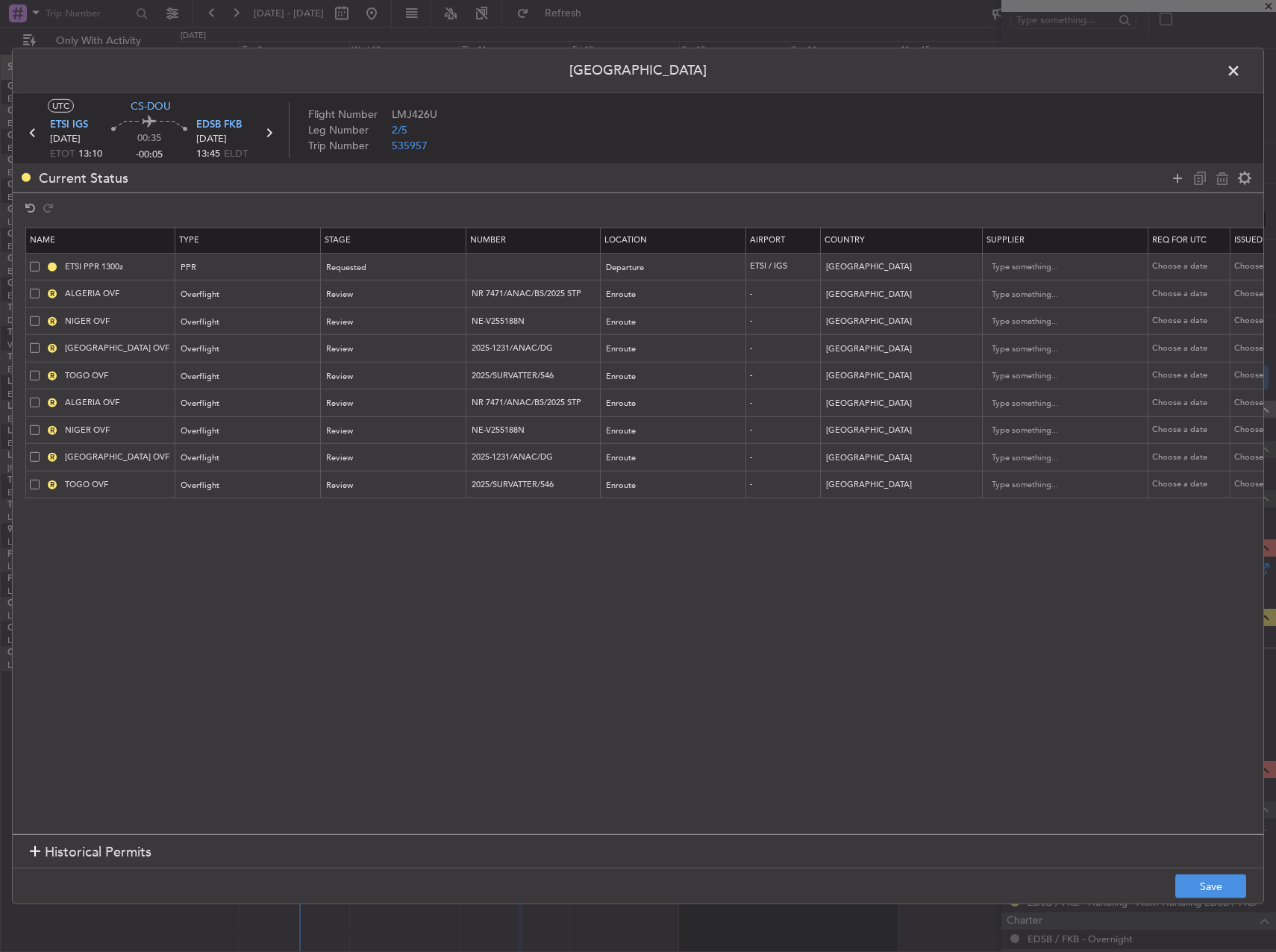
click at [31, 293] on span at bounding box center [35, 294] width 9 height 9
click at [41, 289] on input "checkbox" at bounding box center [41, 289] width 0 height 0
click at [32, 321] on span at bounding box center [35, 320] width 9 height 9
click at [41, 315] on input "checkbox" at bounding box center [41, 315] width 0 height 0
click at [32, 342] on div "R BURKINA FASO OVF" at bounding box center [102, 349] width 145 height 13
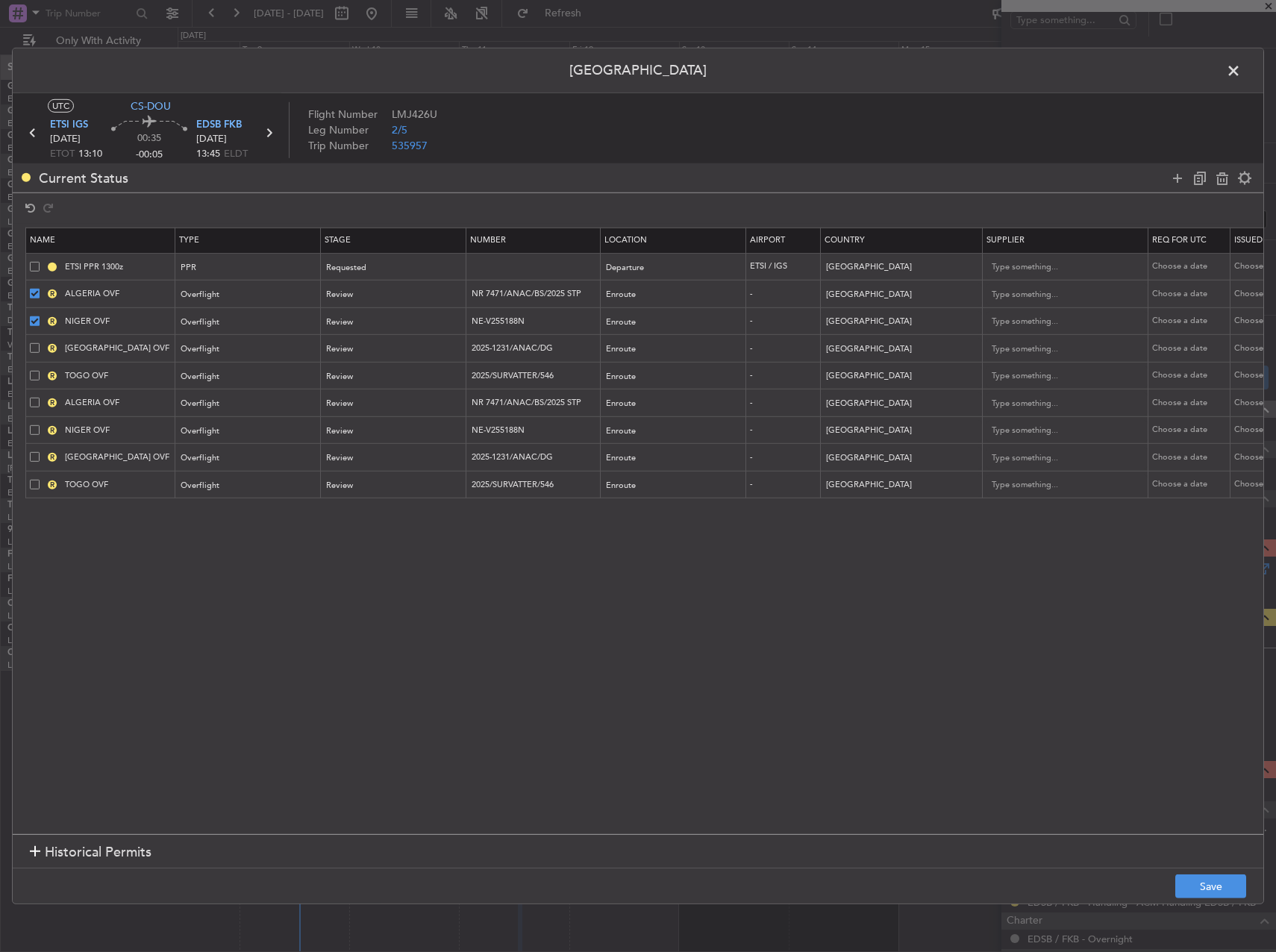
click at [33, 357] on td "R BURKINA FASO OVF" at bounding box center [101, 349] width 150 height 27
click at [28, 371] on td "R TOGO OVF" at bounding box center [101, 375] width 150 height 27
click at [32, 385] on td "R TOGO OVF" at bounding box center [101, 375] width 150 height 27
click at [31, 379] on span at bounding box center [35, 375] width 9 height 9
click at [41, 370] on input "checkbox" at bounding box center [41, 370] width 0 height 0
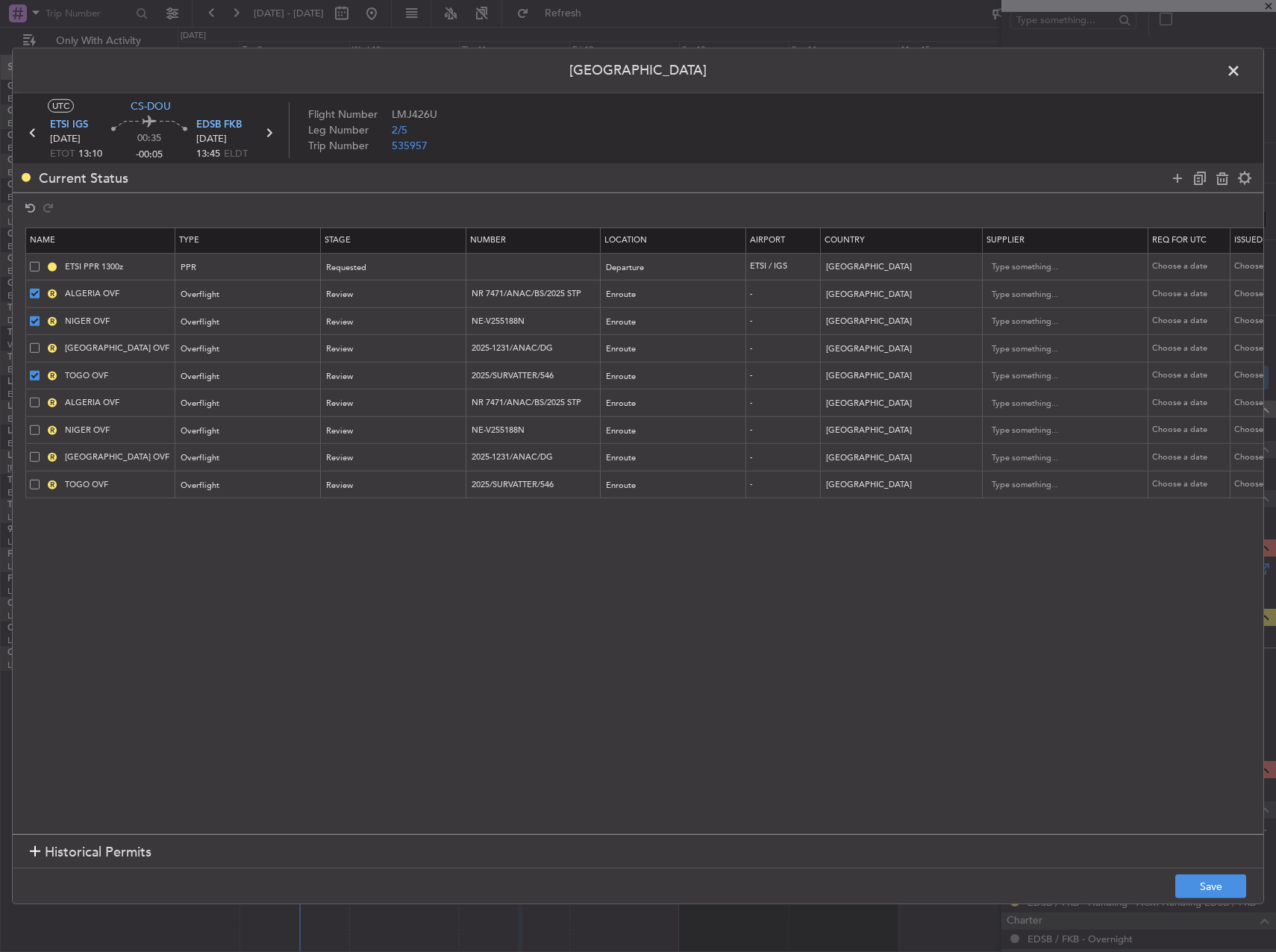
click at [32, 355] on td "R BURKINA FASO OVF" at bounding box center [101, 349] width 150 height 27
click at [34, 348] on span at bounding box center [35, 348] width 9 height 9
click at [41, 343] on input "checkbox" at bounding box center [41, 343] width 0 height 0
click at [31, 404] on span at bounding box center [35, 403] width 9 height 9
click at [41, 398] on input "checkbox" at bounding box center [41, 398] width 0 height 0
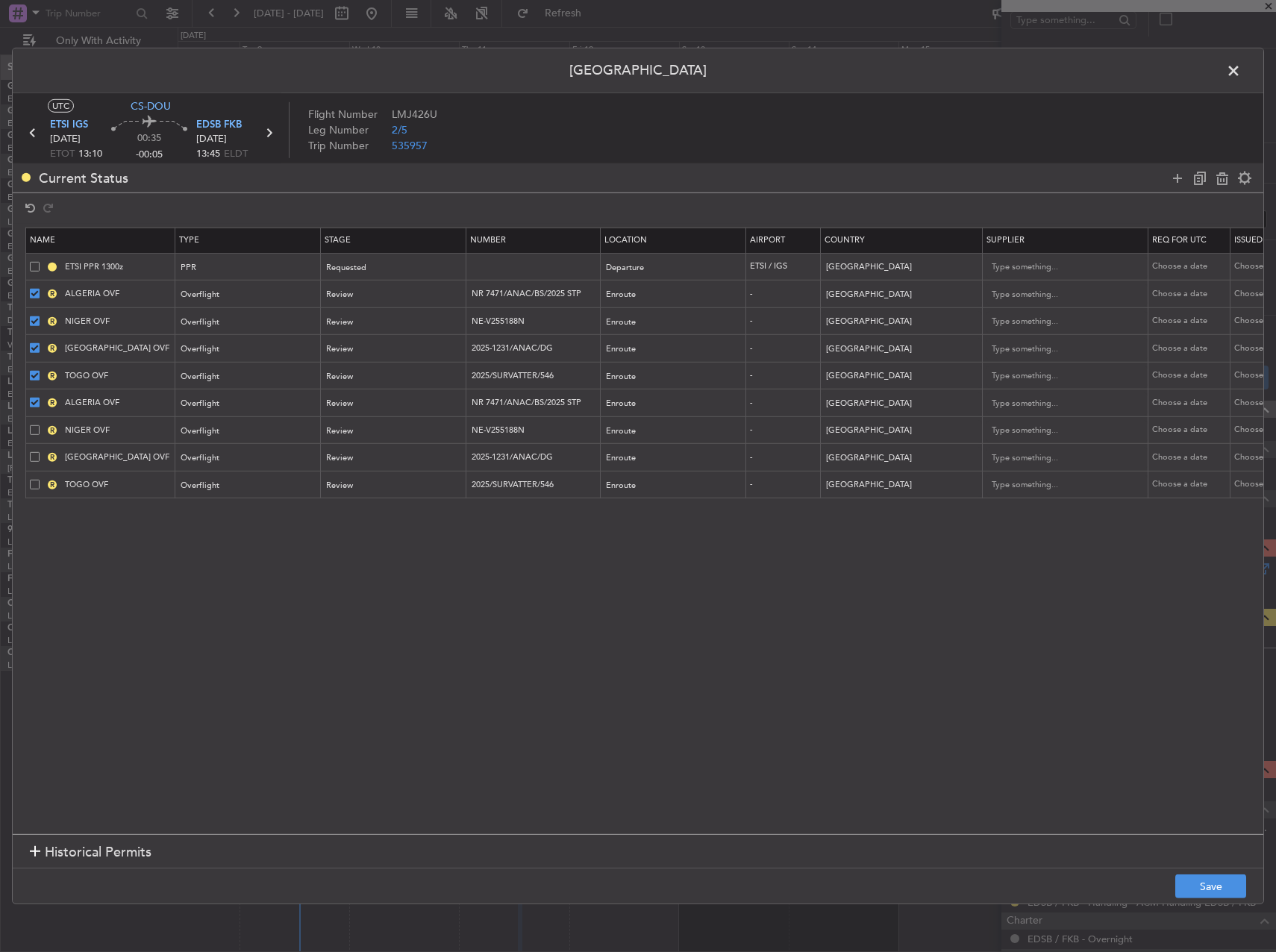
click at [33, 428] on span at bounding box center [35, 429] width 9 height 9
click at [41, 424] on input "checkbox" at bounding box center [41, 424] width 0 height 0
click at [37, 452] on span at bounding box center [35, 457] width 9 height 9
click at [41, 452] on input "checkbox" at bounding box center [41, 452] width 0 height 0
click at [36, 482] on span at bounding box center [35, 484] width 9 height 9
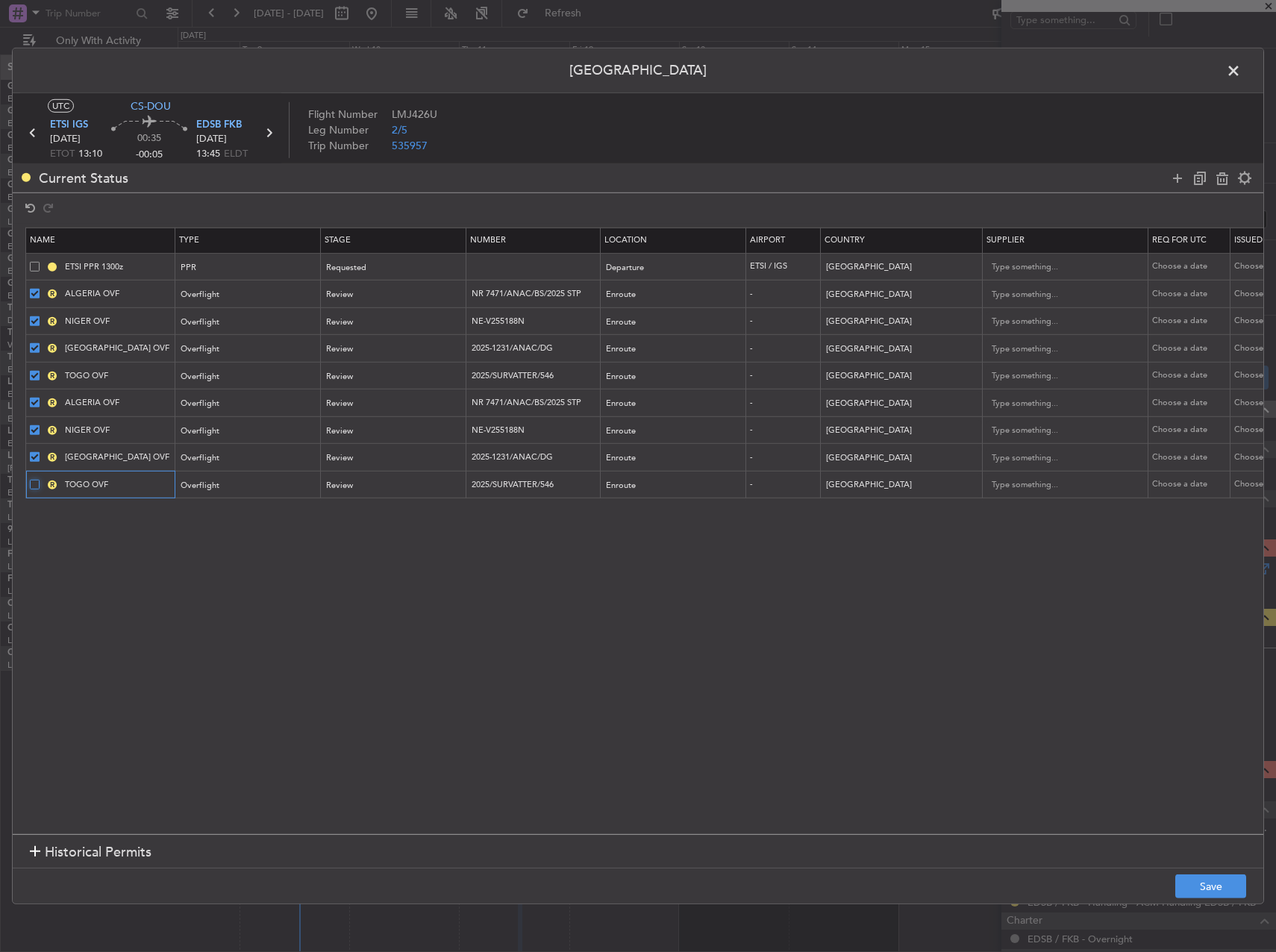
click at [41, 479] on input "checkbox" at bounding box center [41, 479] width 0 height 0
click at [1199, 177] on icon at bounding box center [1199, 177] width 18 height 18
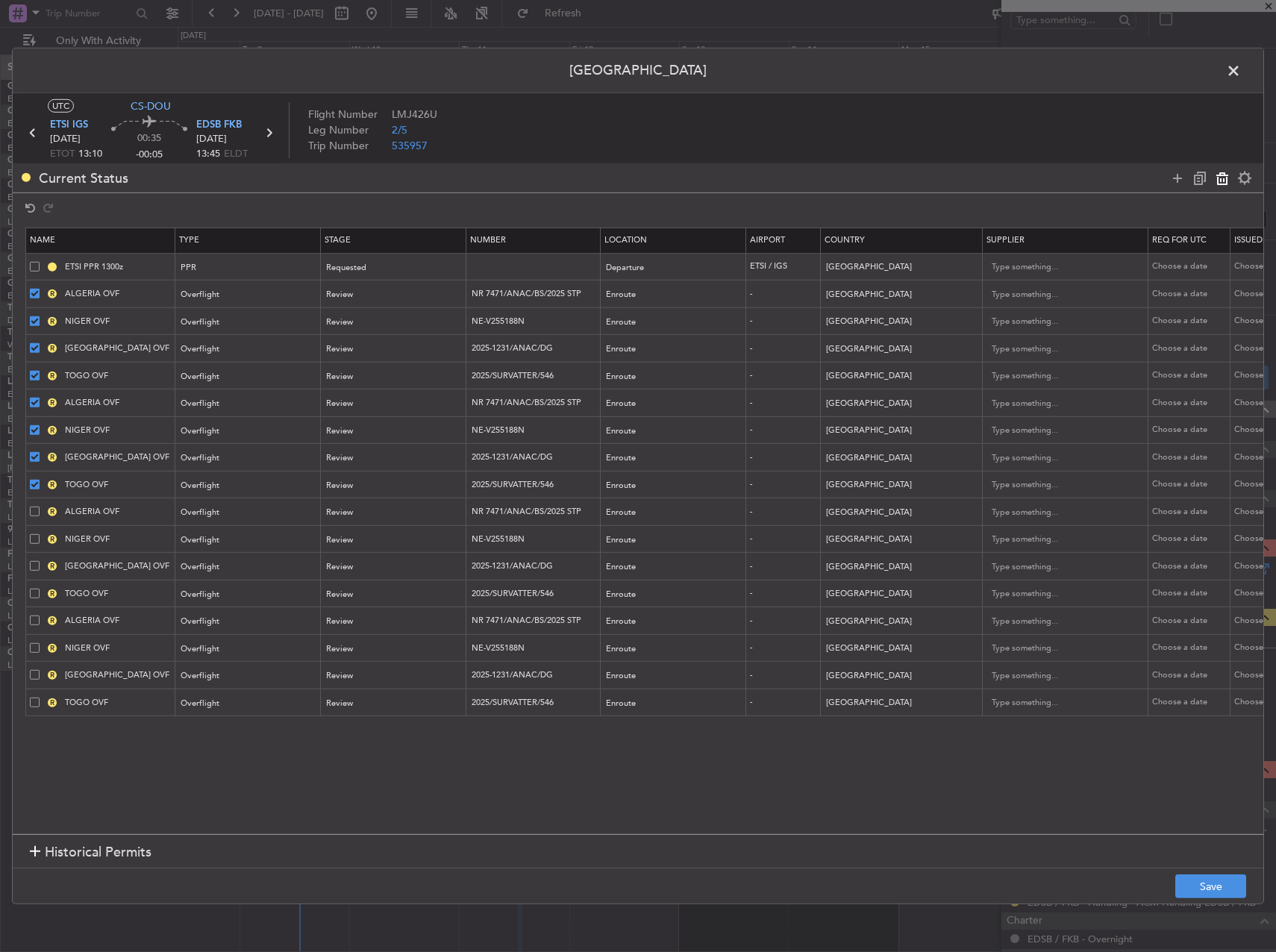
click at [1216, 181] on icon at bounding box center [1222, 177] width 18 height 18
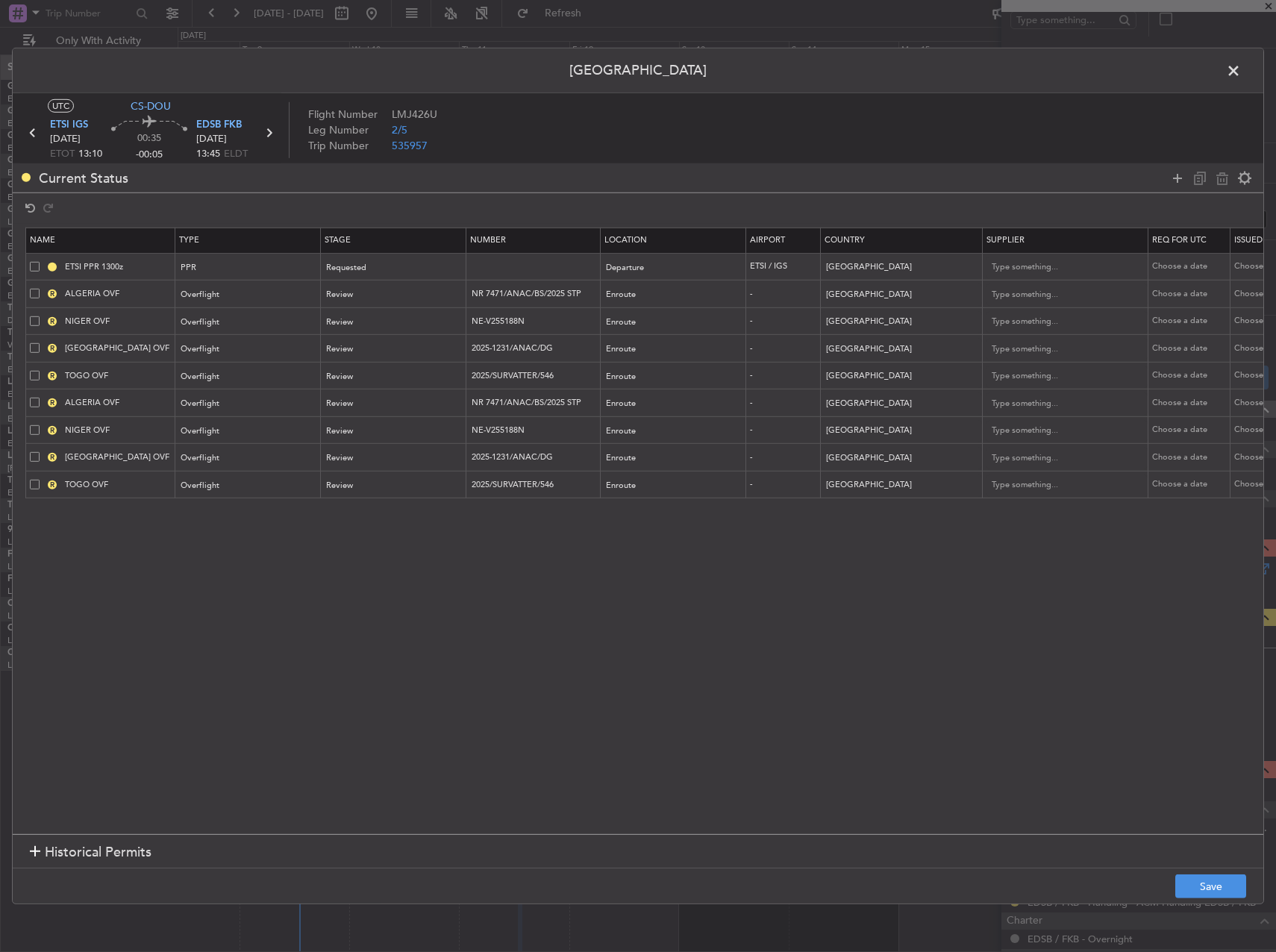
click at [35, 329] on td "R NIGER OVF" at bounding box center [101, 320] width 150 height 27
click at [35, 323] on span at bounding box center [35, 320] width 9 height 9
click at [41, 315] on input "checkbox" at bounding box center [41, 315] width 0 height 0
click at [33, 300] on div "R ALGERIA OVF" at bounding box center [102, 294] width 145 height 13
click at [32, 293] on span at bounding box center [35, 294] width 9 height 9
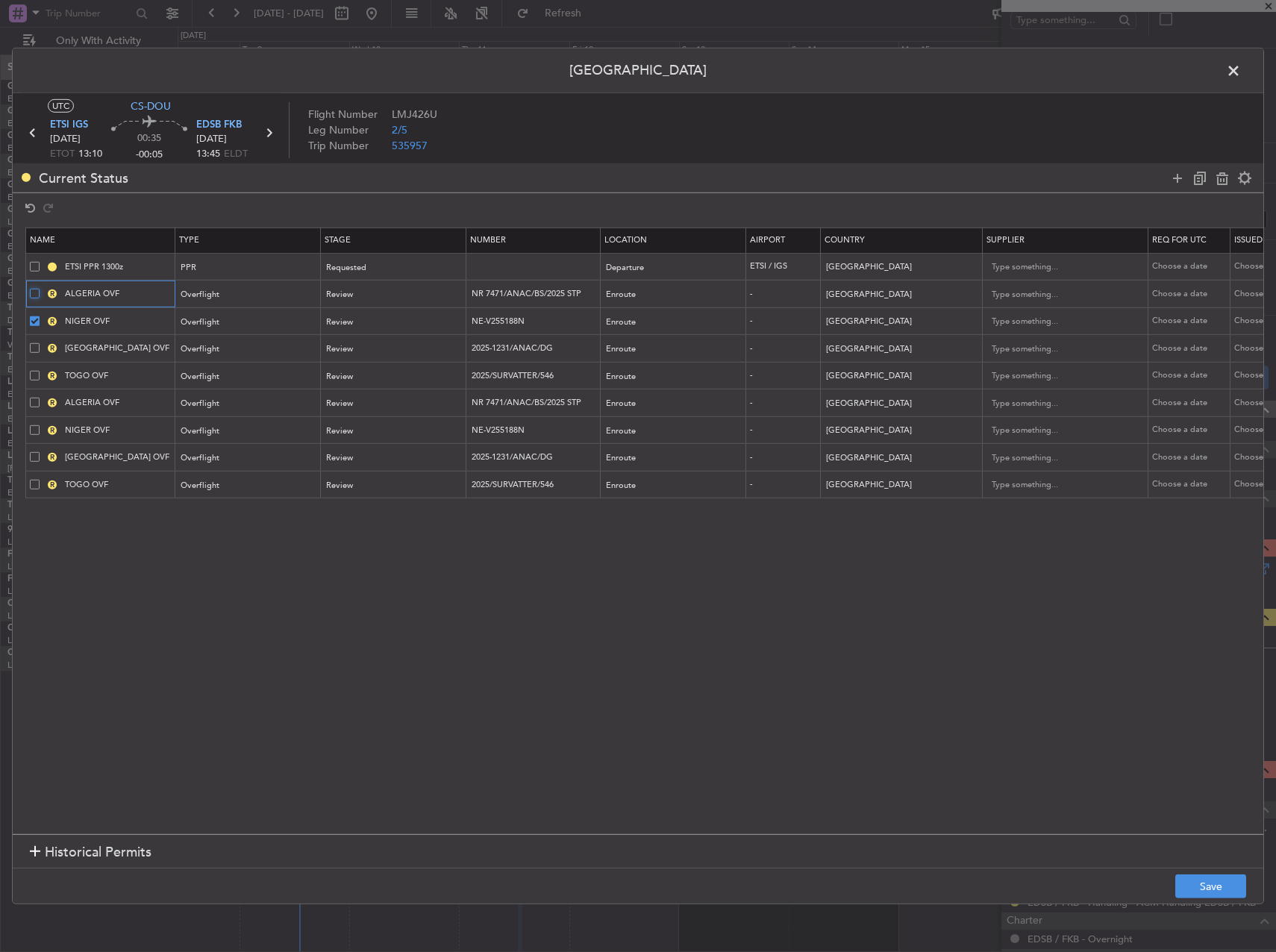
click at [41, 289] on input "checkbox" at bounding box center [41, 289] width 0 height 0
click at [36, 349] on span at bounding box center [35, 348] width 9 height 9
click at [41, 343] on input "checkbox" at bounding box center [41, 343] width 0 height 0
click at [34, 378] on span at bounding box center [35, 375] width 9 height 9
click at [41, 370] on input "checkbox" at bounding box center [41, 370] width 0 height 0
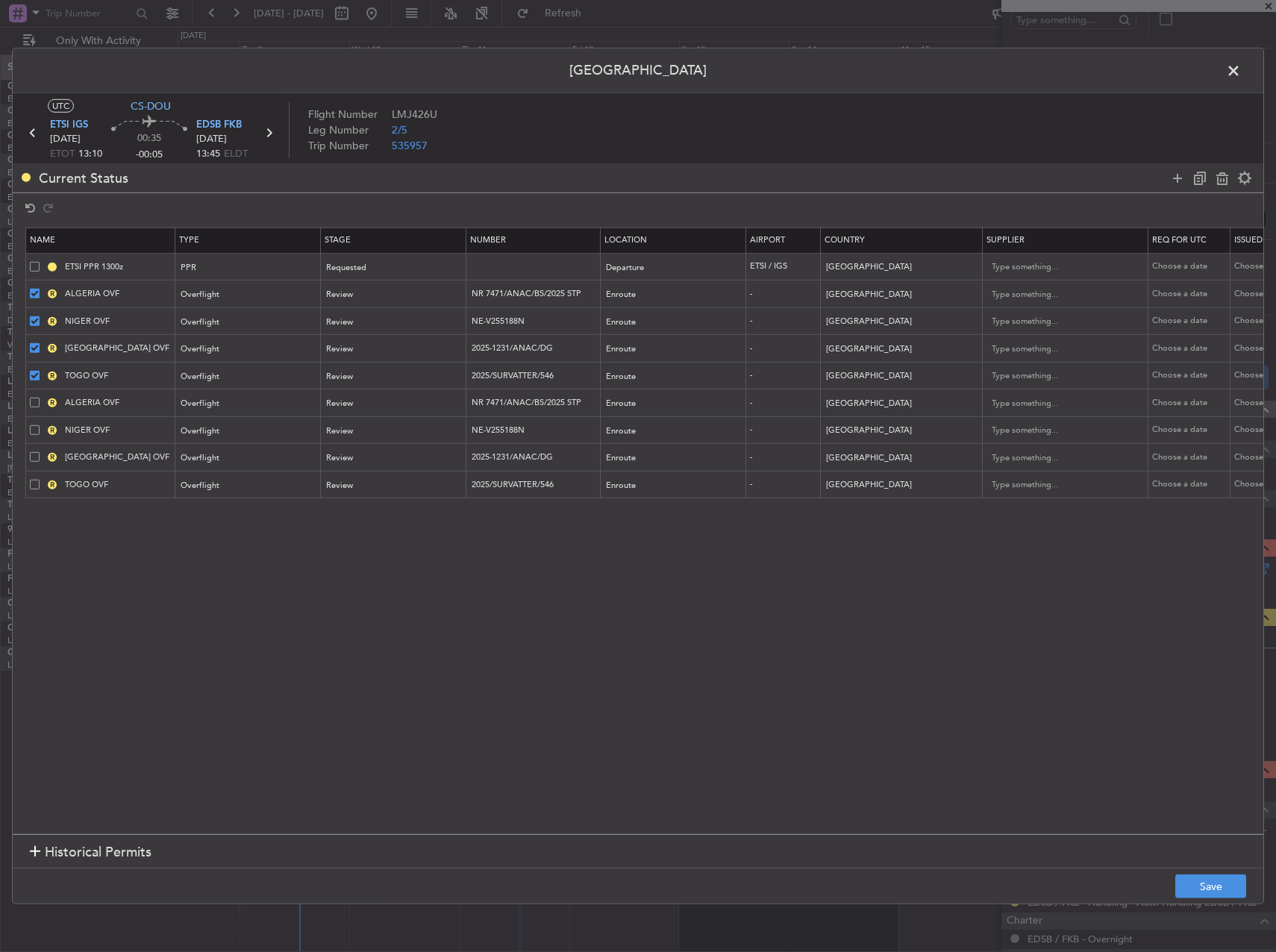
click at [34, 397] on div "R ALGERIA OVF" at bounding box center [102, 403] width 145 height 13
click at [33, 423] on div "R NIGER OVF" at bounding box center [102, 430] width 145 height 13
click at [33, 440] on td "R NIGER OVF" at bounding box center [101, 429] width 150 height 27
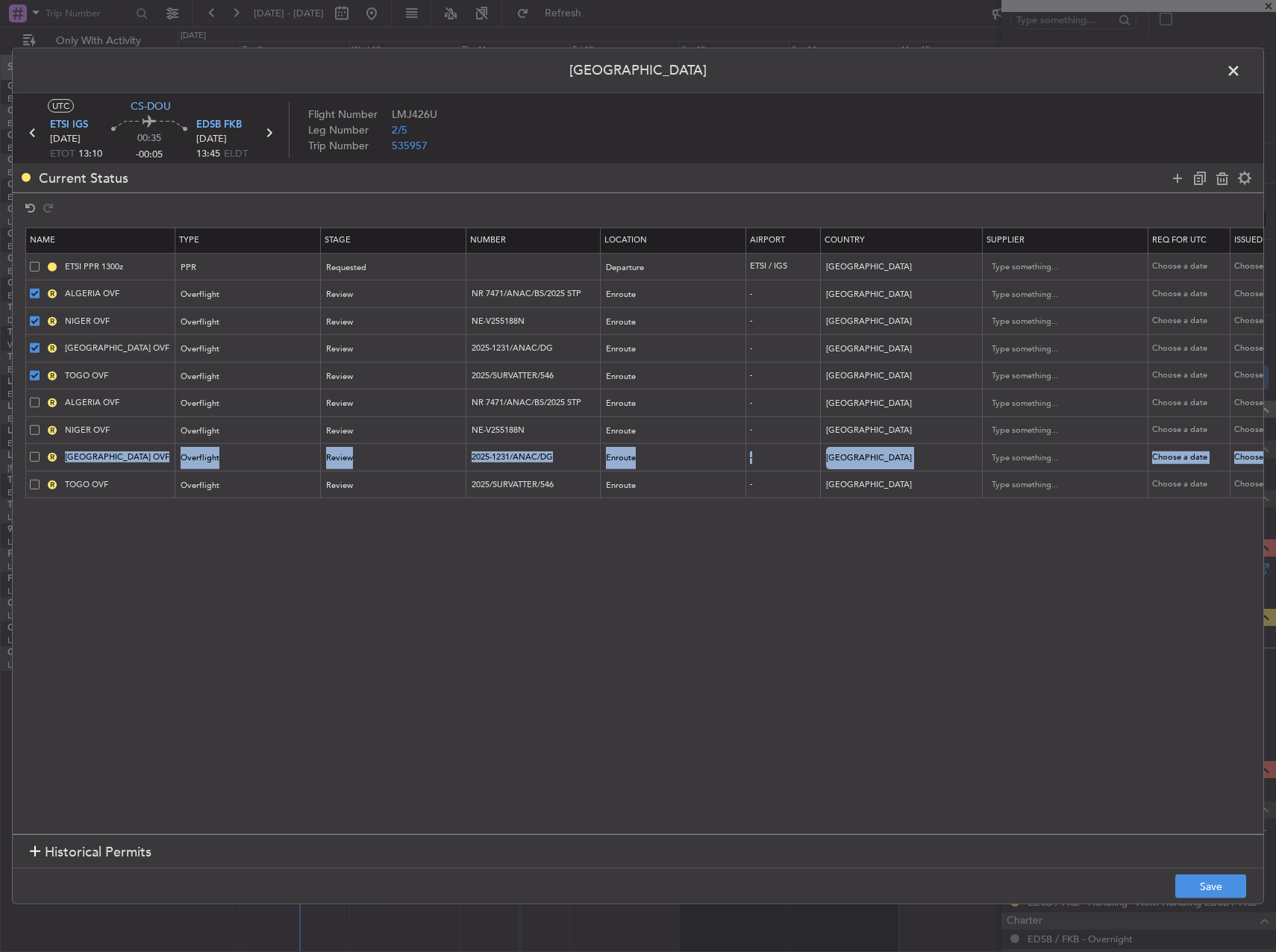
click at [33, 475] on table "Name Type Stage Number Location Airport Country Supplier Req For Utc Issued For…" at bounding box center [978, 363] width 1904 height 272
click at [33, 488] on span at bounding box center [35, 484] width 9 height 9
click at [41, 479] on input "checkbox" at bounding box center [41, 479] width 0 height 0
click at [37, 444] on td "R BURKINA FASO OVF" at bounding box center [101, 458] width 150 height 27
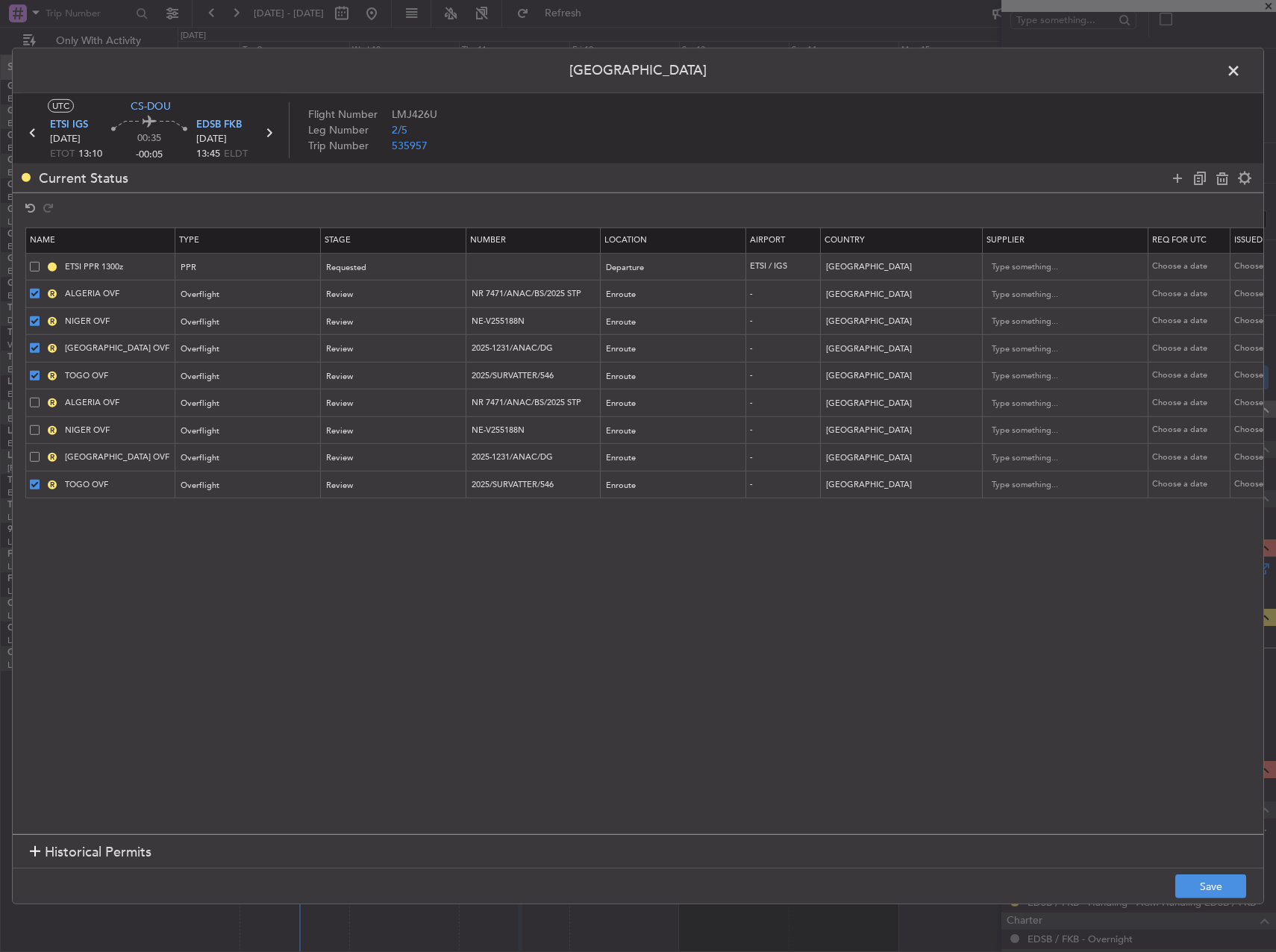
click at [36, 428] on span at bounding box center [35, 429] width 9 height 9
click at [41, 424] on input "checkbox" at bounding box center [41, 424] width 0 height 0
click at [34, 458] on span at bounding box center [35, 457] width 9 height 9
click at [41, 452] on input "checkbox" at bounding box center [41, 452] width 0 height 0
click at [34, 402] on span at bounding box center [35, 403] width 9 height 9
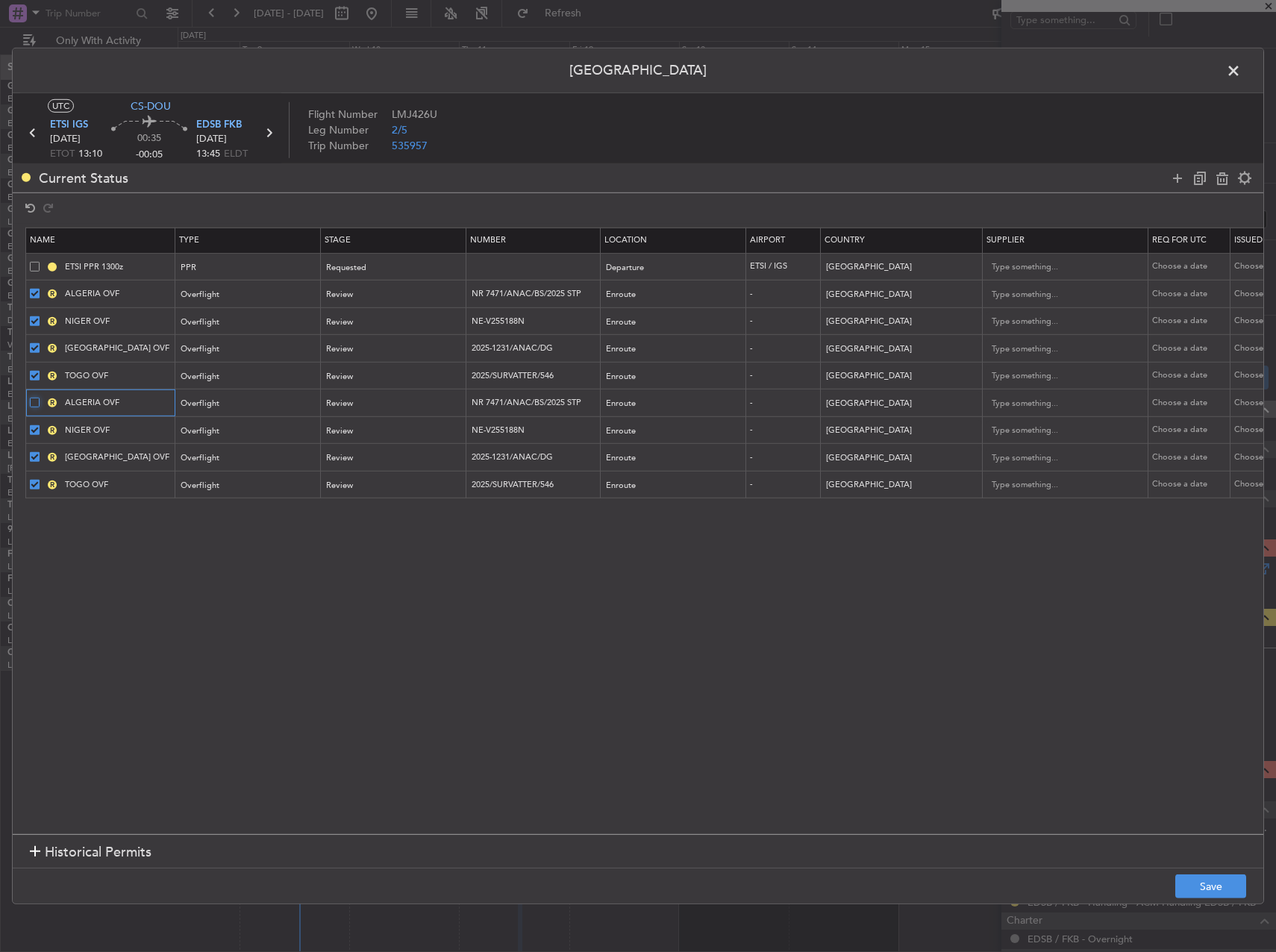
click at [41, 398] on input "checkbox" at bounding box center [41, 398] width 0 height 0
click at [1225, 181] on icon at bounding box center [1222, 177] width 18 height 18
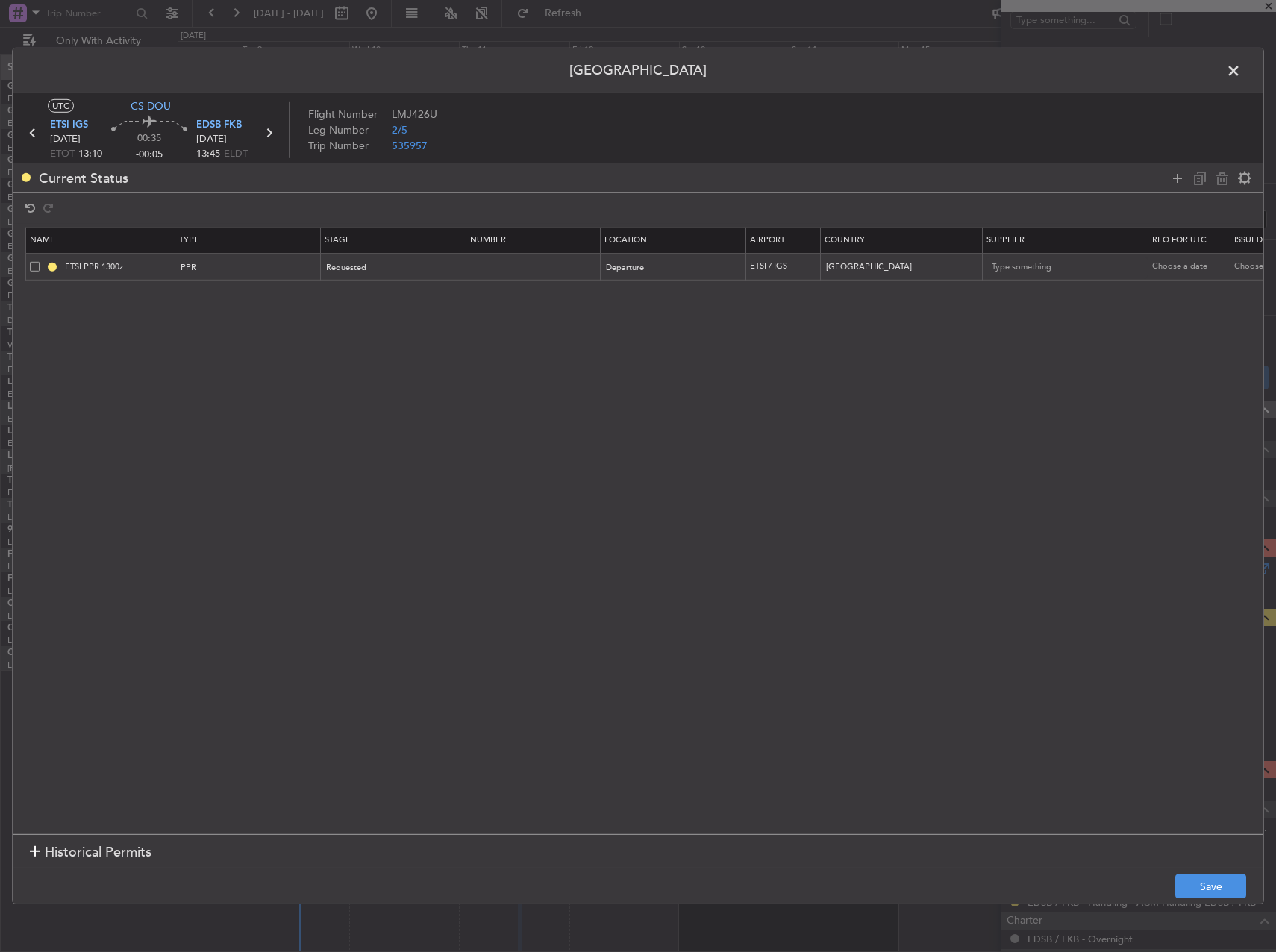
click at [1207, 873] on footer "Save" at bounding box center [638, 886] width 1250 height 36
click at [1210, 888] on button "Save" at bounding box center [1210, 886] width 71 height 24
click at [1241, 74] on span at bounding box center [1241, 75] width 0 height 30
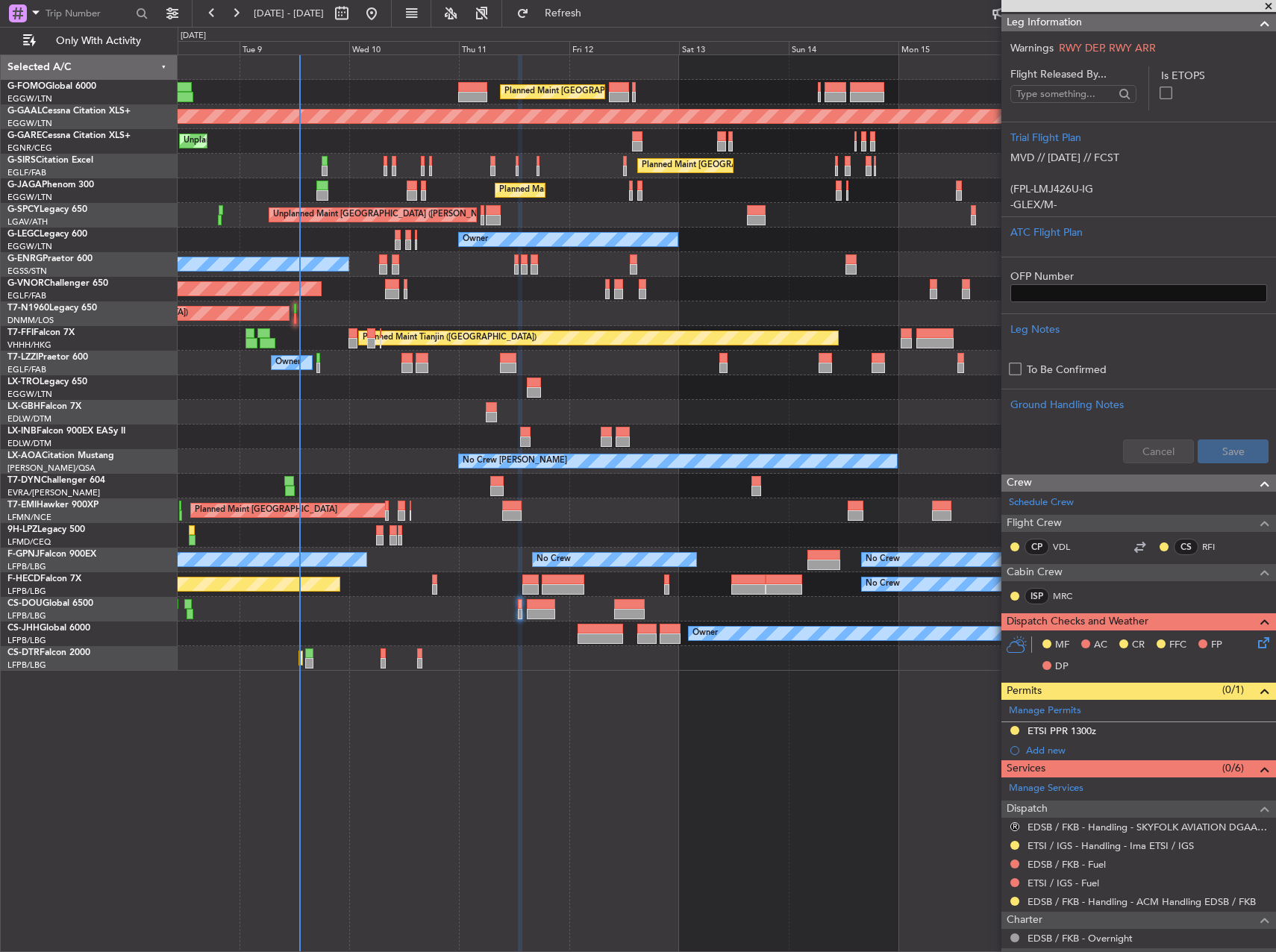
scroll to position [522, 0]
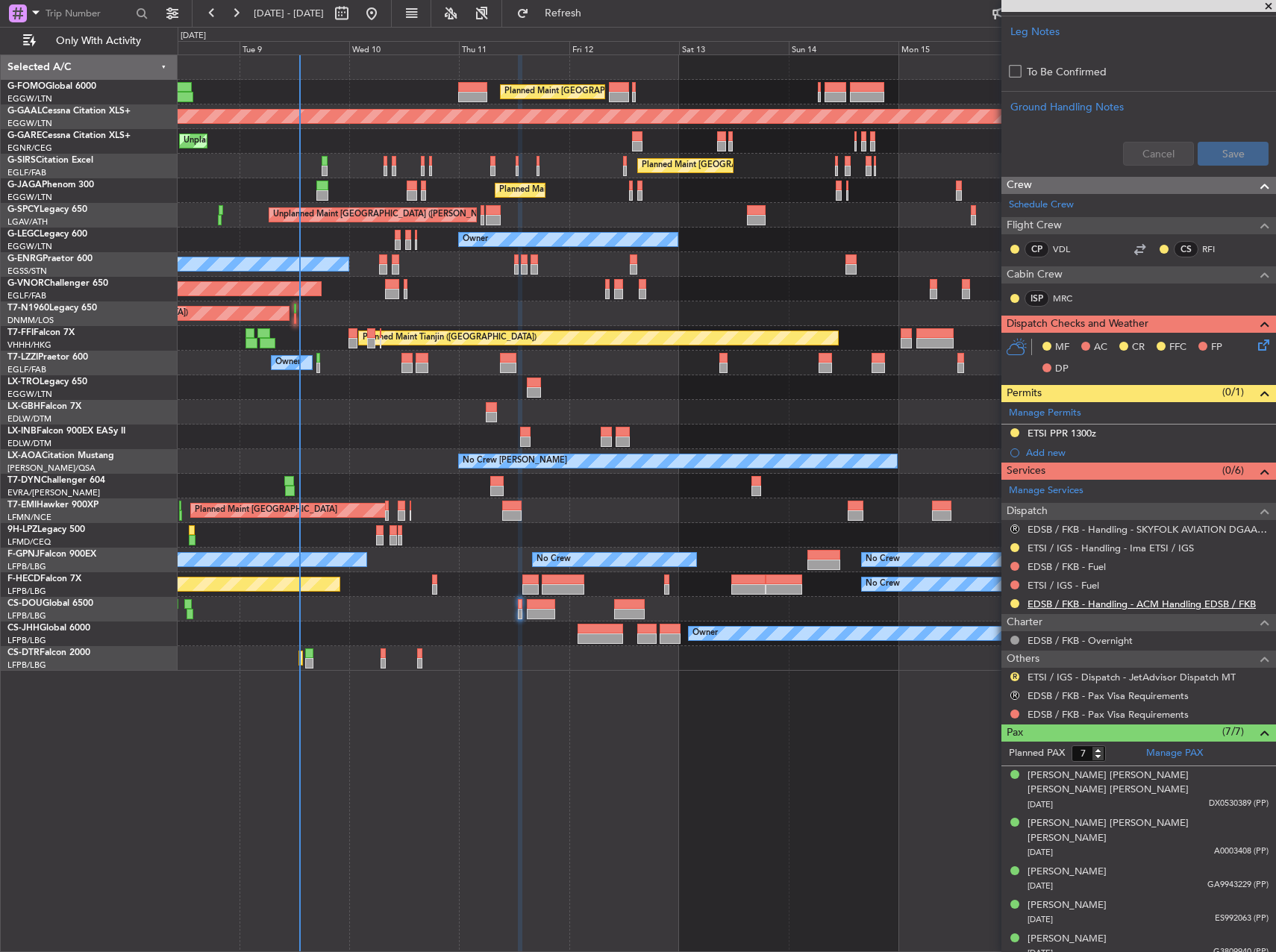
click at [1101, 599] on link "EDSB / FKB - Handling - ACM Handling EDSB / FKB" at bounding box center [1141, 603] width 228 height 12
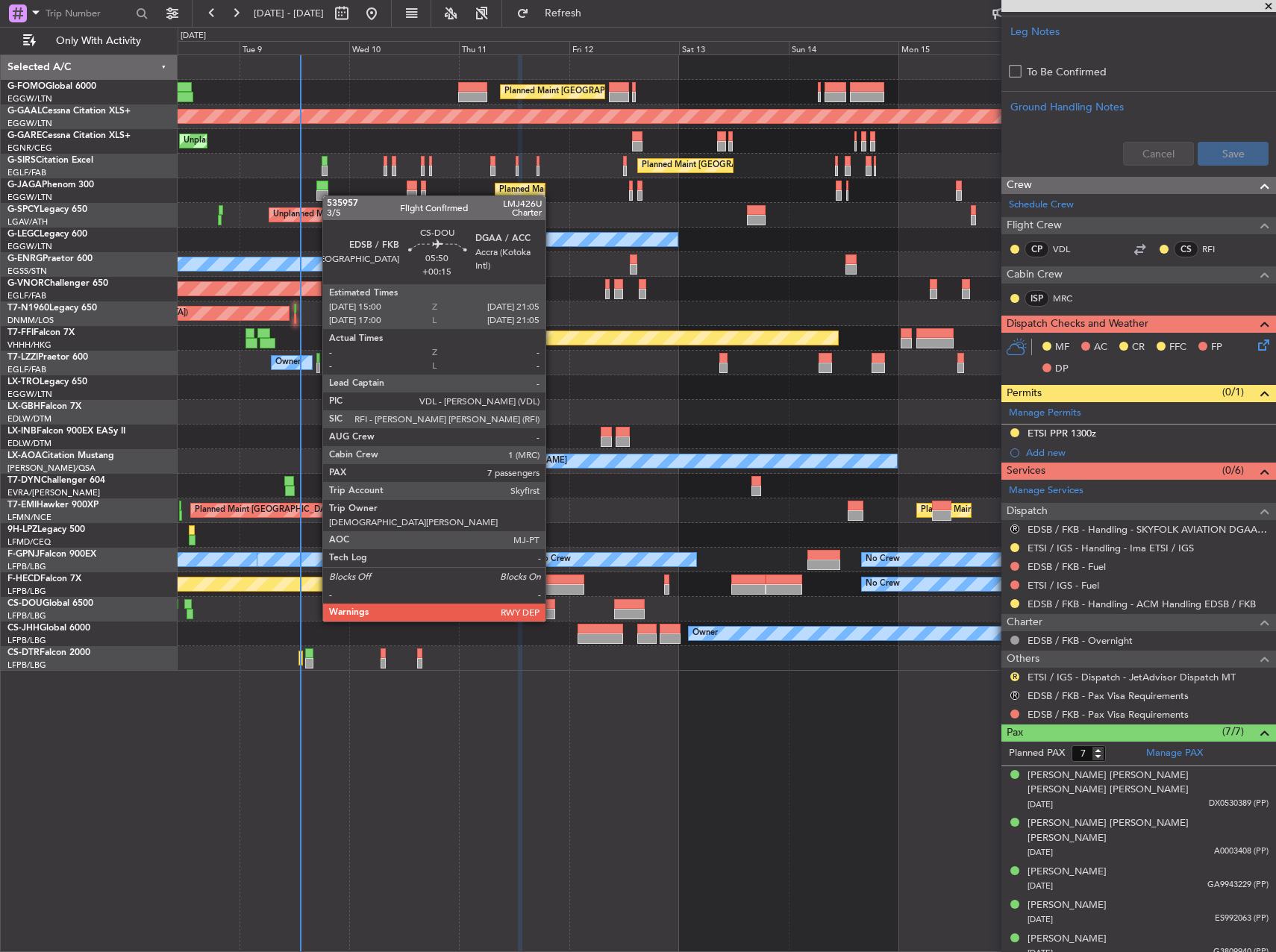
click at [543, 608] on div at bounding box center [541, 603] width 28 height 10
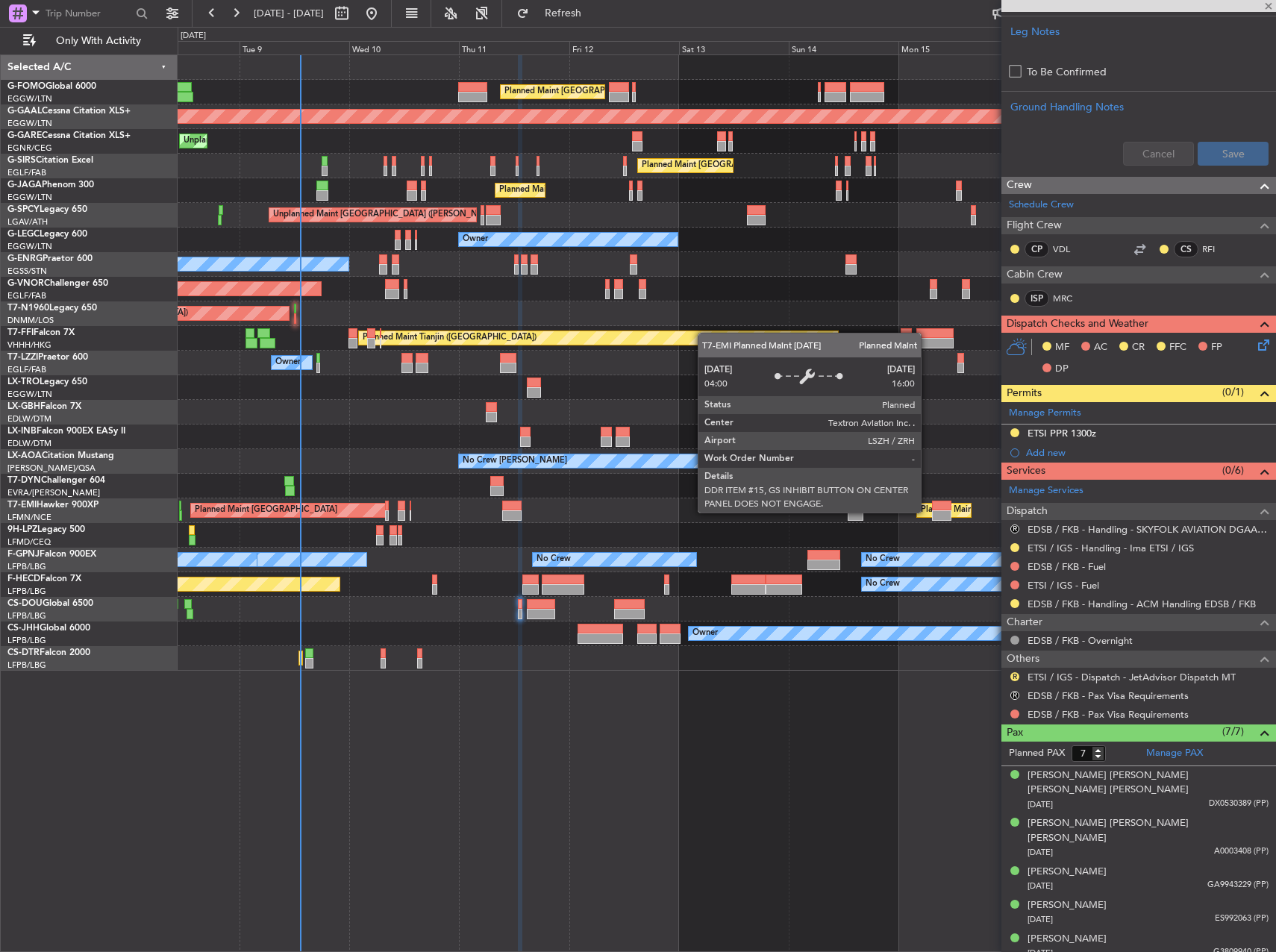
type input "+00:15"
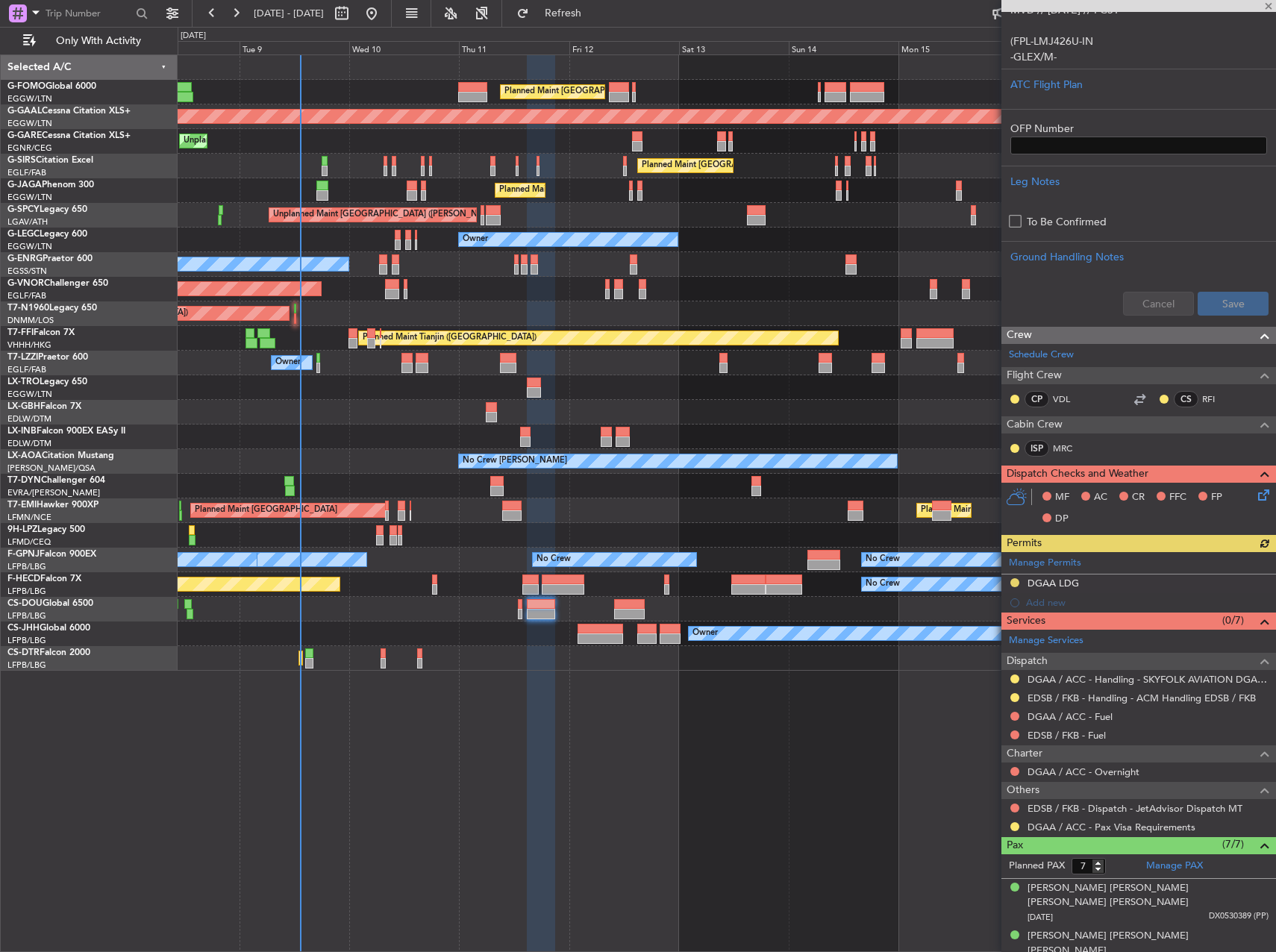
scroll to position [533, 0]
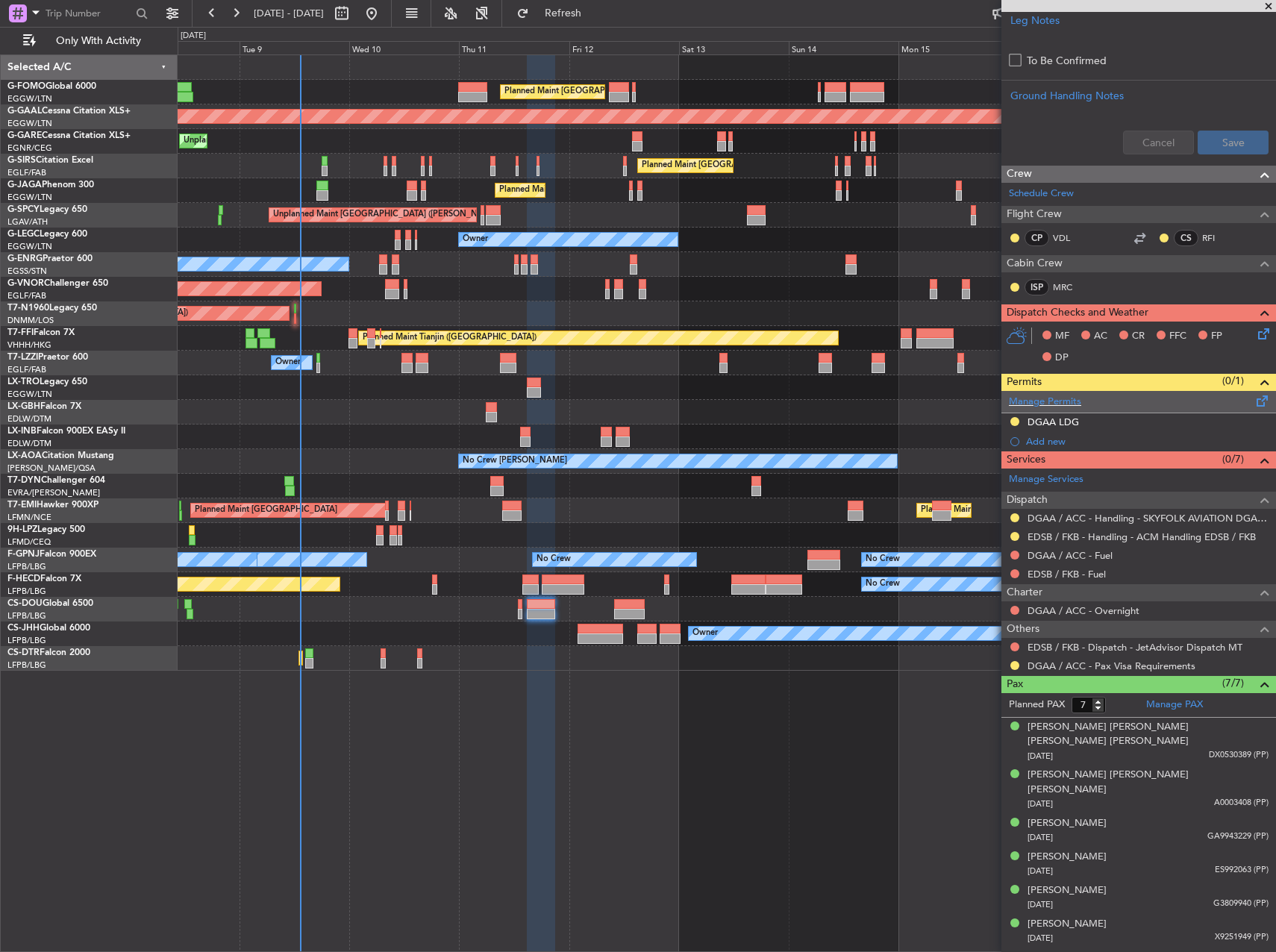
click at [1087, 403] on div "Manage Permits" at bounding box center [1139, 403] width 275 height 23
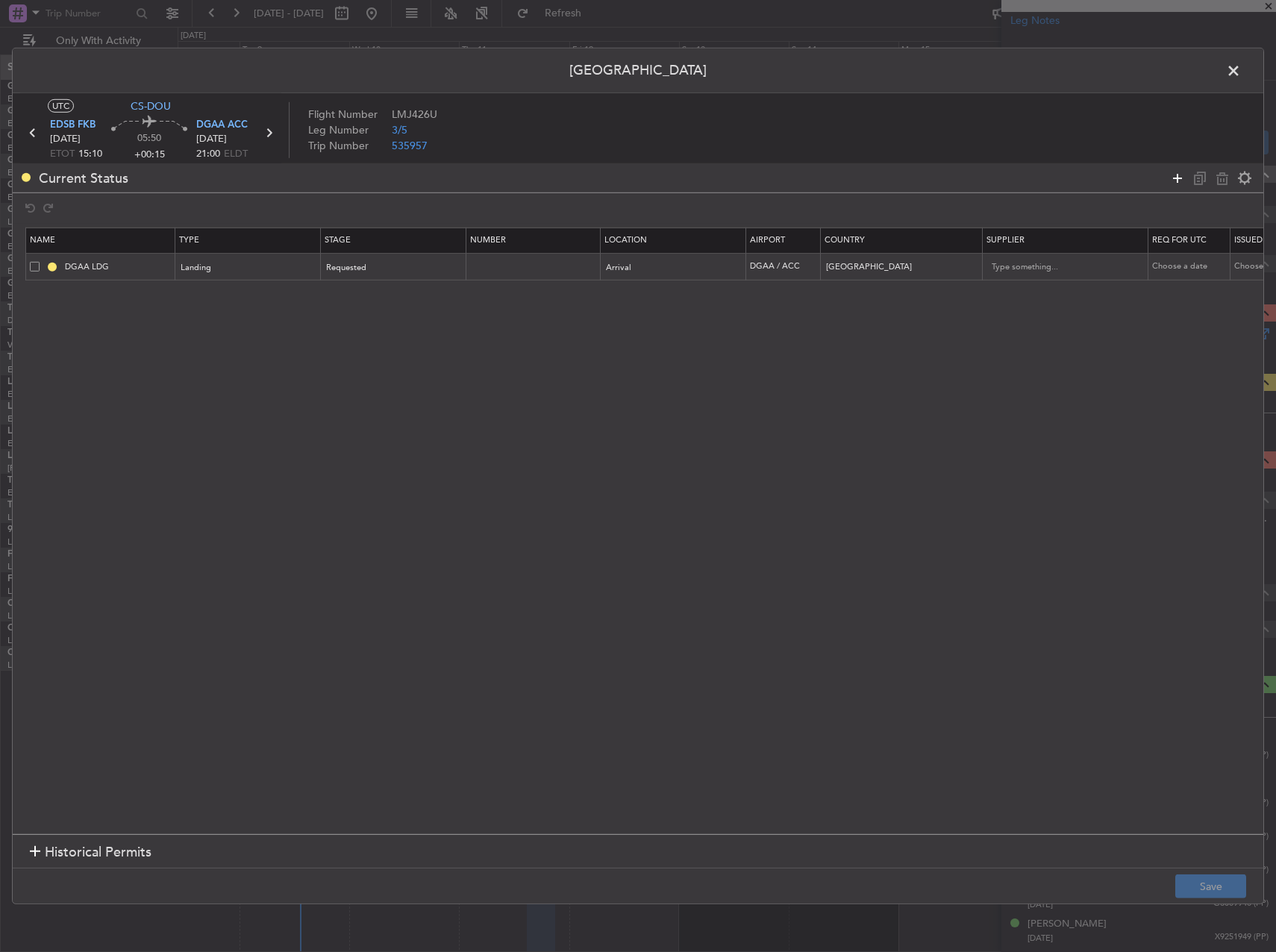
click at [1174, 177] on icon at bounding box center [1177, 177] width 18 height 18
click at [1175, 177] on icon at bounding box center [1177, 177] width 18 height 18
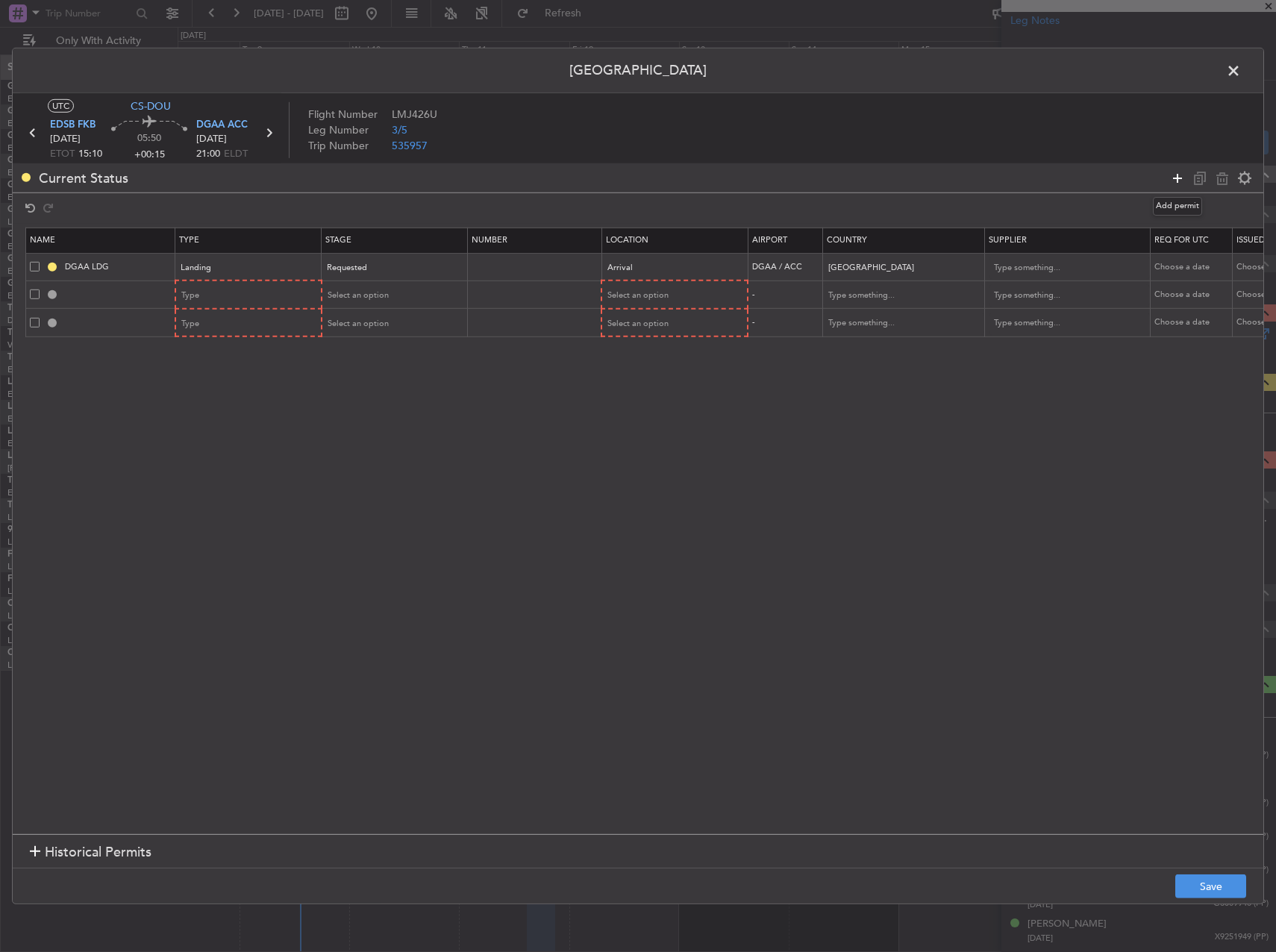
click at [1175, 177] on icon at bounding box center [1177, 177] width 18 height 18
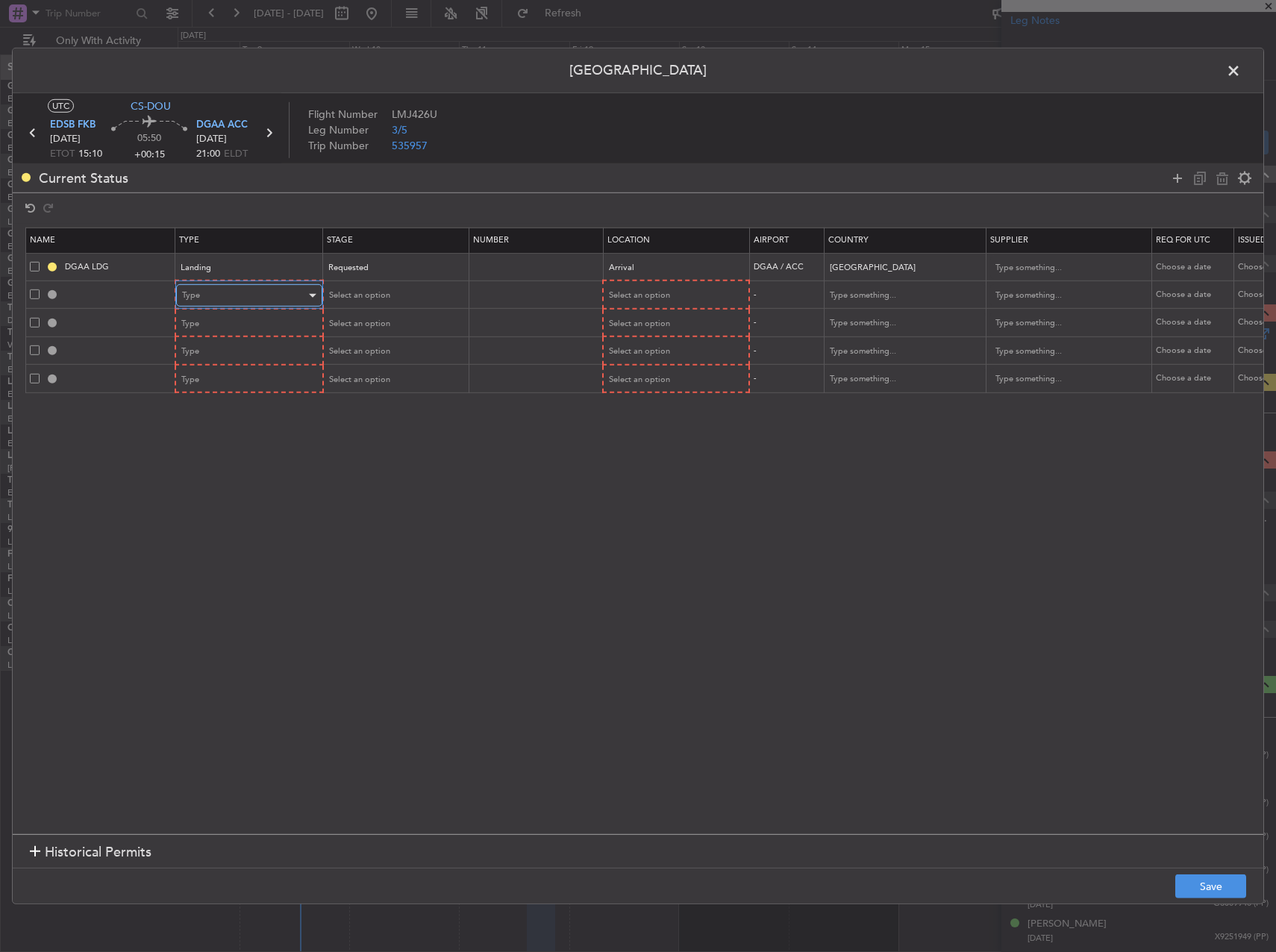
click at [228, 300] on div "Type" at bounding box center [243, 296] width 124 height 23
drag, startPoint x: 36, startPoint y: 465, endPoint x: 39, endPoint y: 403, distance: 62.1
click at [33, 460] on div at bounding box center [638, 476] width 1276 height 952
click at [36, 324] on span at bounding box center [35, 322] width 9 height 9
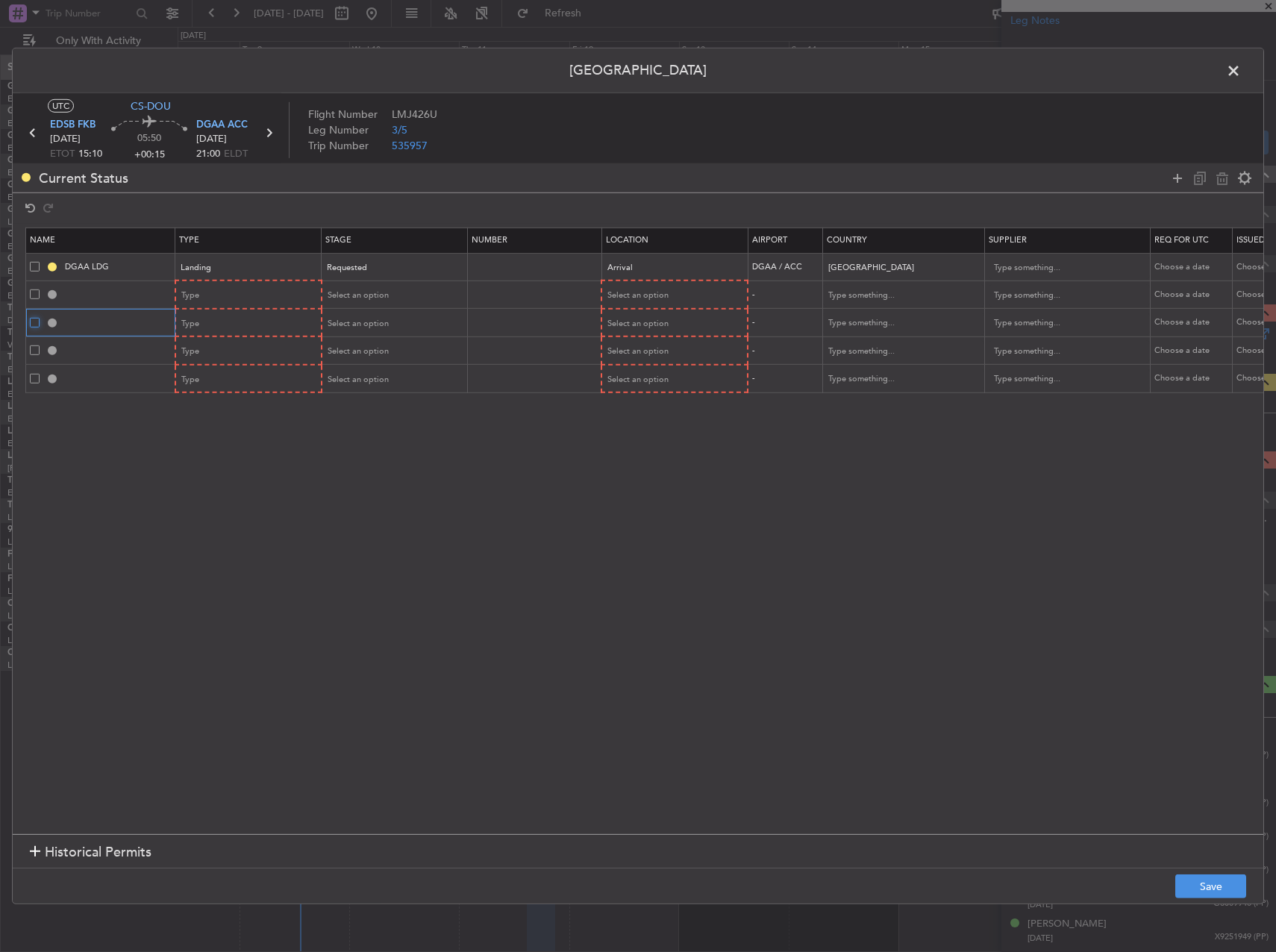
click at [41, 317] on input "checkbox" at bounding box center [41, 317] width 0 height 0
click at [30, 350] on span at bounding box center [35, 350] width 9 height 9
click at [41, 346] on input "checkbox" at bounding box center [41, 346] width 0 height 0
click at [33, 387] on td at bounding box center [101, 379] width 150 height 28
click at [36, 372] on div at bounding box center [102, 379] width 145 height 13
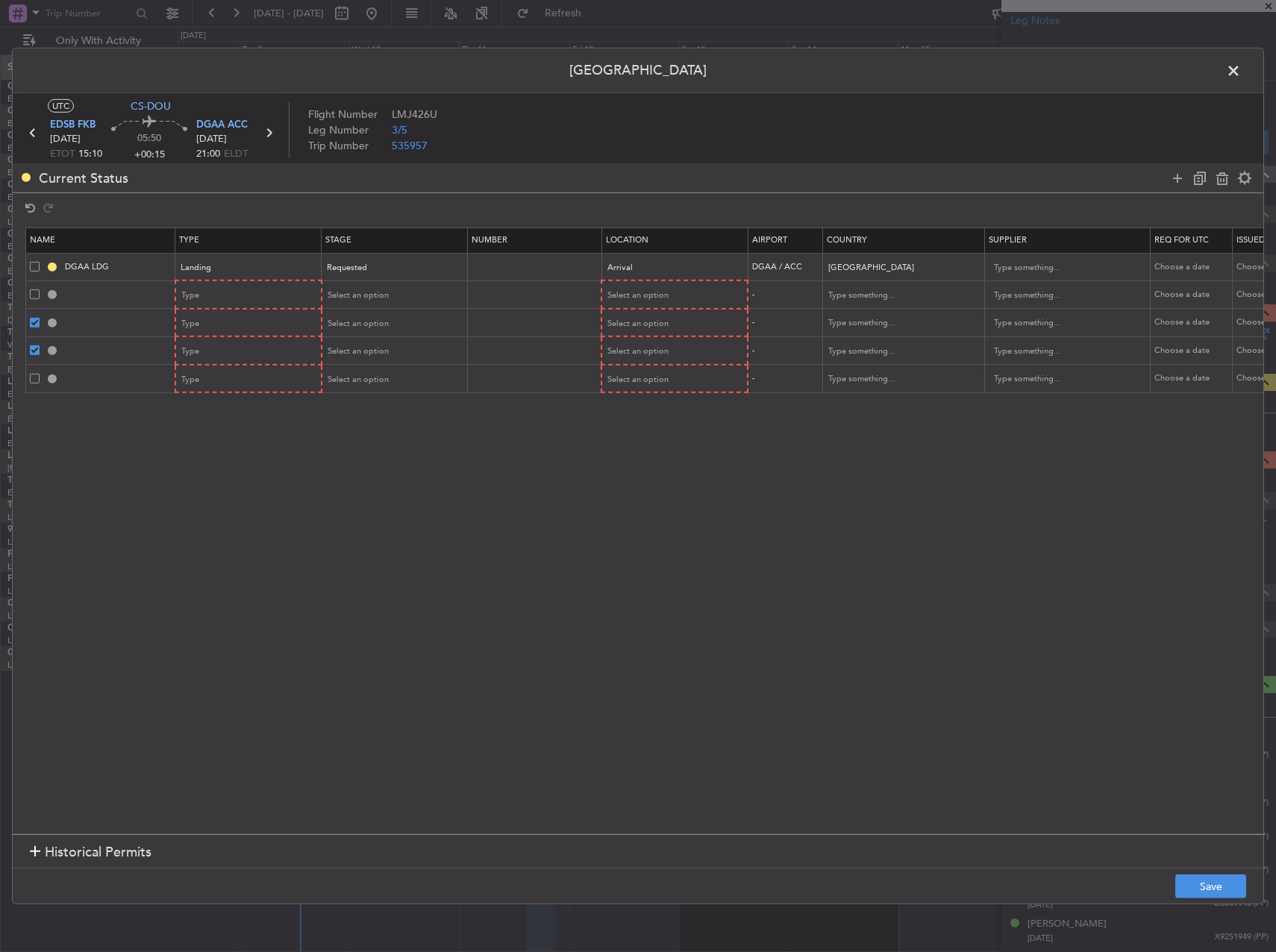
click at [27, 376] on td at bounding box center [101, 379] width 150 height 28
click at [35, 374] on span at bounding box center [35, 378] width 9 height 9
click at [41, 373] on input "checkbox" at bounding box center [41, 373] width 0 height 0
click at [1229, 185] on icon at bounding box center [1222, 177] width 18 height 18
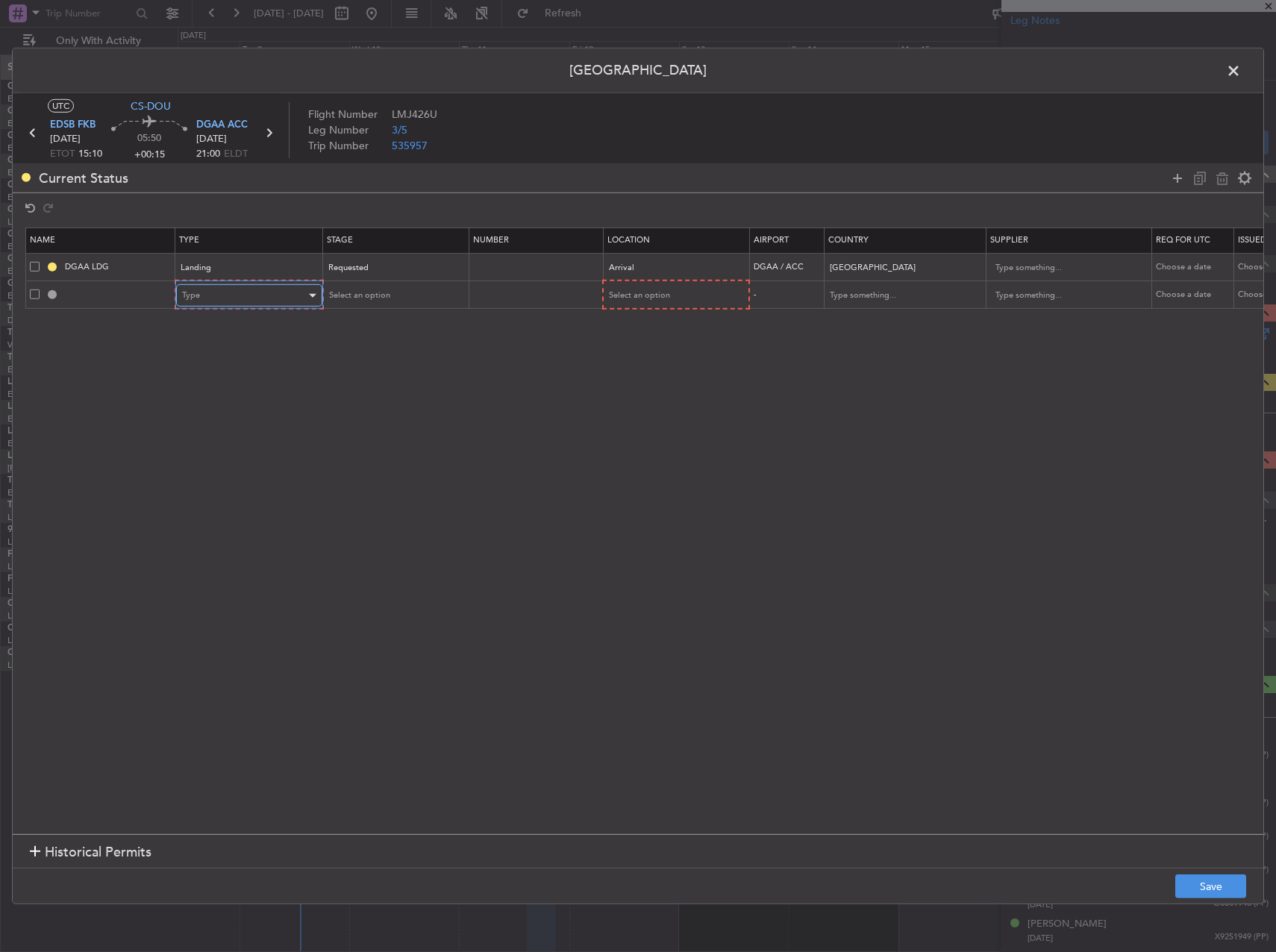
click at [211, 304] on div "Type" at bounding box center [243, 296] width 124 height 23
click at [225, 431] on span "Overflight" at bounding box center [249, 431] width 133 height 23
click at [436, 298] on div "Select an option" at bounding box center [388, 296] width 124 height 23
click at [409, 386] on span "Requested" at bounding box center [394, 394] width 133 height 23
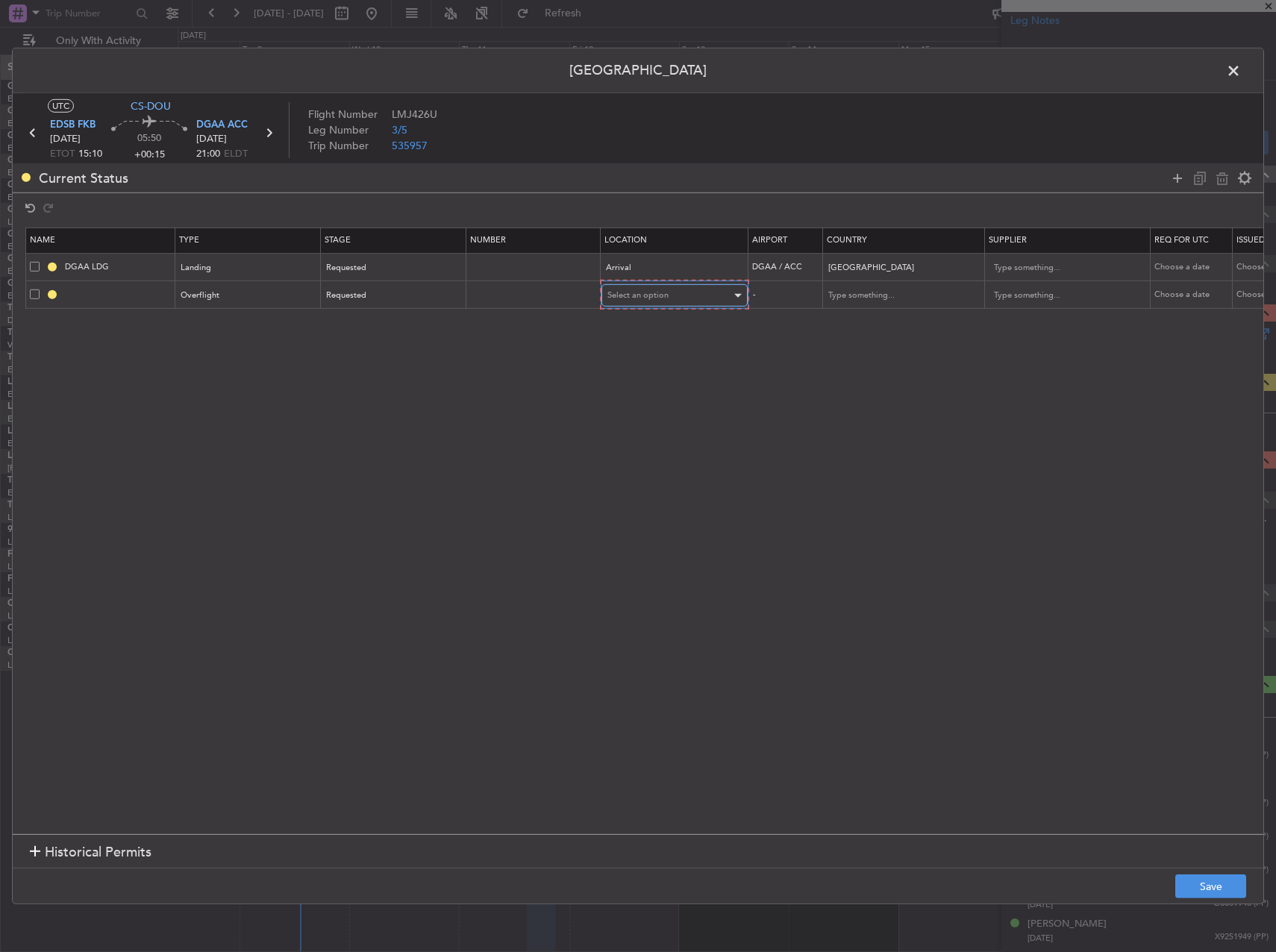
click at [632, 304] on div "Select an option" at bounding box center [669, 296] width 124 height 23
click at [644, 400] on span "Arrival Alt" at bounding box center [674, 394] width 133 height 23
click at [634, 301] on div "Arrival Alt" at bounding box center [668, 295] width 124 height 23
click at [630, 420] on span "Enroute" at bounding box center [674, 416] width 133 height 23
click at [30, 287] on div at bounding box center [102, 294] width 145 height 13
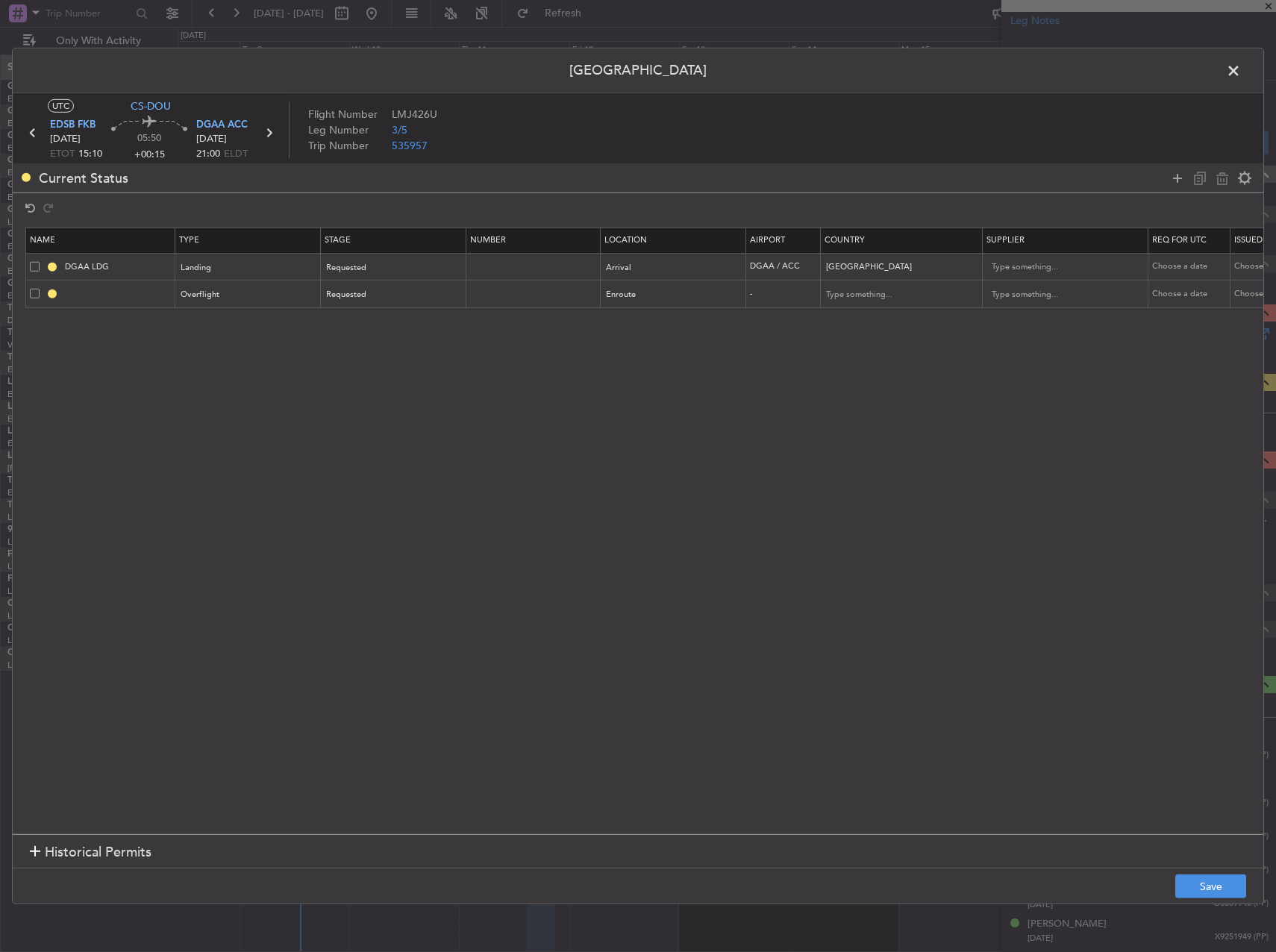
click at [33, 290] on span at bounding box center [35, 294] width 9 height 9
click at [41, 289] on input "checkbox" at bounding box center [41, 289] width 0 height 0
click at [1193, 174] on icon at bounding box center [1199, 177] width 18 height 18
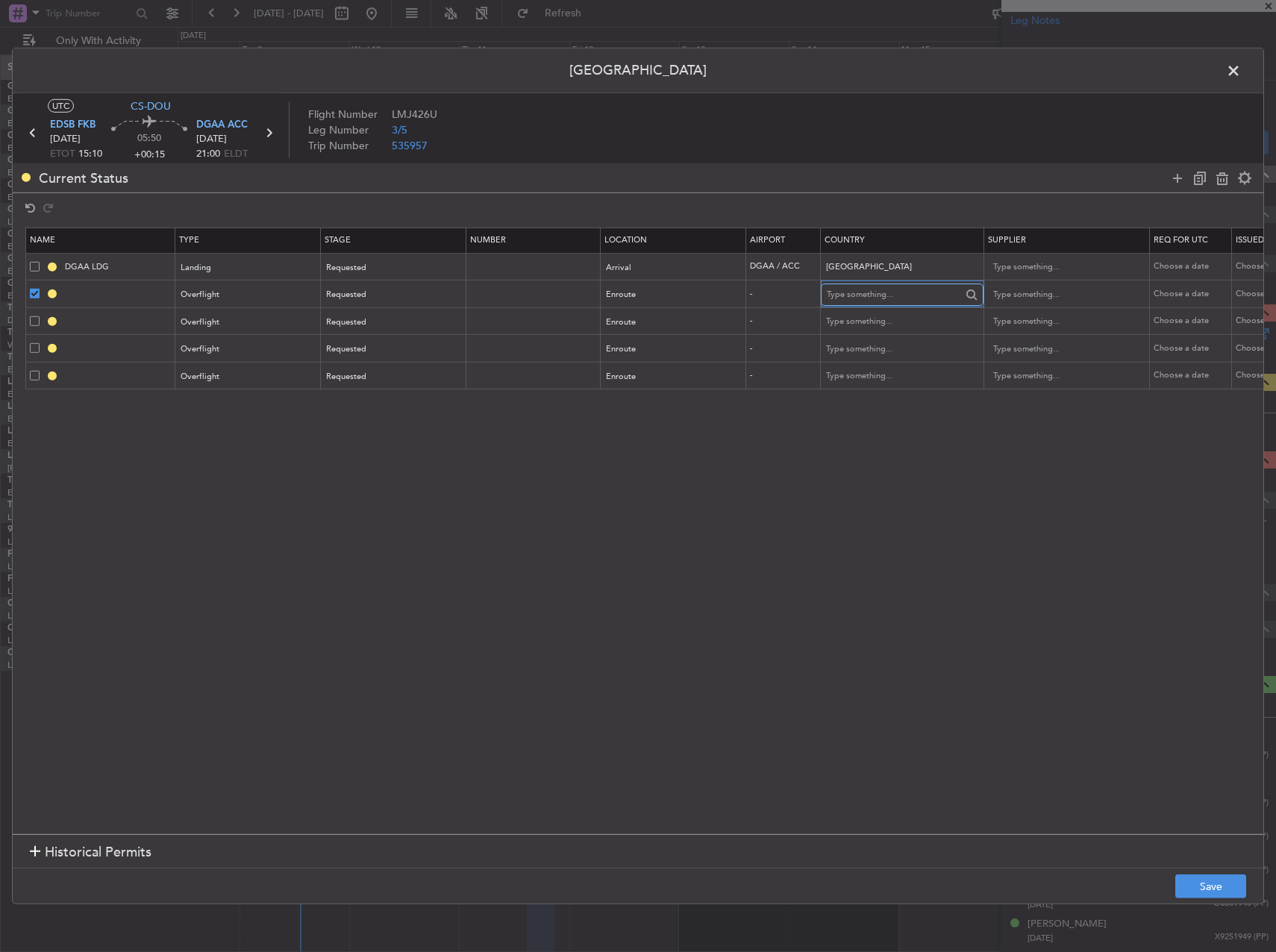
click at [864, 298] on input "text" at bounding box center [894, 295] width 135 height 23
click at [872, 321] on span "Burkina Faso" at bounding box center [902, 318] width 138 height 23
type input "Burkina Faso"
click at [864, 316] on input "text" at bounding box center [894, 322] width 135 height 23
click at [870, 346] on span "Niger" at bounding box center [902, 347] width 138 height 23
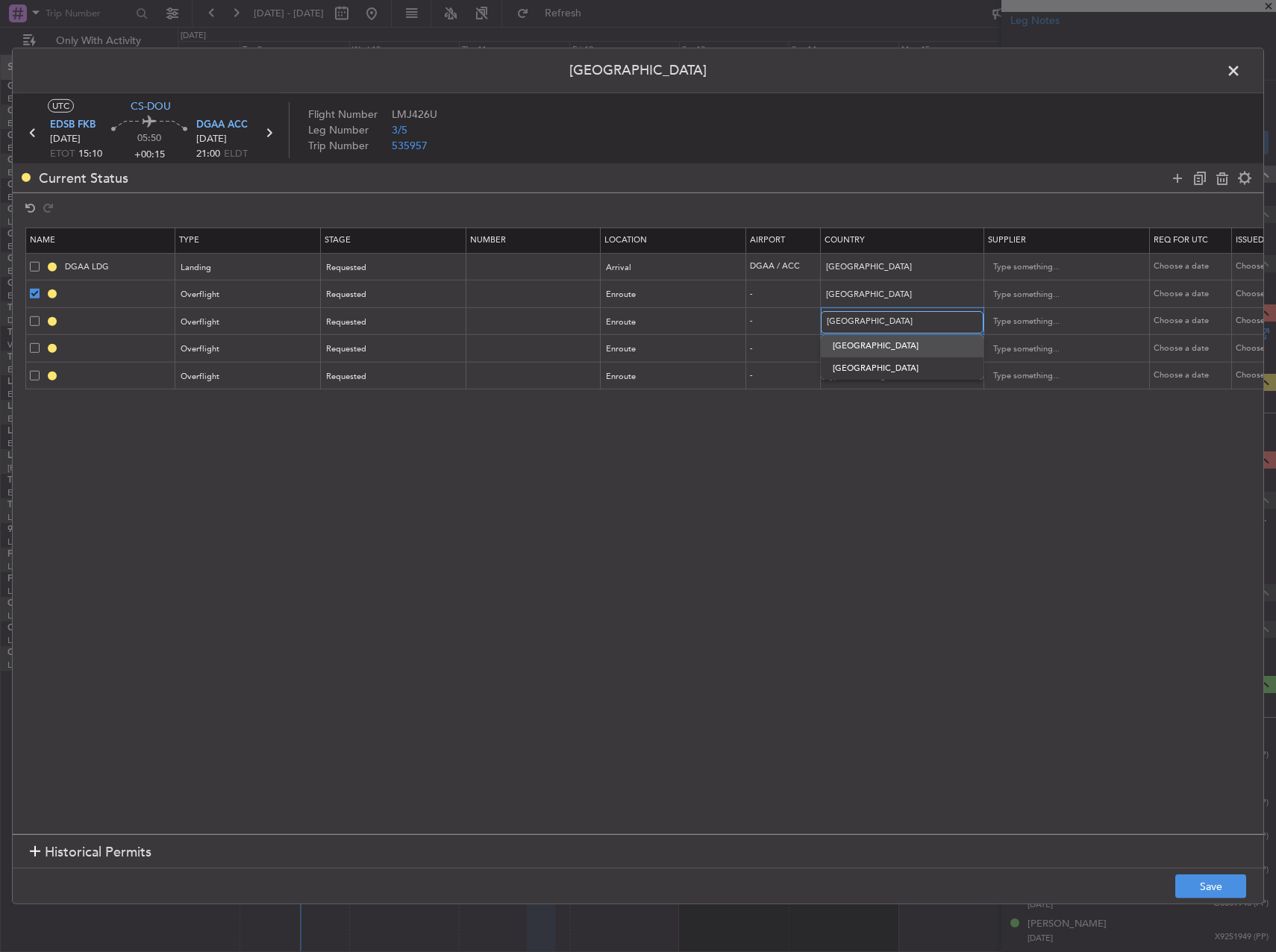
type input "Niger"
click at [869, 351] on input "text" at bounding box center [894, 350] width 135 height 23
click at [864, 368] on span "Algeria" at bounding box center [902, 373] width 138 height 23
type input "Algeria"
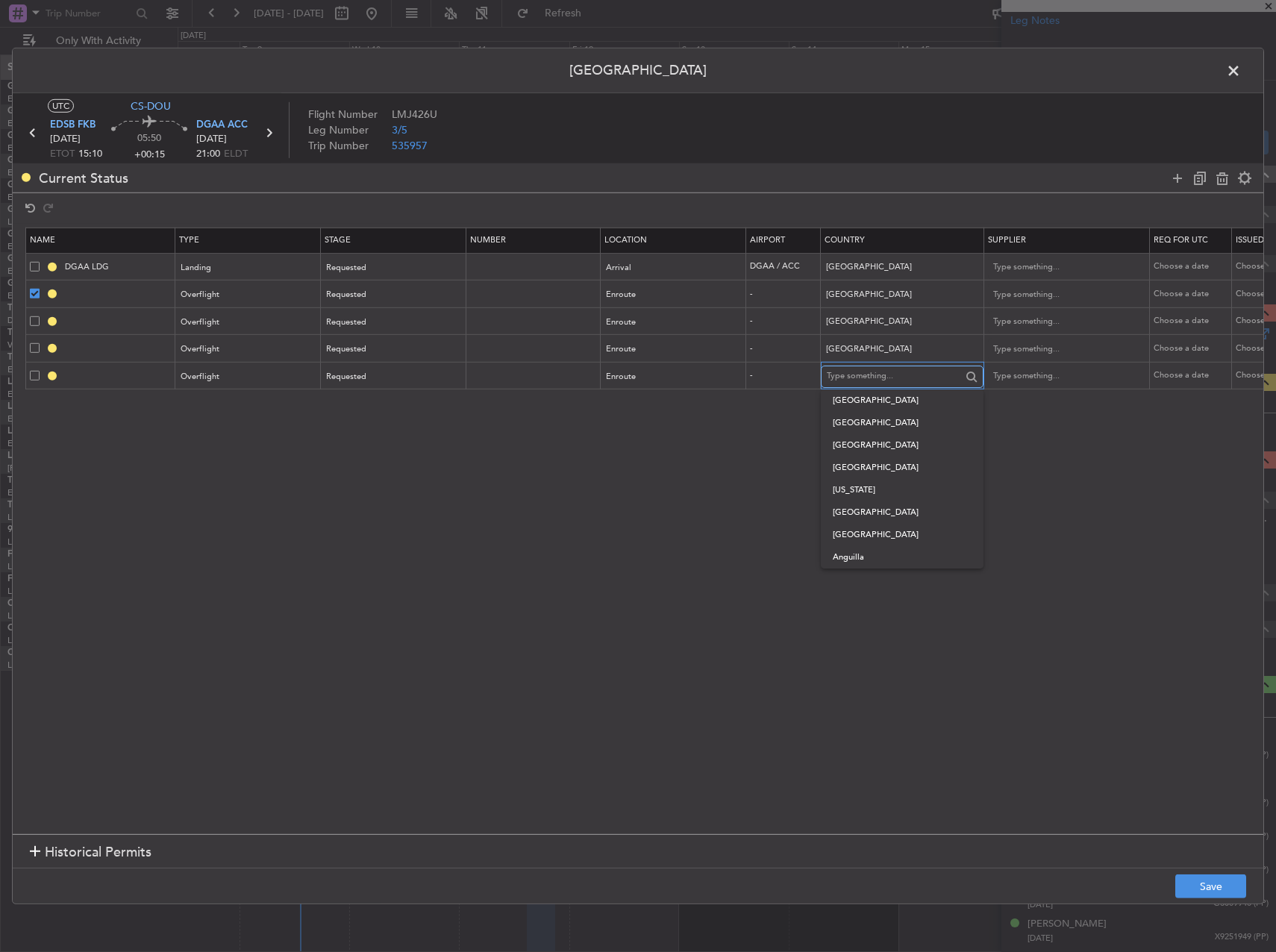
click at [866, 379] on input "text" at bounding box center [894, 376] width 135 height 23
click at [870, 397] on span "Togo" at bounding box center [902, 401] width 138 height 23
type input "Togo"
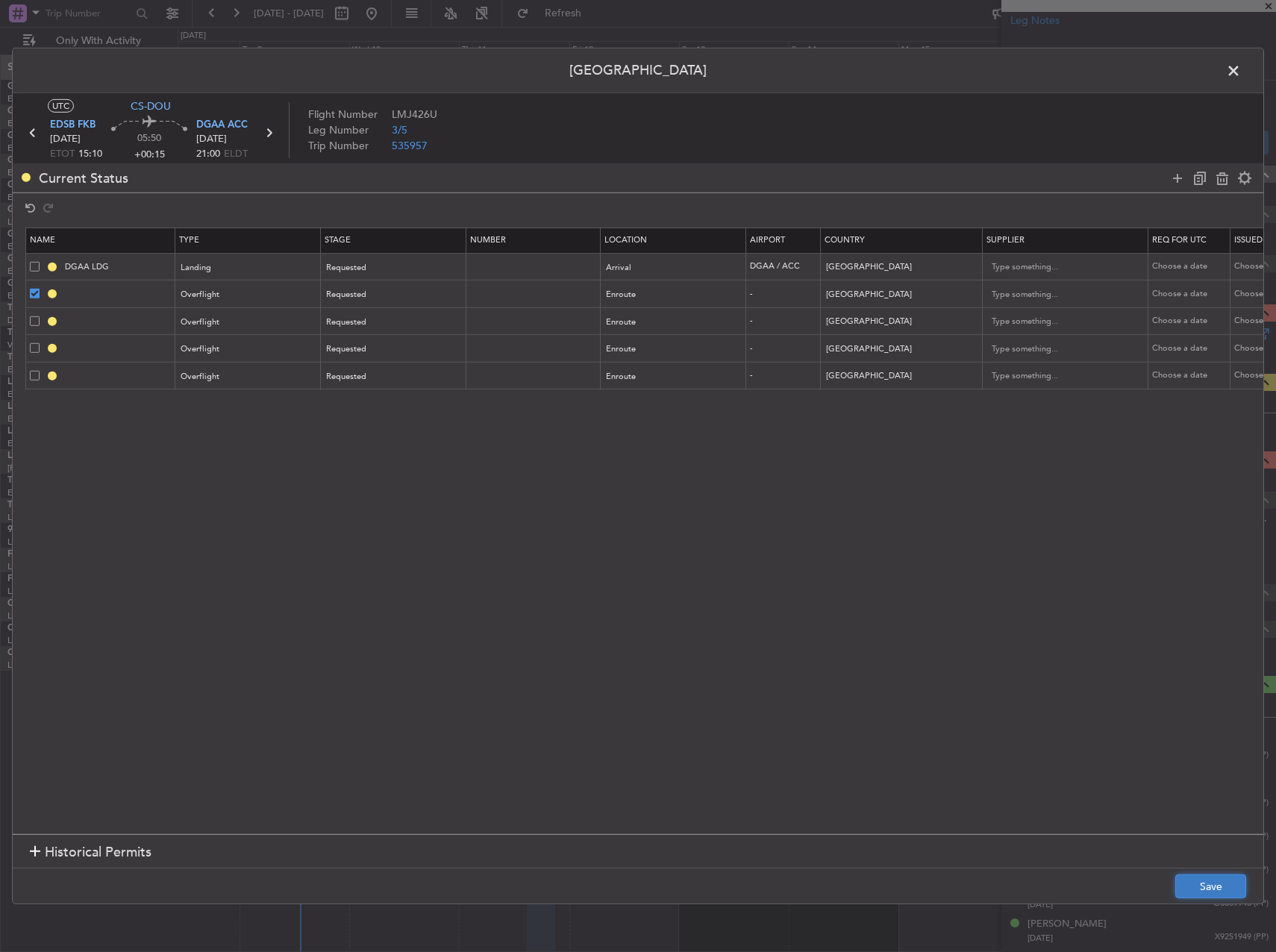
click at [1218, 874] on button "Save" at bounding box center [1210, 886] width 71 height 24
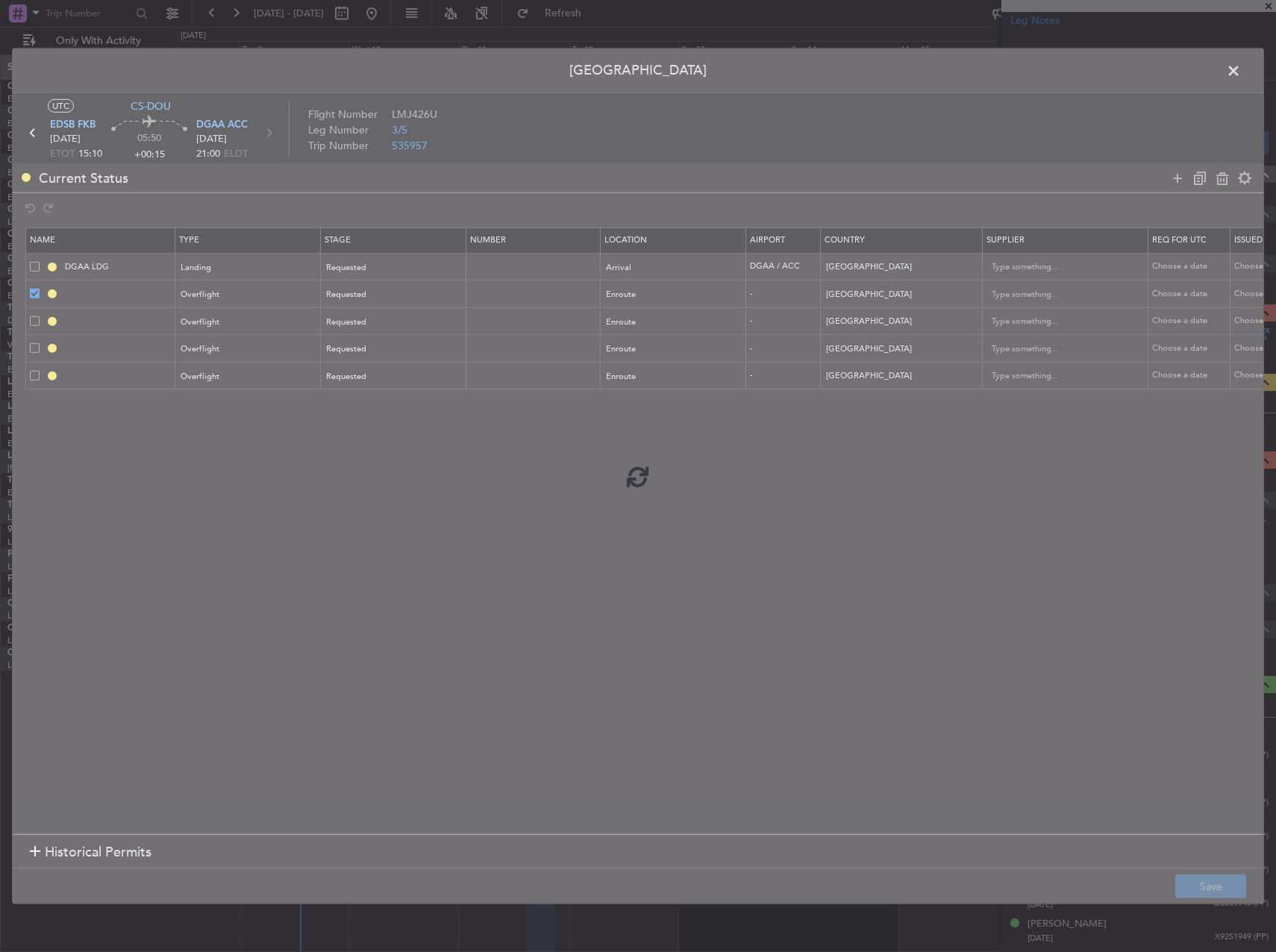
type input "[GEOGRAPHIC_DATA] OVF"
type input "NNN"
type input "NIGER OVF"
type input "NNN"
type input "ALGERIA OVF"
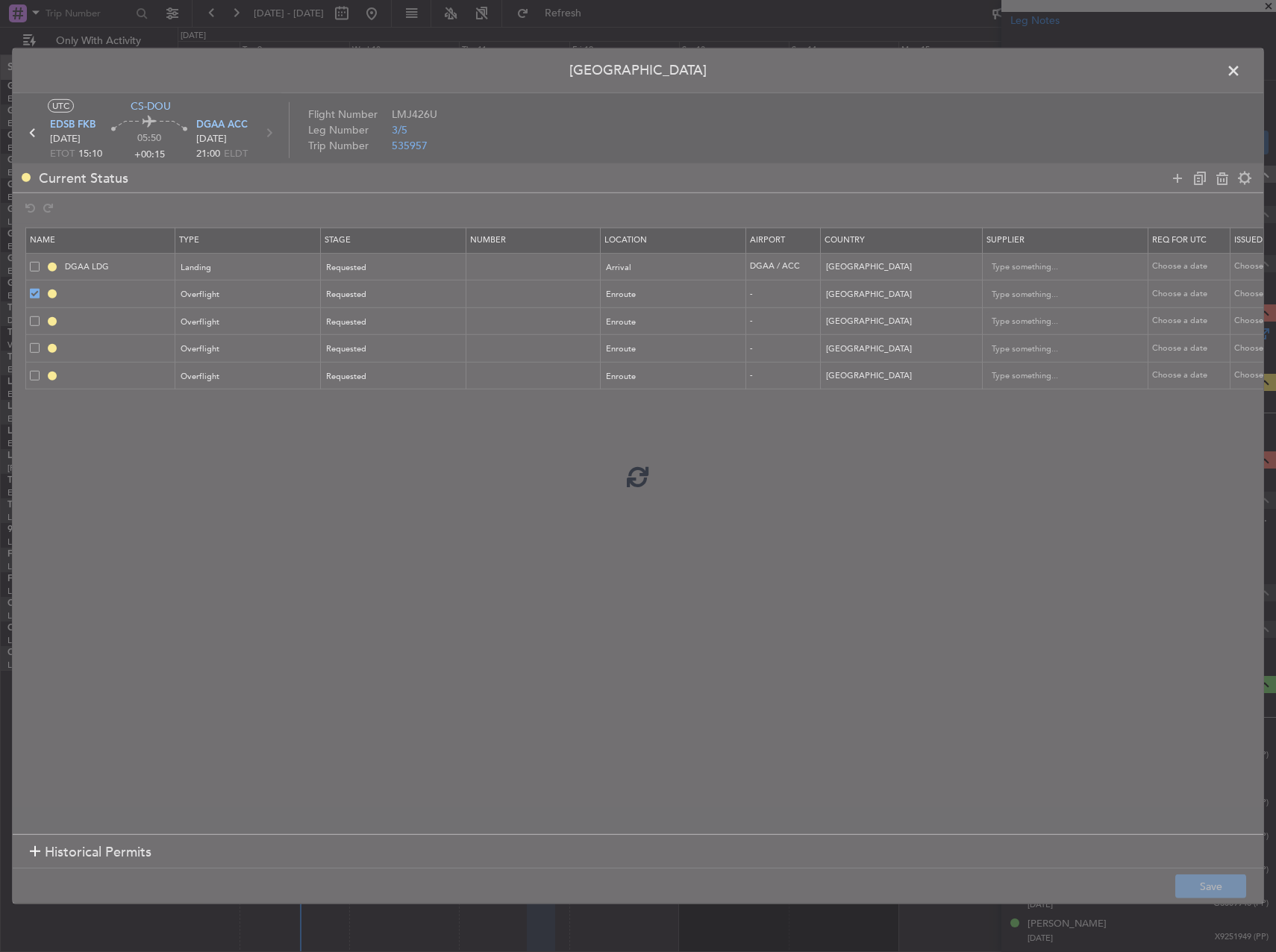
type input "NNN"
type input "TOGO OVF"
type input "NNN"
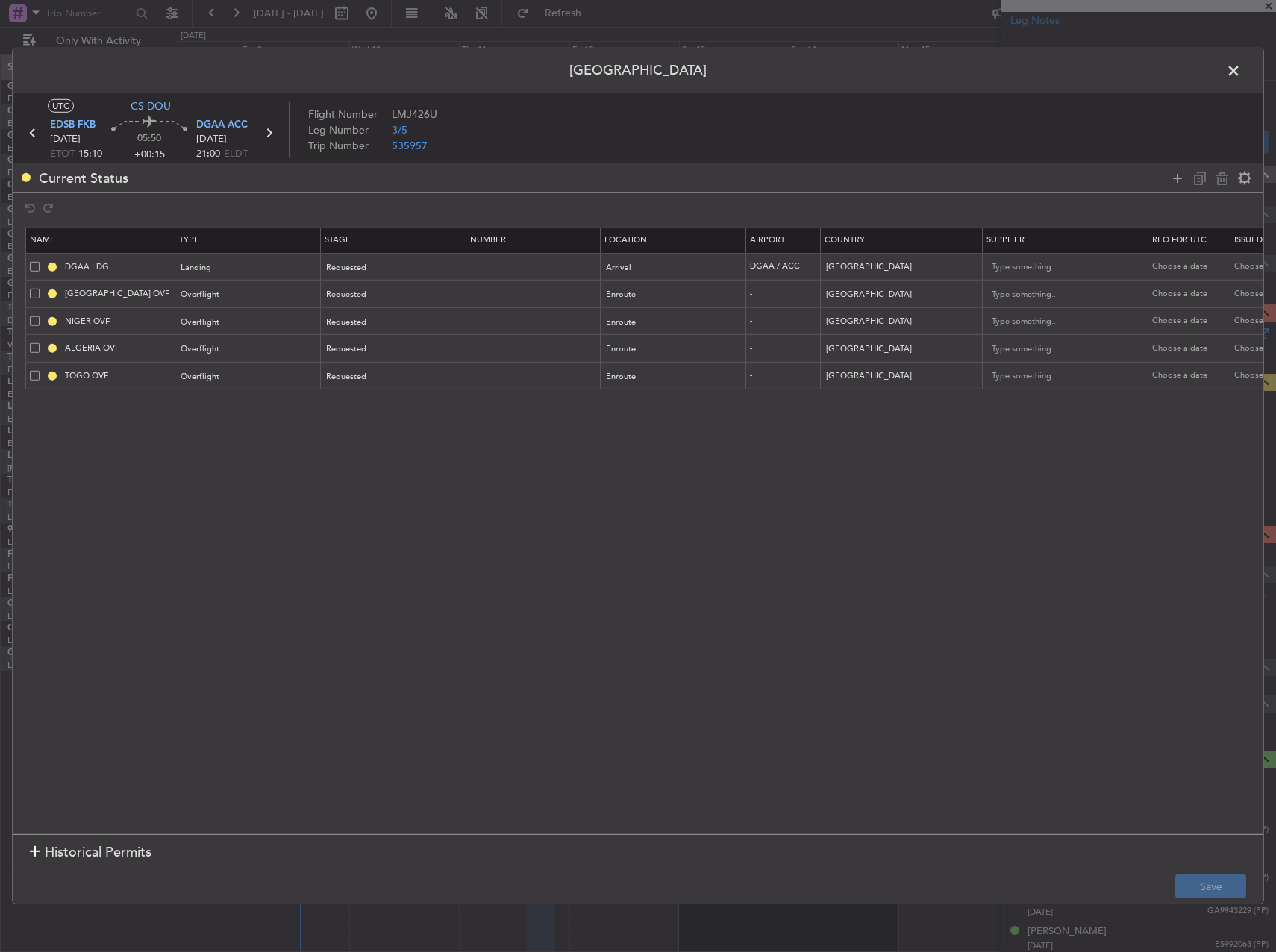
click at [1241, 67] on span at bounding box center [1241, 75] width 0 height 30
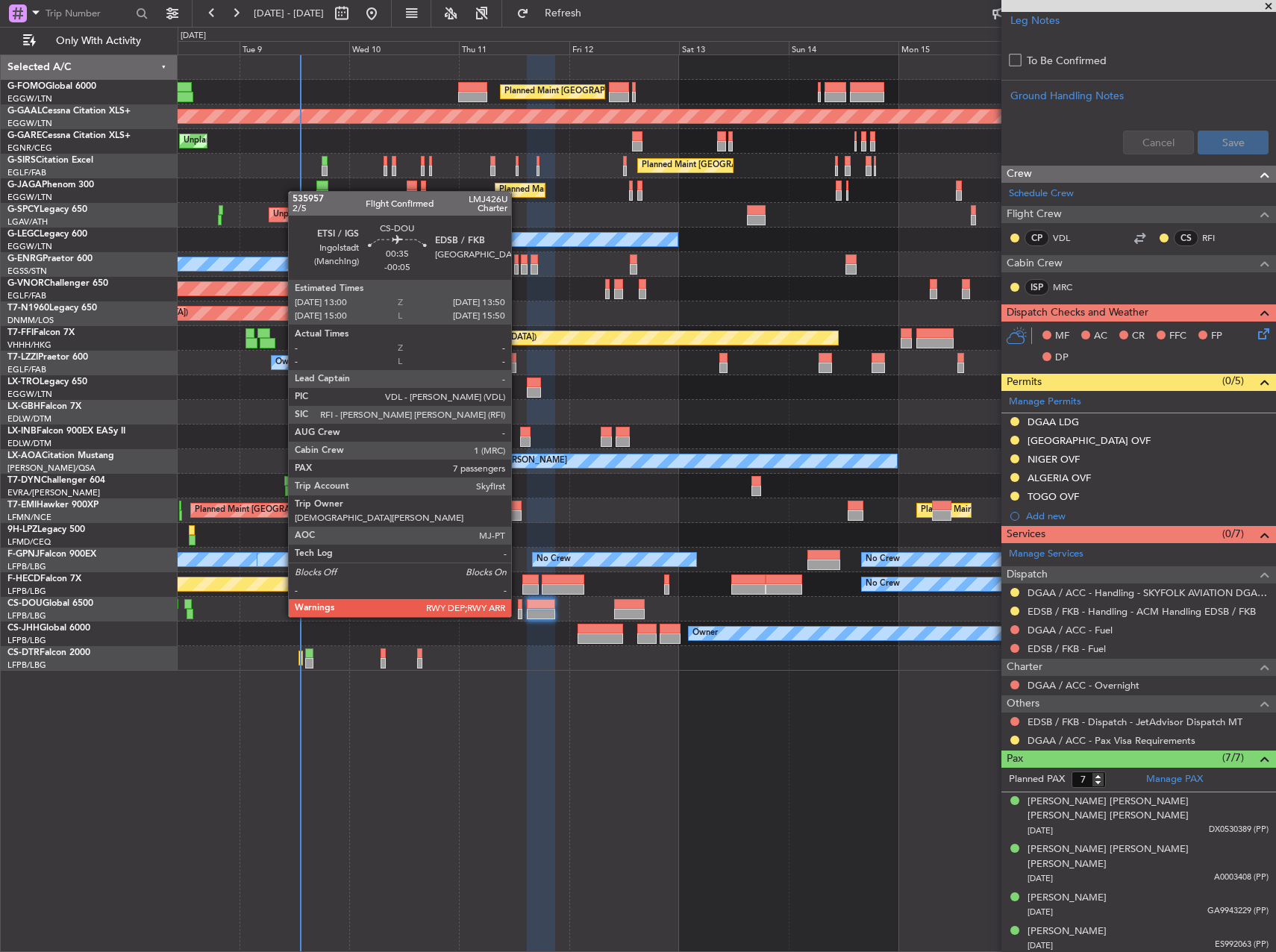
click at [518, 602] on div at bounding box center [520, 603] width 5 height 10
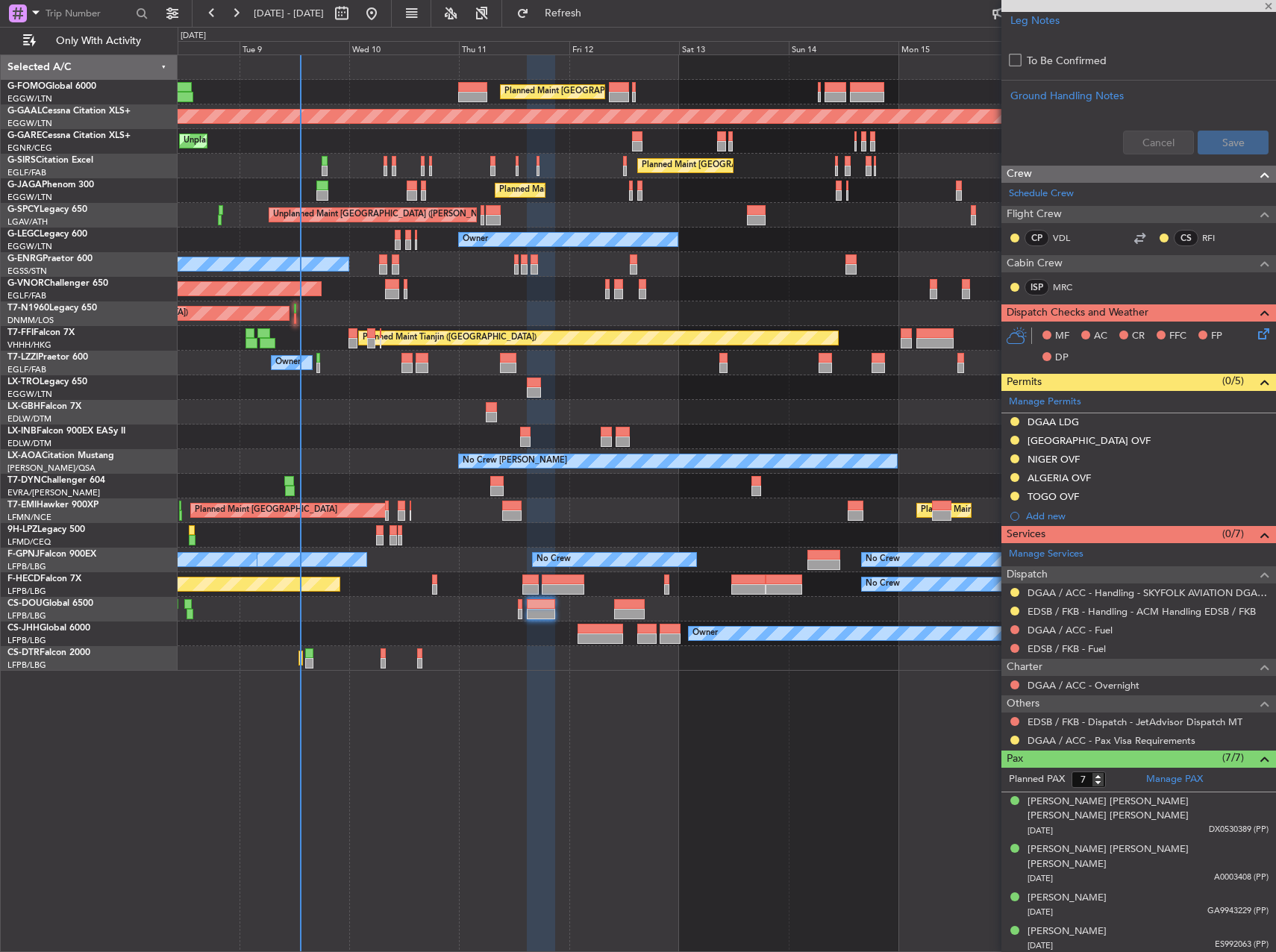
type input "-00:05"
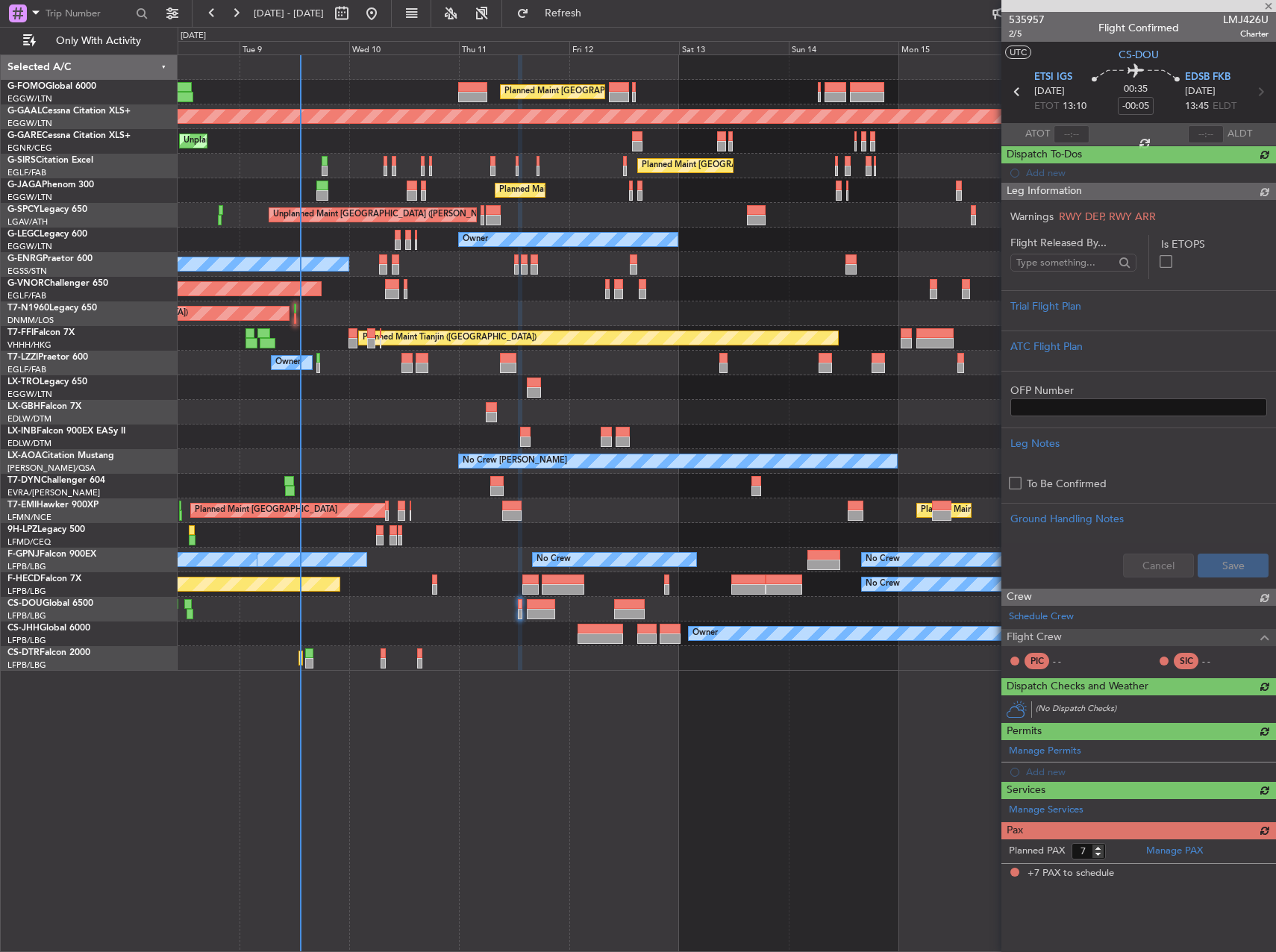
scroll to position [0, 0]
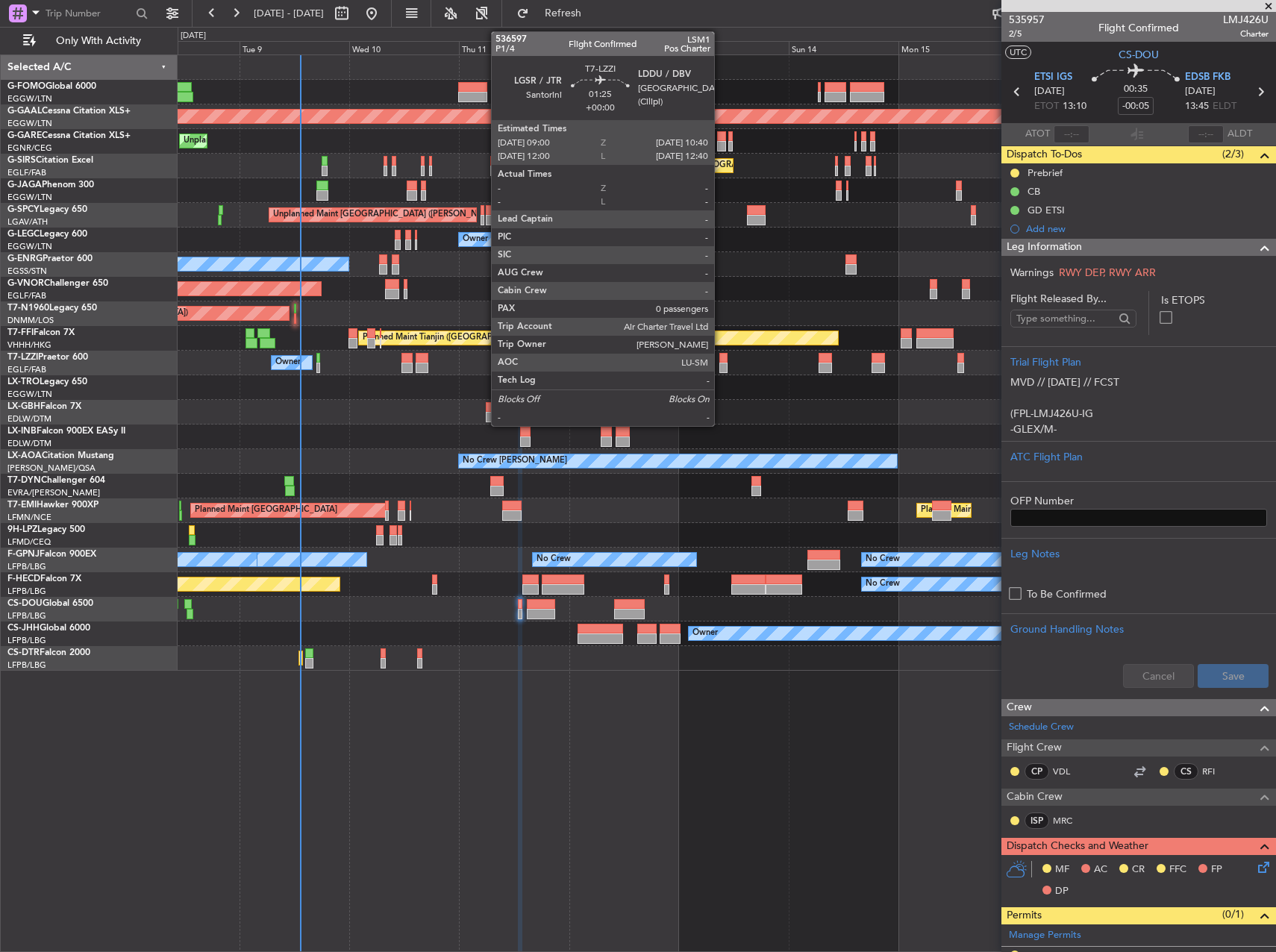
click at [721, 360] on div at bounding box center [723, 358] width 9 height 10
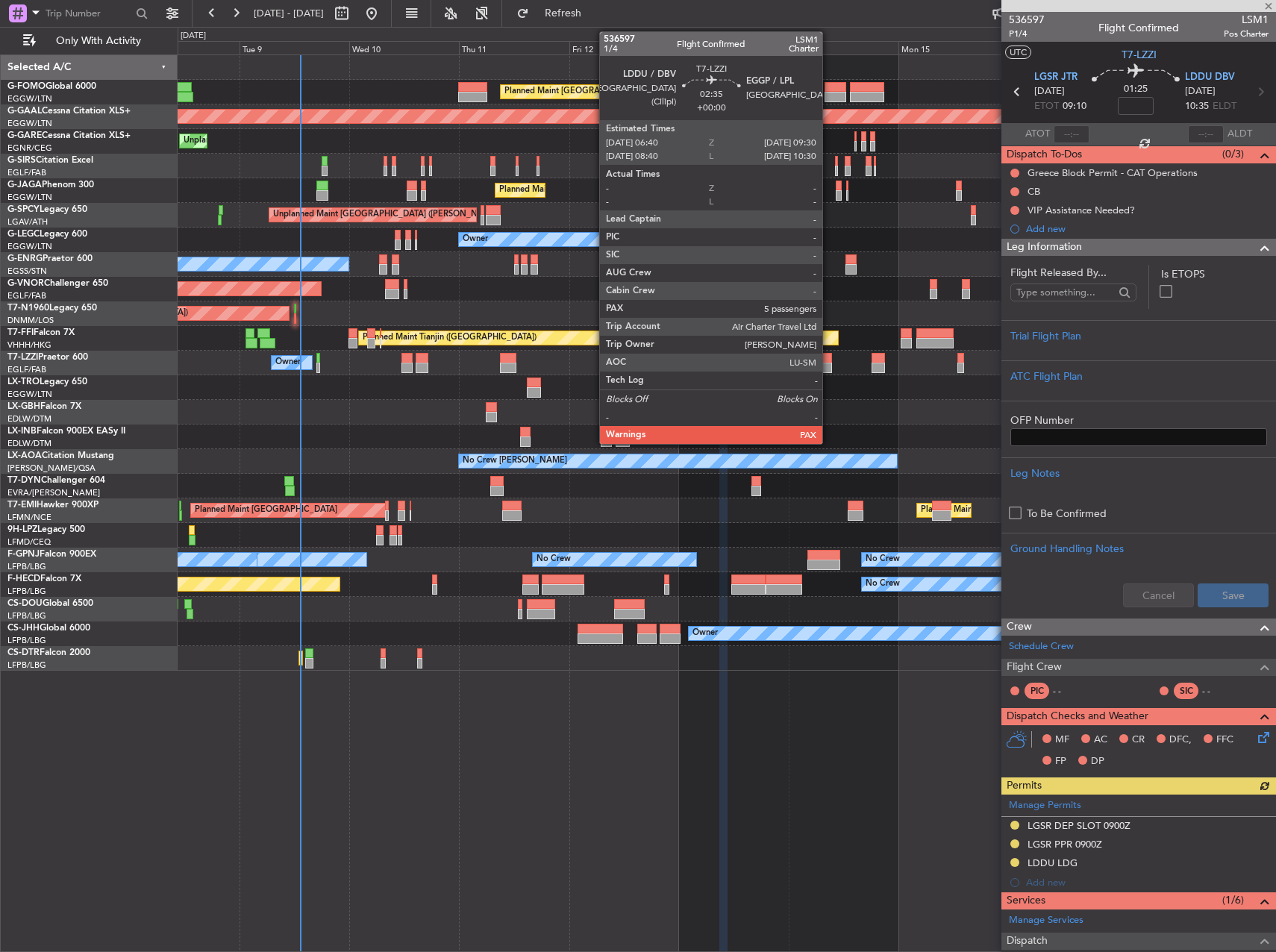
click at [829, 366] on div at bounding box center [825, 368] width 13 height 10
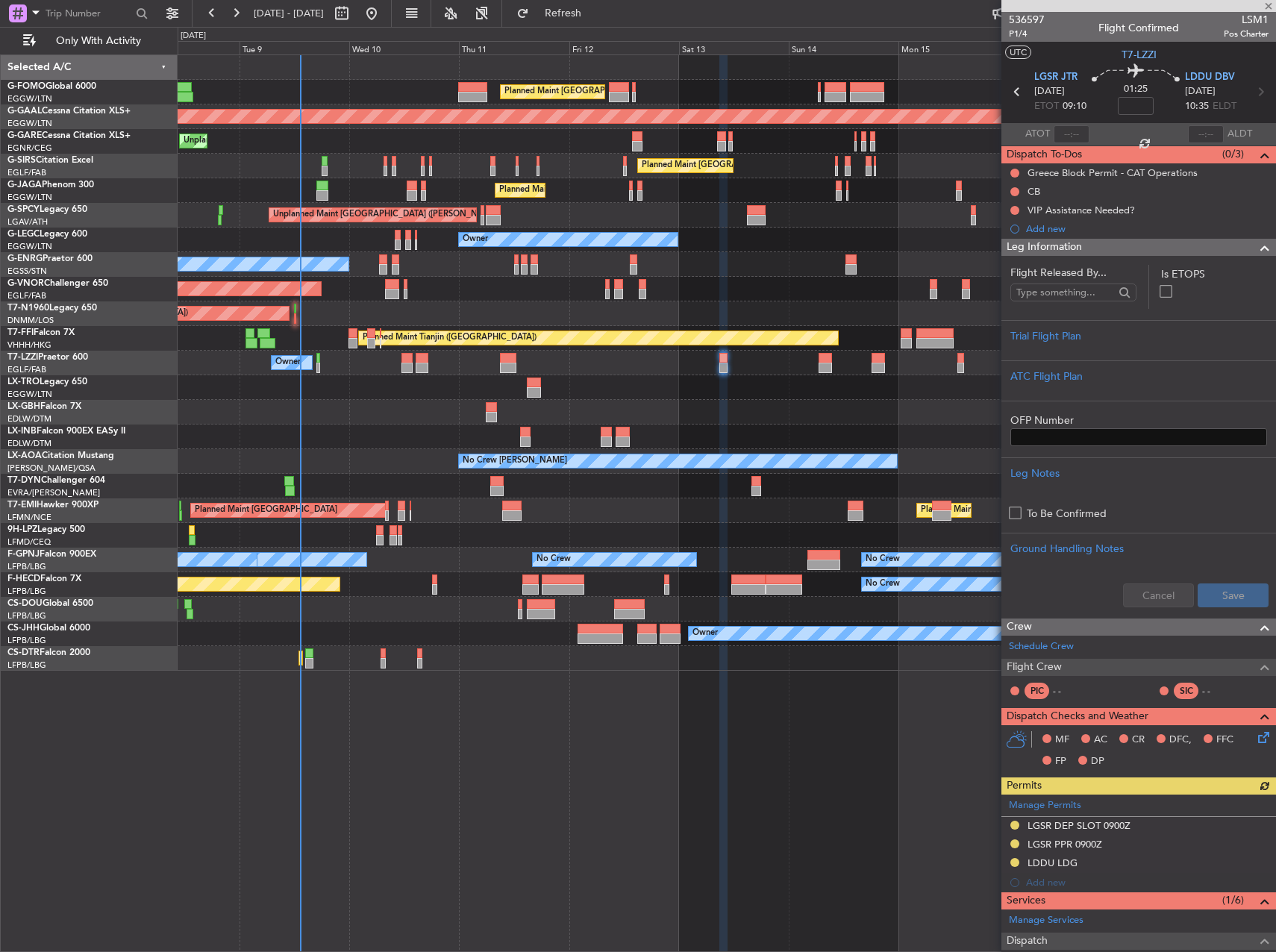
type input "5"
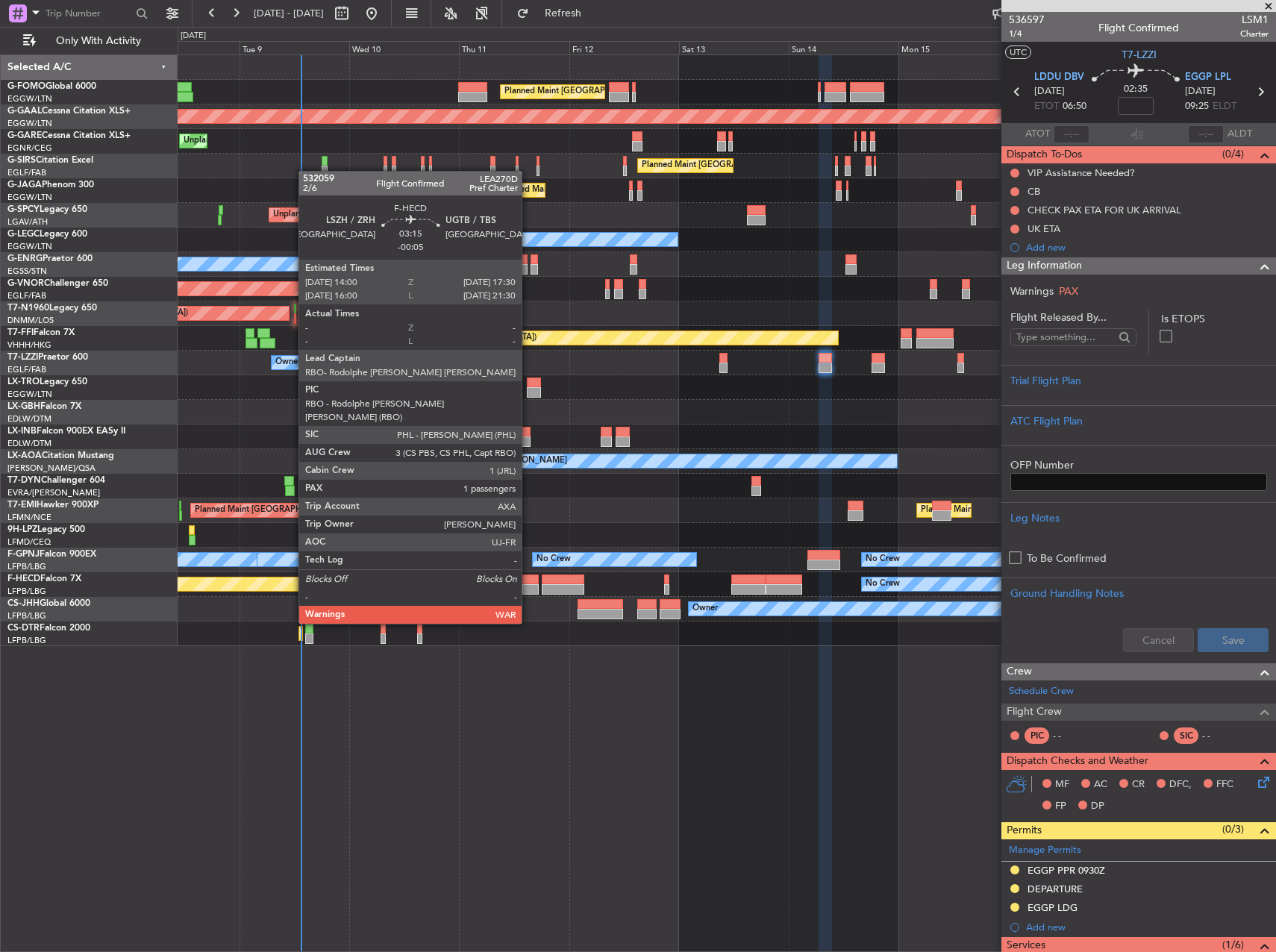
click at [529, 582] on div at bounding box center [530, 579] width 16 height 10
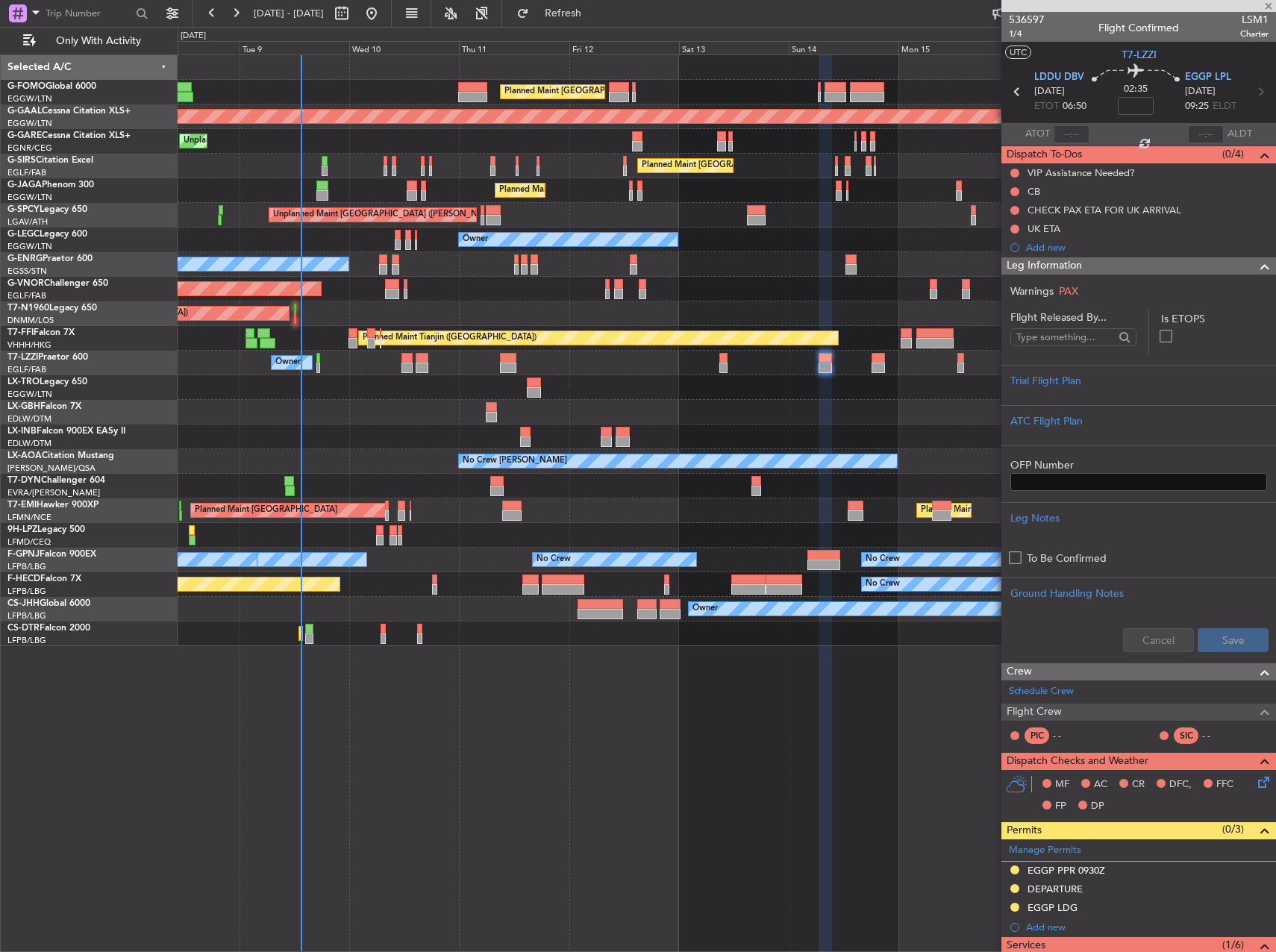
type input "-00:05"
type input "1"
